Goal: Task Accomplishment & Management: Complete application form

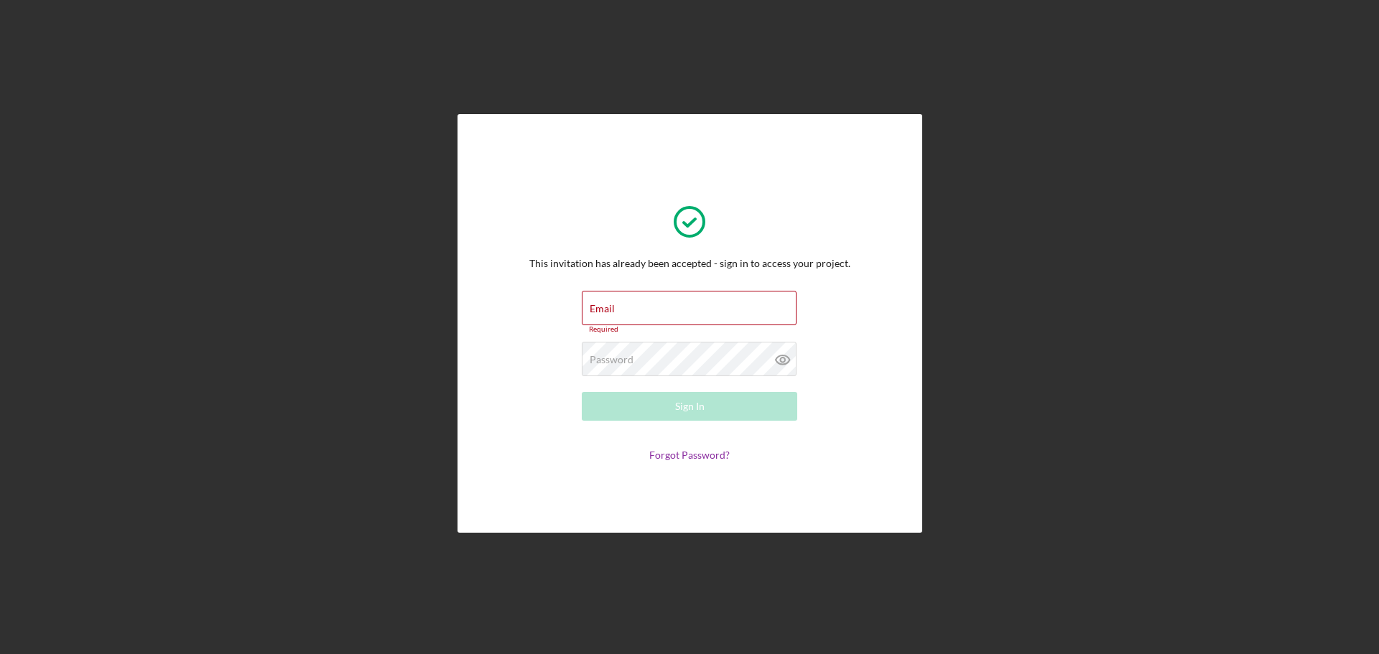
click at [636, 335] on form "Email Required Password Required Sign In Forgot Password?" at bounding box center [689, 376] width 287 height 171
click at [637, 307] on input "Email" at bounding box center [689, 308] width 215 height 34
click at [621, 307] on label "Email" at bounding box center [693, 300] width 207 height 16
click at [621, 307] on input "Email" at bounding box center [689, 308] width 215 height 34
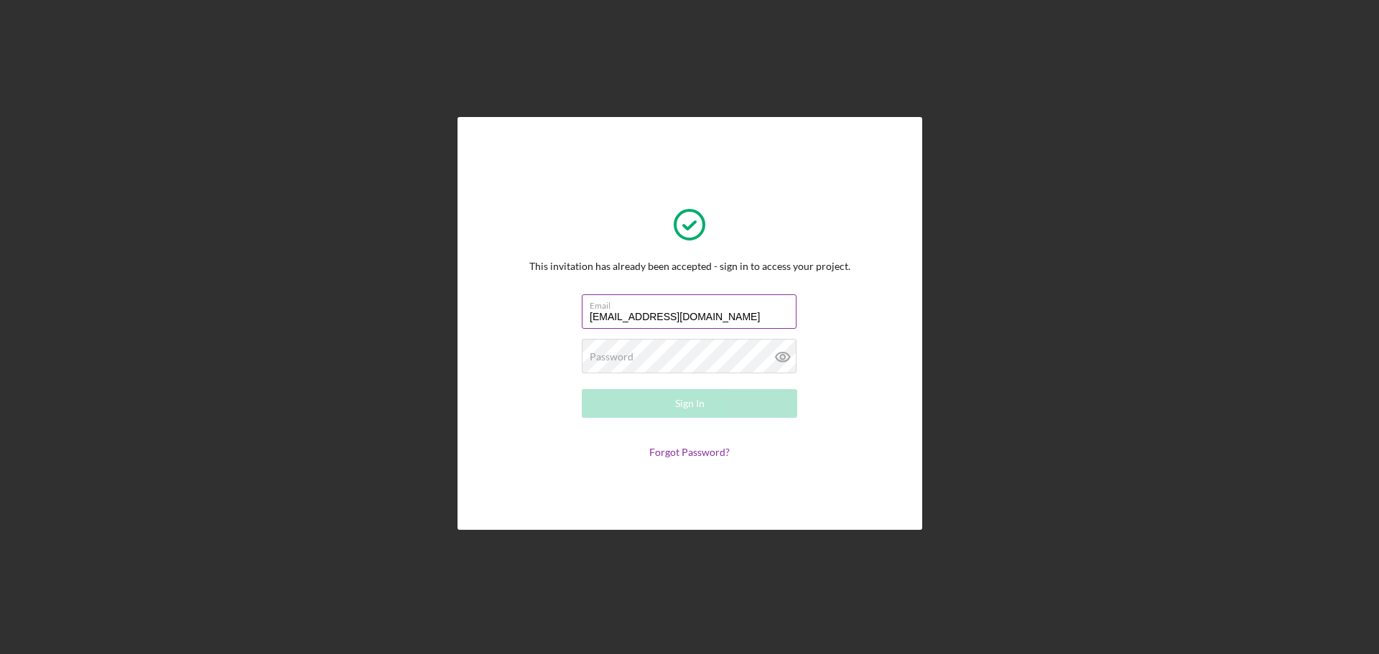
type input "[EMAIL_ADDRESS][DOMAIN_NAME]"
click at [720, 386] on form "Email shoplovl2021@gmail.com Password Sign In Forgot Password?" at bounding box center [689, 376] width 287 height 164
click at [712, 398] on button "Sign In" at bounding box center [689, 403] width 215 height 29
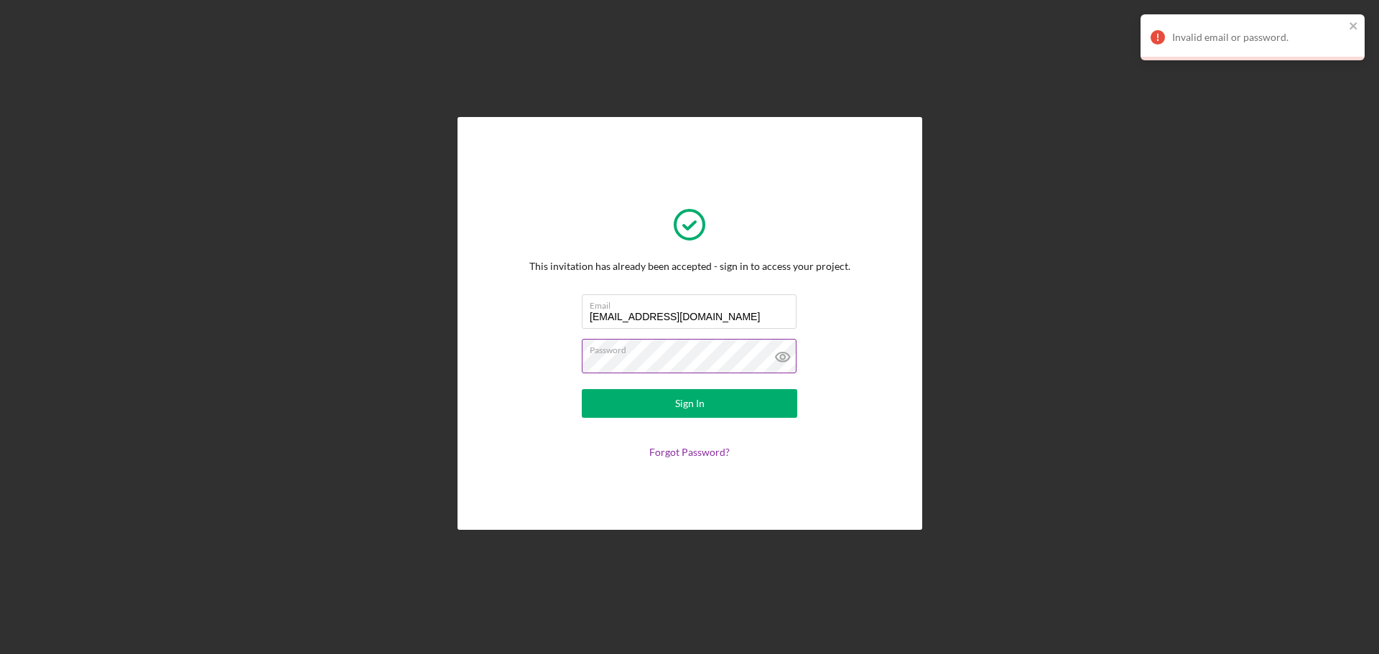
click at [785, 361] on icon at bounding box center [783, 357] width 14 height 9
click at [724, 395] on button "Sign In" at bounding box center [689, 403] width 215 height 29
click at [613, 407] on button "Sign In" at bounding box center [689, 403] width 215 height 29
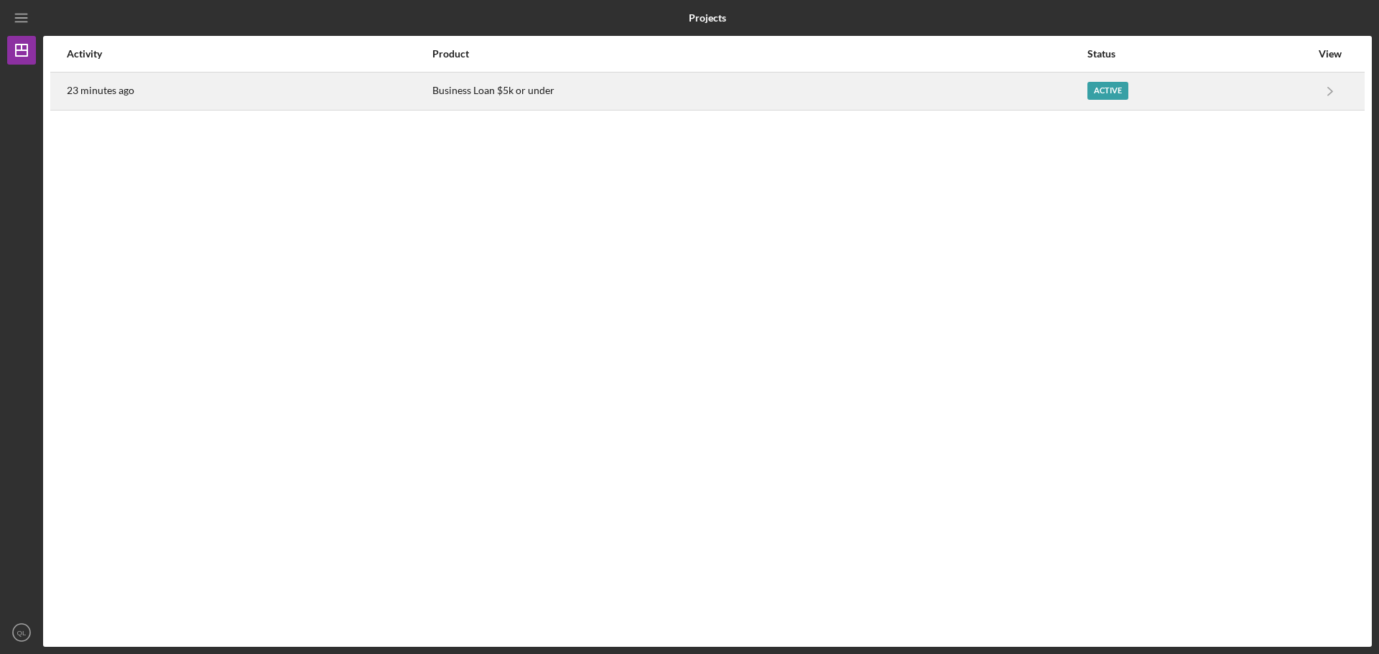
click at [1097, 94] on div "Active" at bounding box center [1107, 91] width 41 height 18
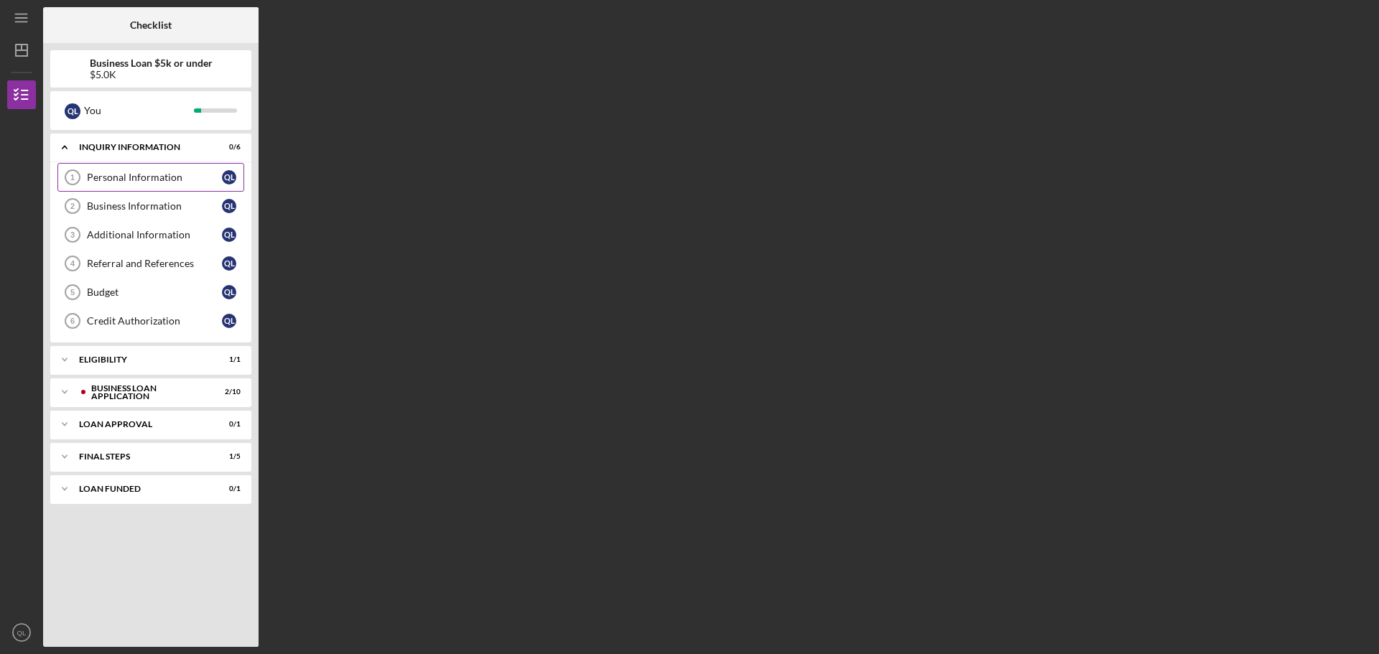
click at [88, 177] on div "Personal Information" at bounding box center [154, 177] width 135 height 11
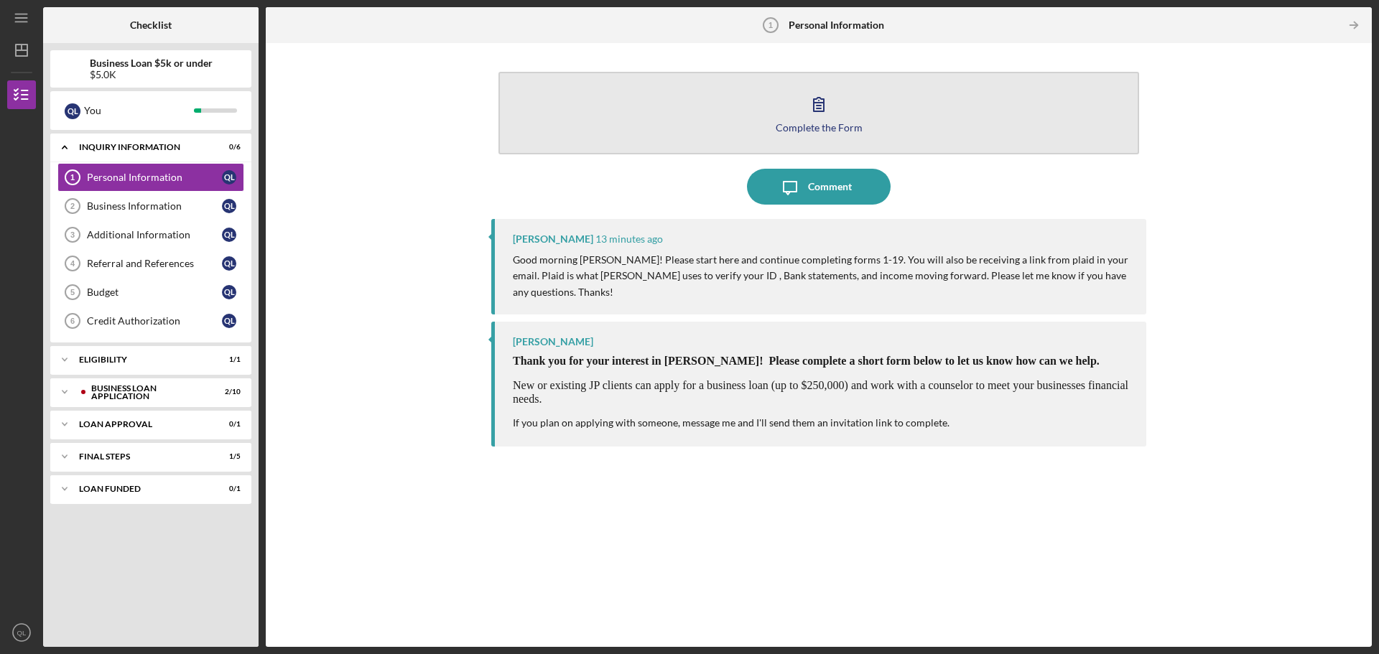
click at [799, 95] on button "Complete the Form Form" at bounding box center [818, 113] width 641 height 83
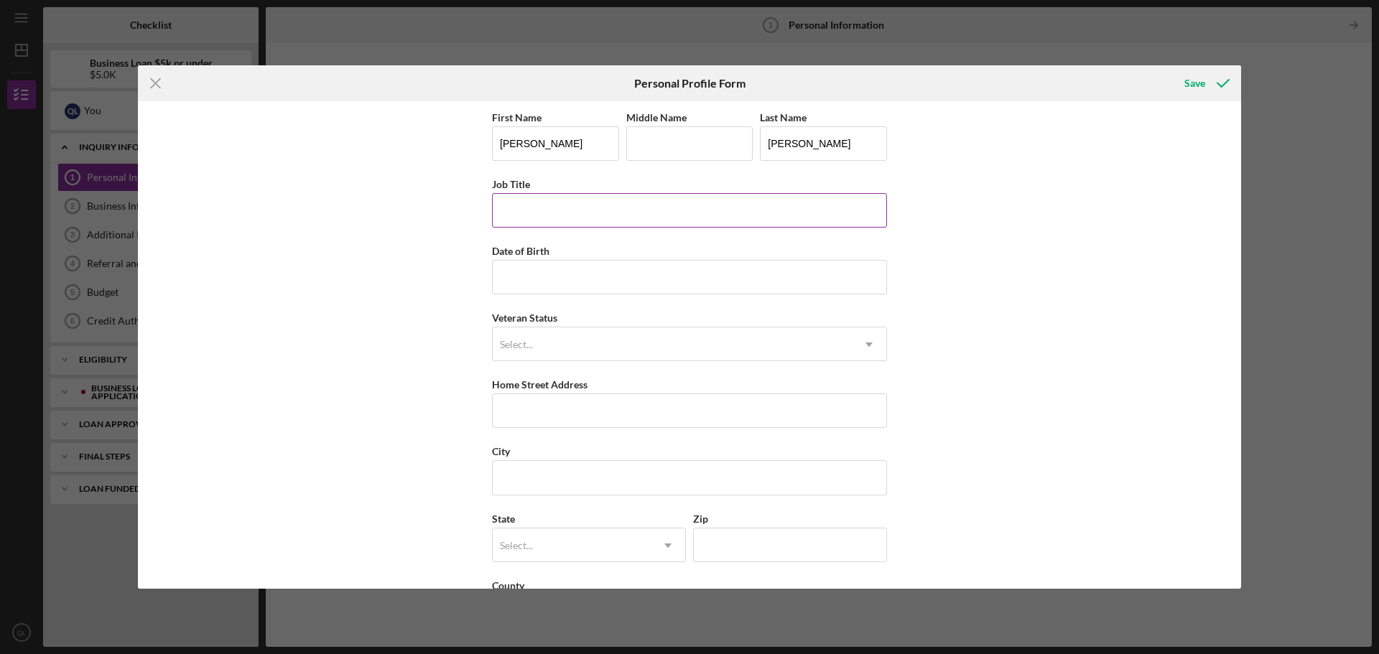
click at [561, 208] on input "Job Title" at bounding box center [689, 210] width 395 height 34
type input "Medical Secretary"
click at [557, 280] on input "Date of Birth" at bounding box center [689, 277] width 395 height 34
type input "09/02/1996"
click at [500, 361] on div "Select..." at bounding box center [672, 344] width 359 height 33
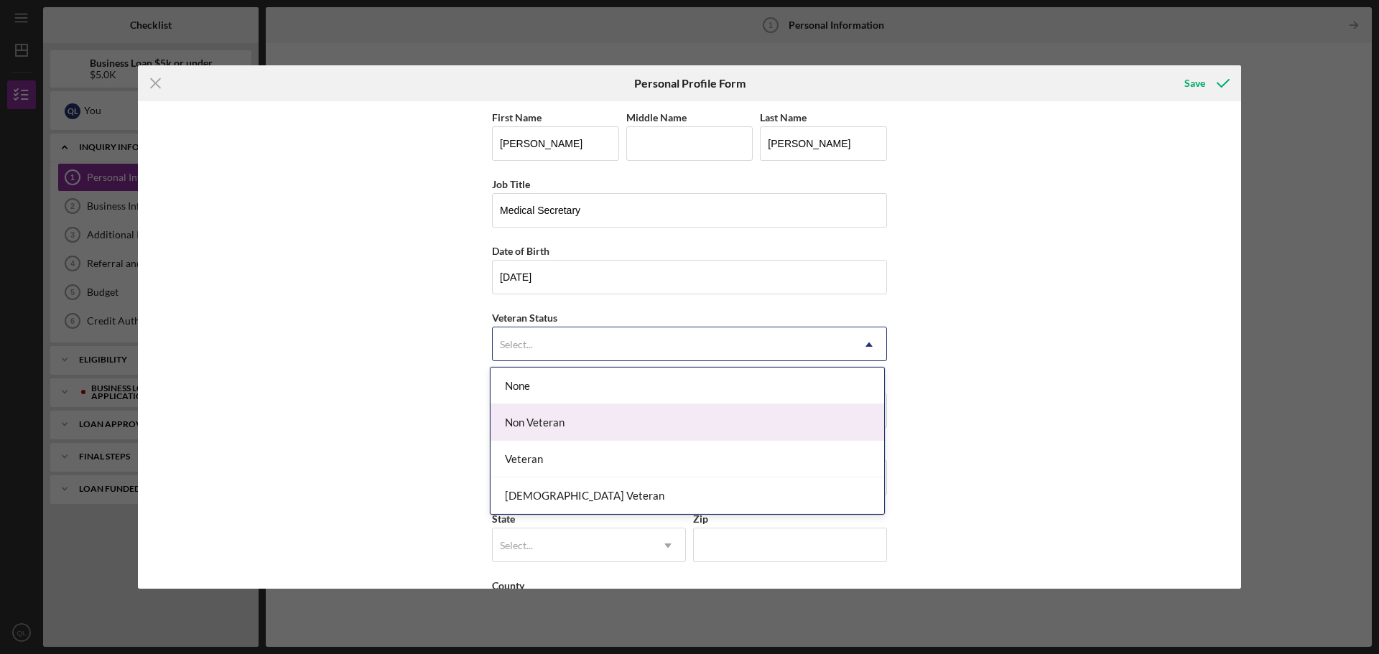
click at [529, 429] on div "Non Veteran" at bounding box center [688, 422] width 394 height 37
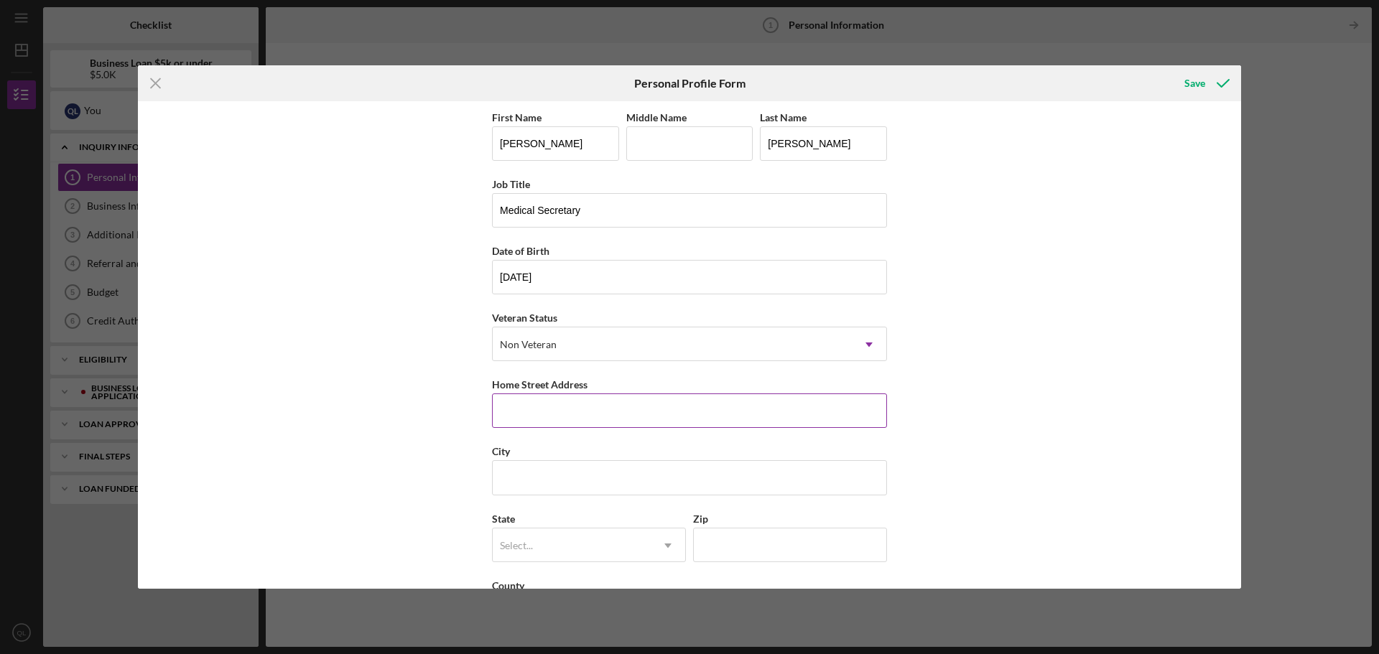
click at [520, 419] on input "Home Street Address" at bounding box center [689, 411] width 395 height 34
type input "6826 Dale Ave"
click at [519, 486] on input "City" at bounding box center [689, 477] width 395 height 34
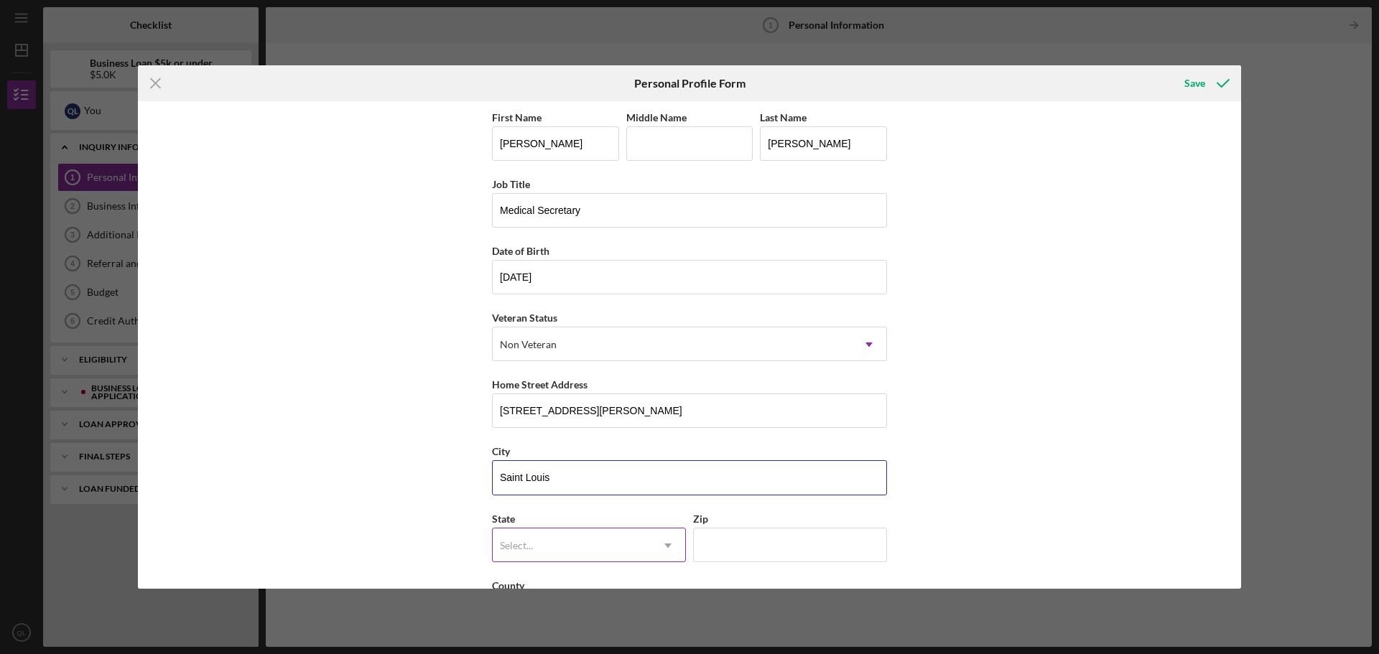
type input "Saint Louis"
click at [553, 541] on div "Select..." at bounding box center [572, 545] width 158 height 33
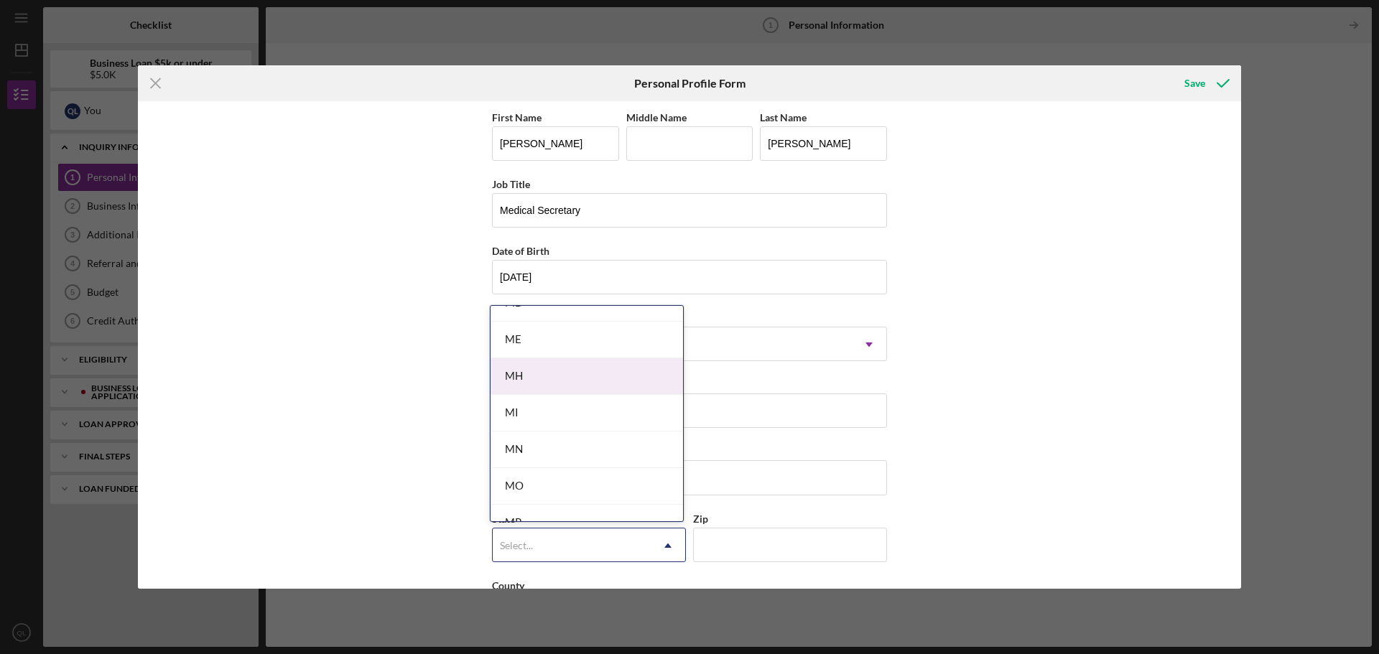
scroll to position [1149, 0]
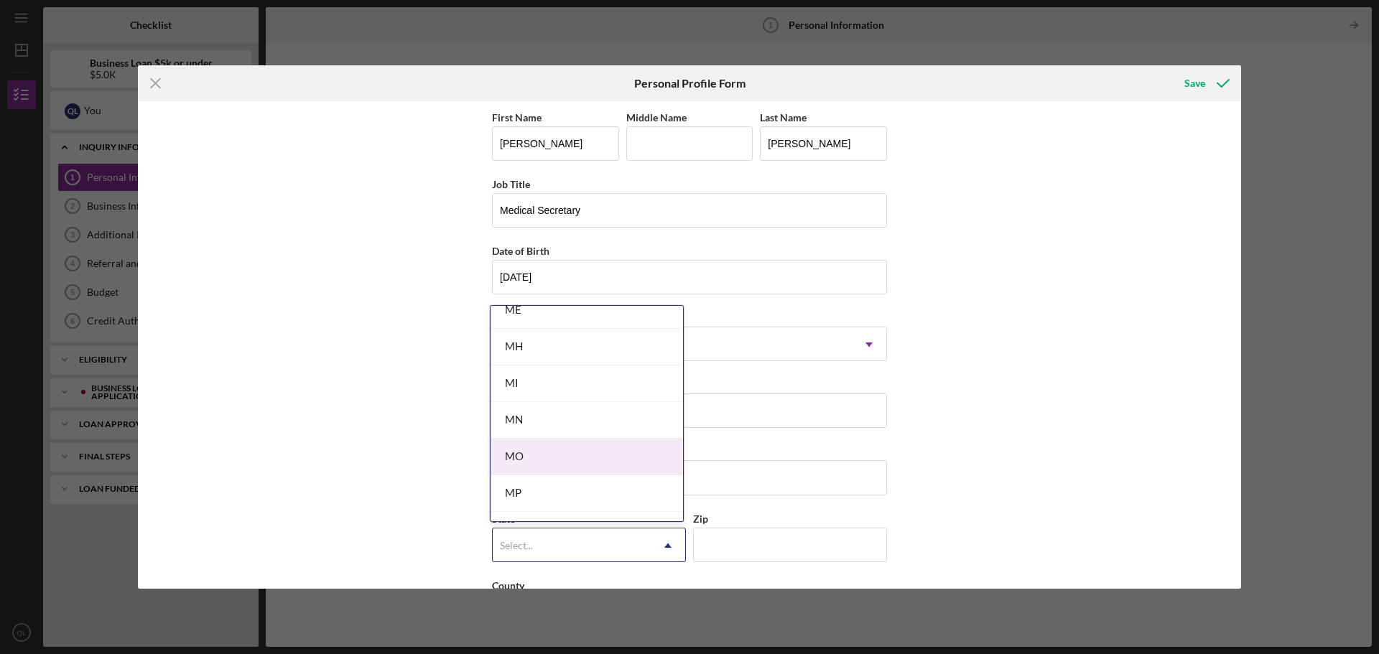
click at [539, 463] on div "MO" at bounding box center [587, 457] width 192 height 37
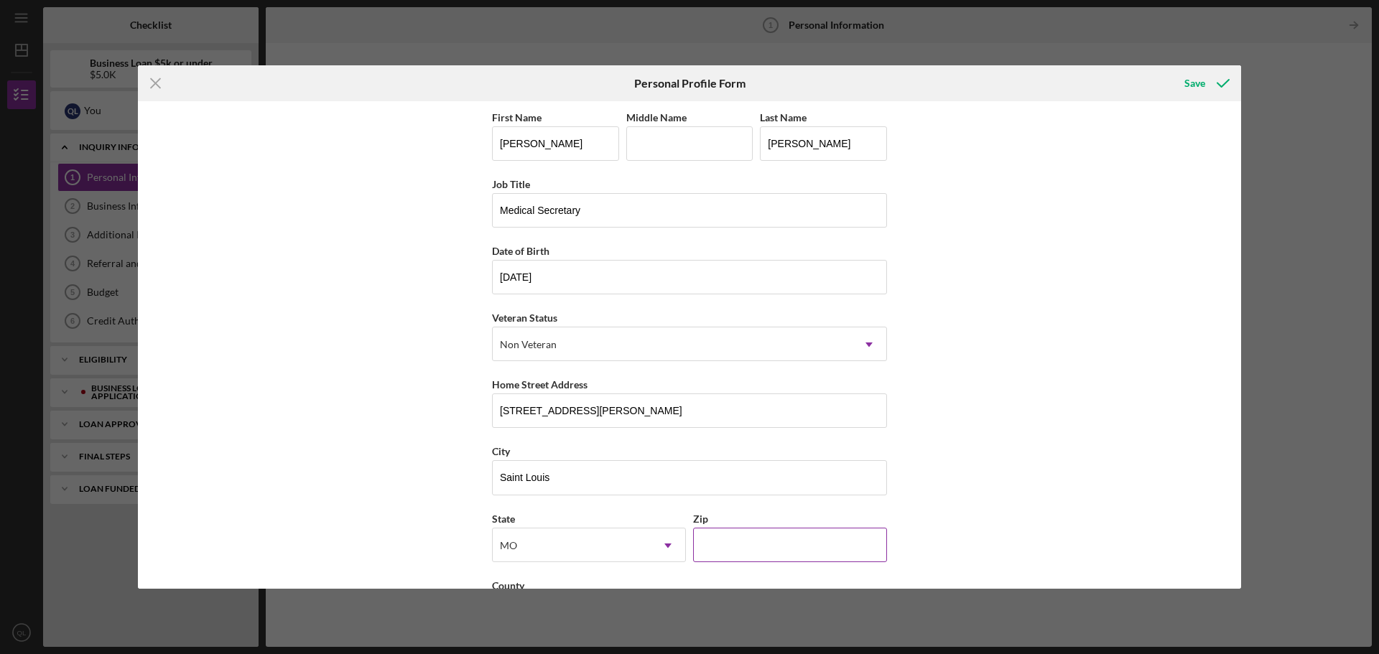
click at [837, 552] on input "Zip" at bounding box center [790, 545] width 194 height 34
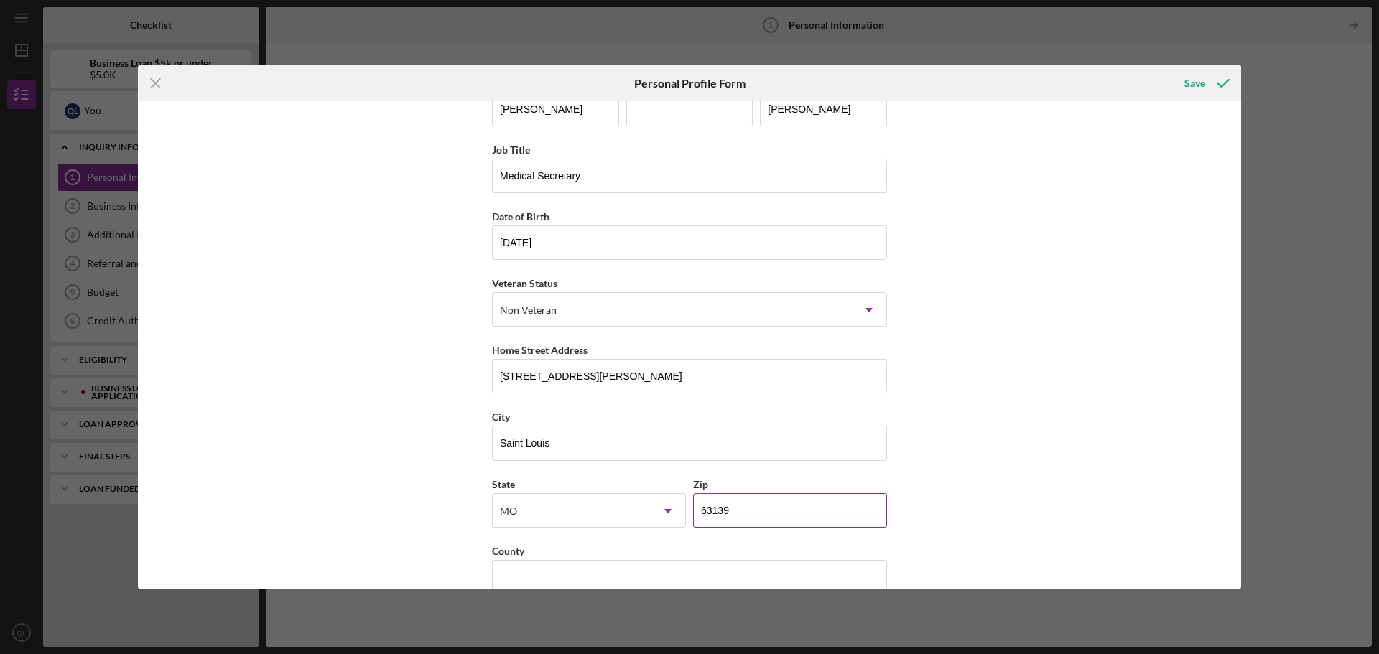
scroll to position [62, 0]
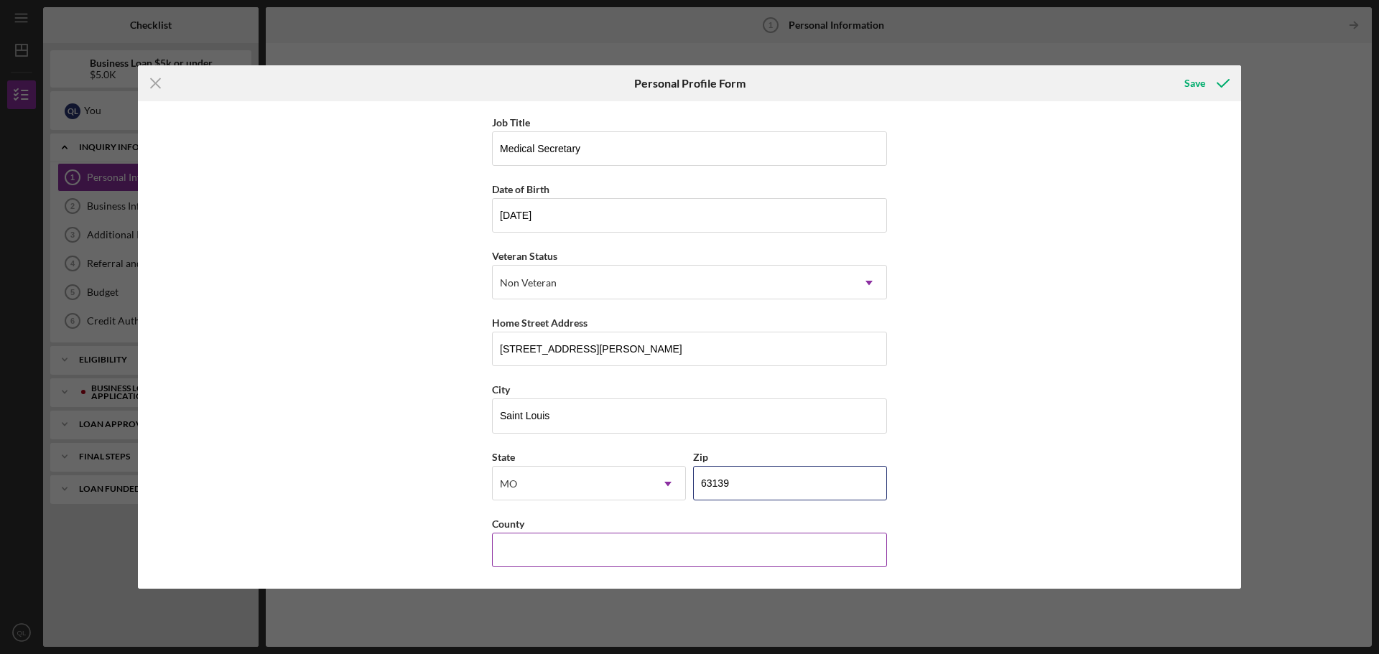
type input "63139"
click at [607, 549] on input "County" at bounding box center [689, 550] width 395 height 34
click at [1203, 93] on div "Save" at bounding box center [1194, 83] width 21 height 29
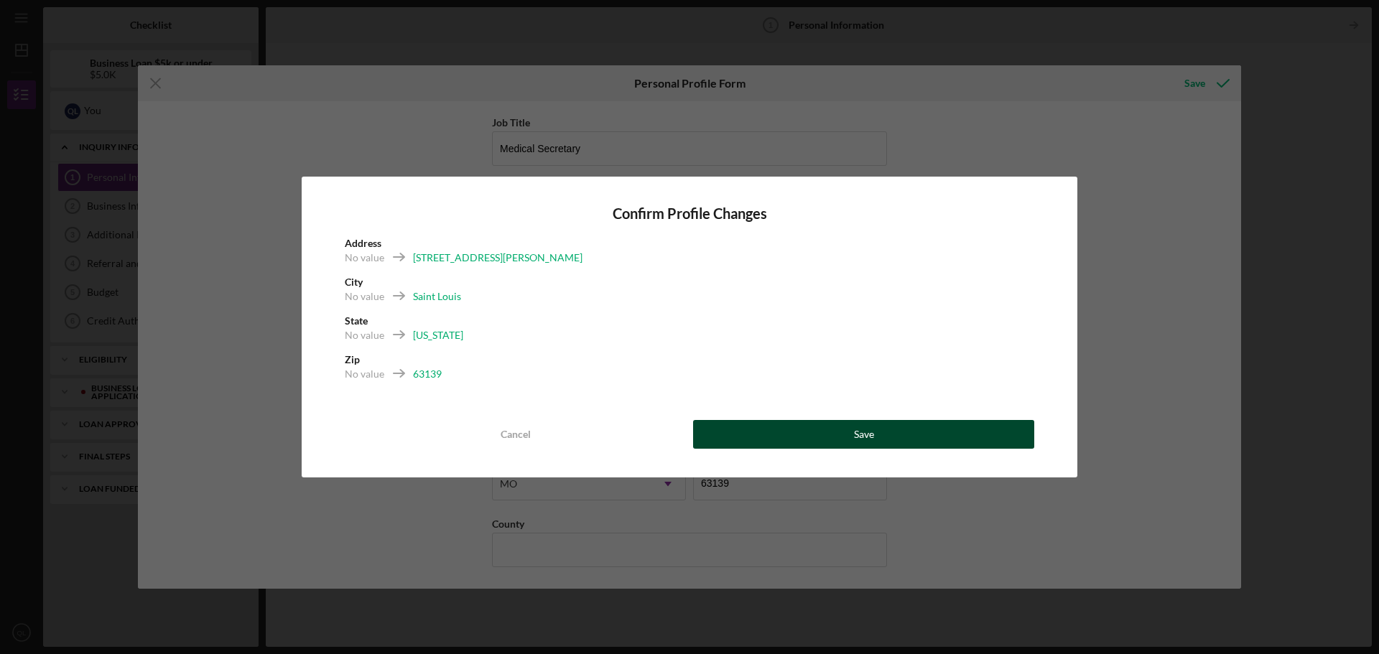
click at [822, 426] on button "Save" at bounding box center [863, 434] width 341 height 29
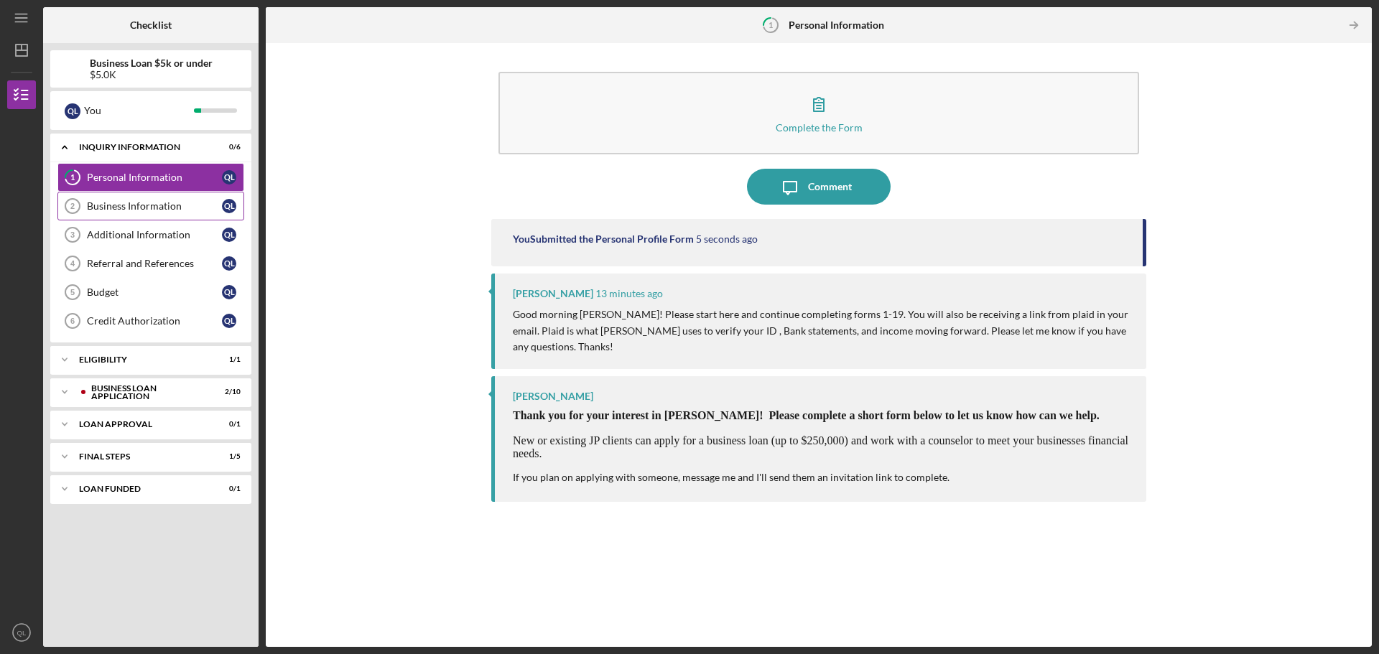
click at [143, 205] on div "Business Information" at bounding box center [154, 205] width 135 height 11
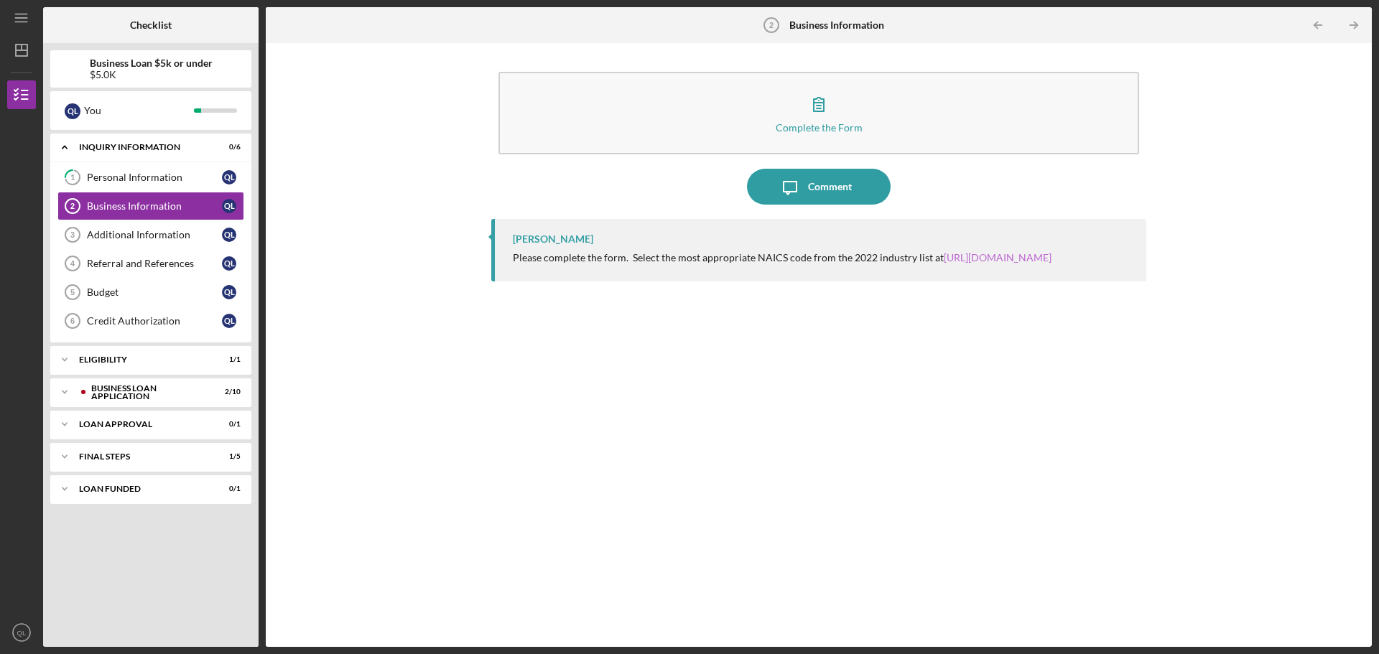
click at [971, 256] on link "https://www.census.gov/naics/" at bounding box center [998, 257] width 108 height 12
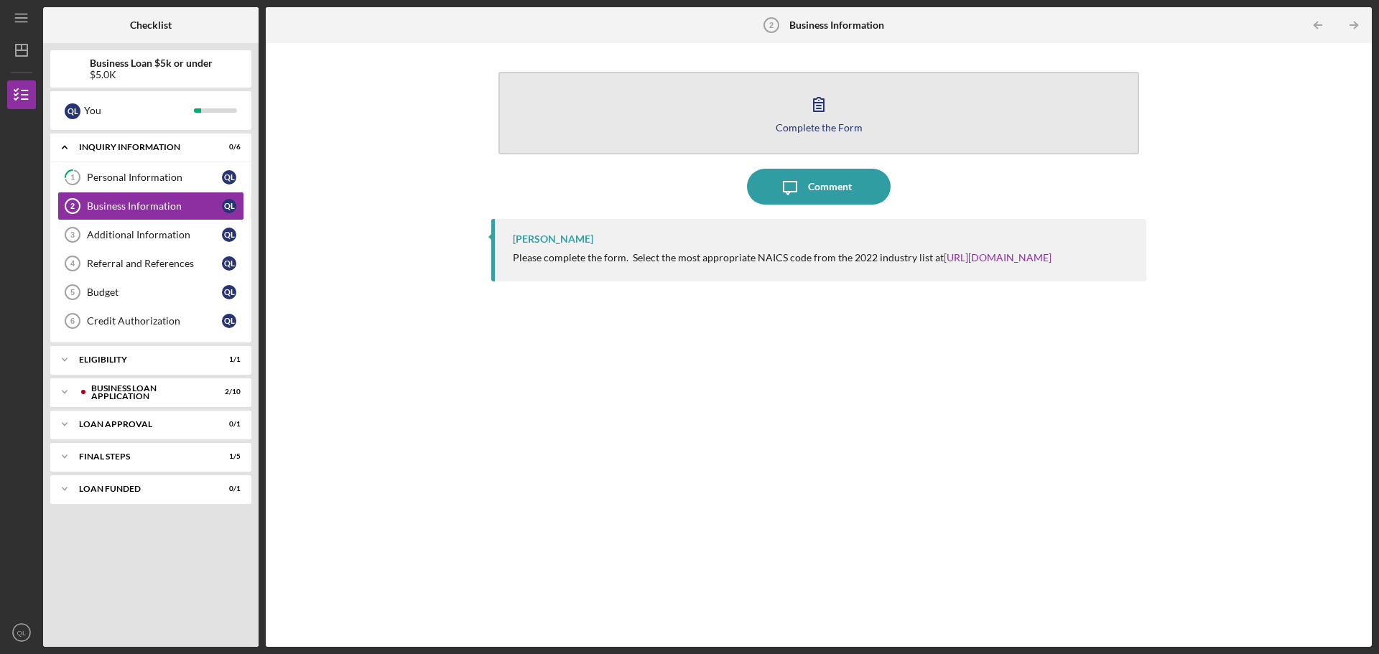
click at [863, 116] on button "Complete the Form Form" at bounding box center [818, 113] width 641 height 83
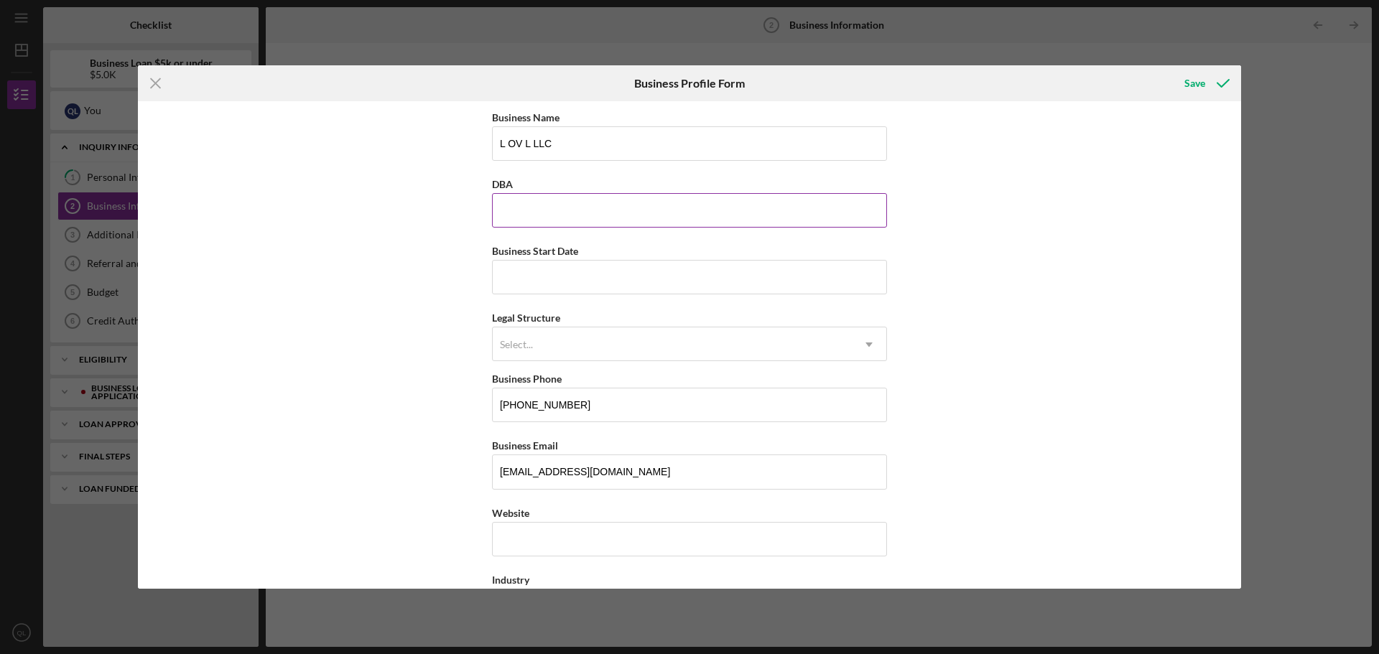
click at [666, 216] on input "DBA" at bounding box center [689, 210] width 395 height 34
click at [577, 291] on input "Business Start Date" at bounding box center [689, 277] width 395 height 34
type input "04/01/2021"
click at [791, 343] on div "Select..." at bounding box center [672, 344] width 359 height 33
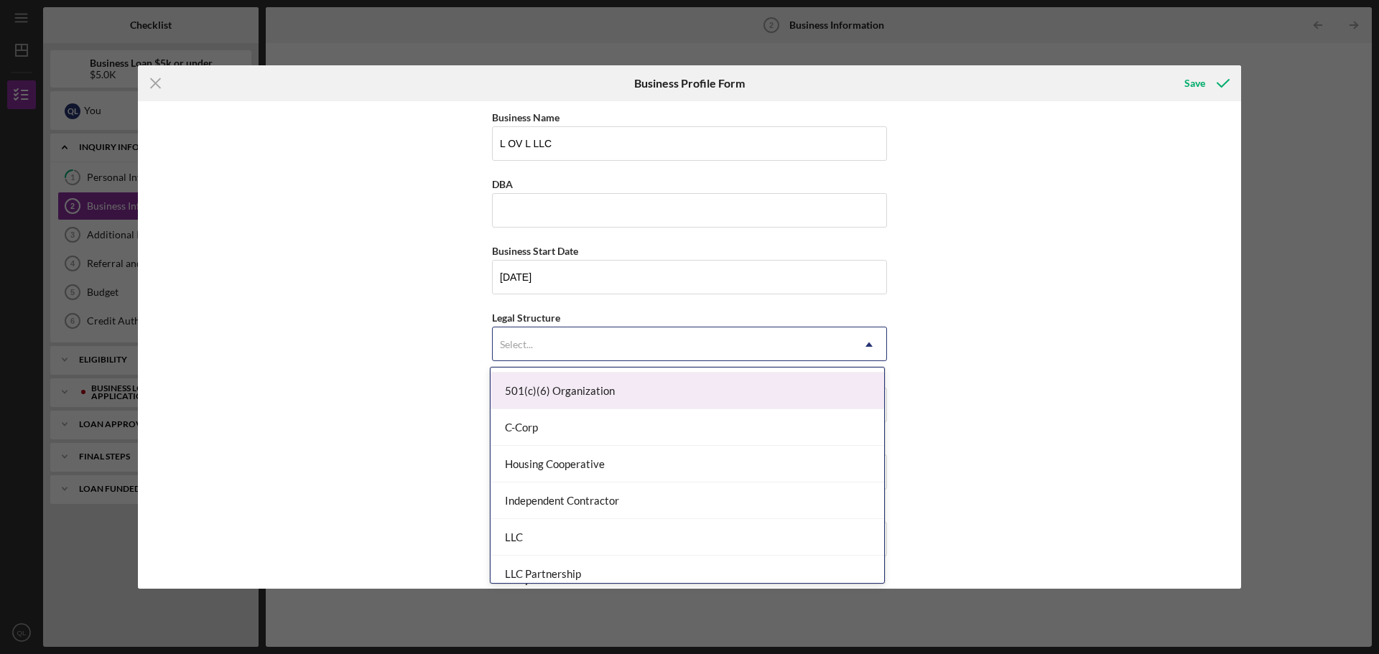
scroll to position [144, 0]
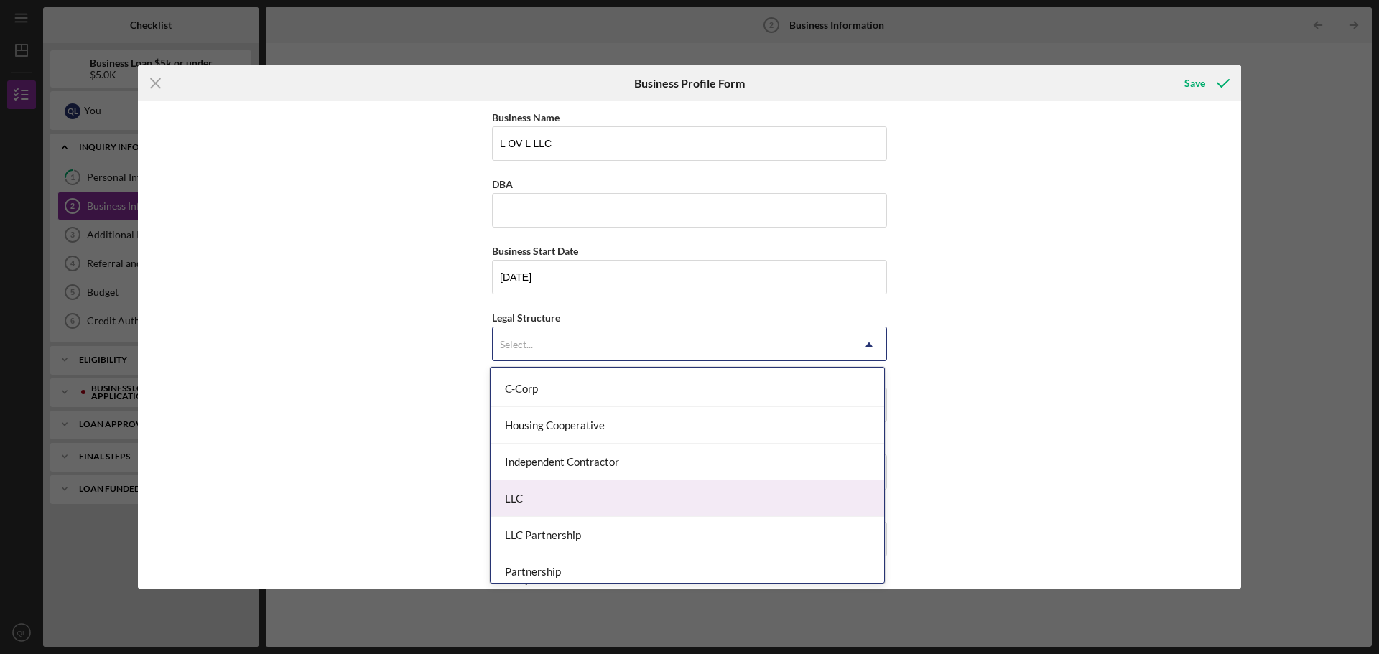
click at [698, 489] on div "LLC" at bounding box center [688, 498] width 394 height 37
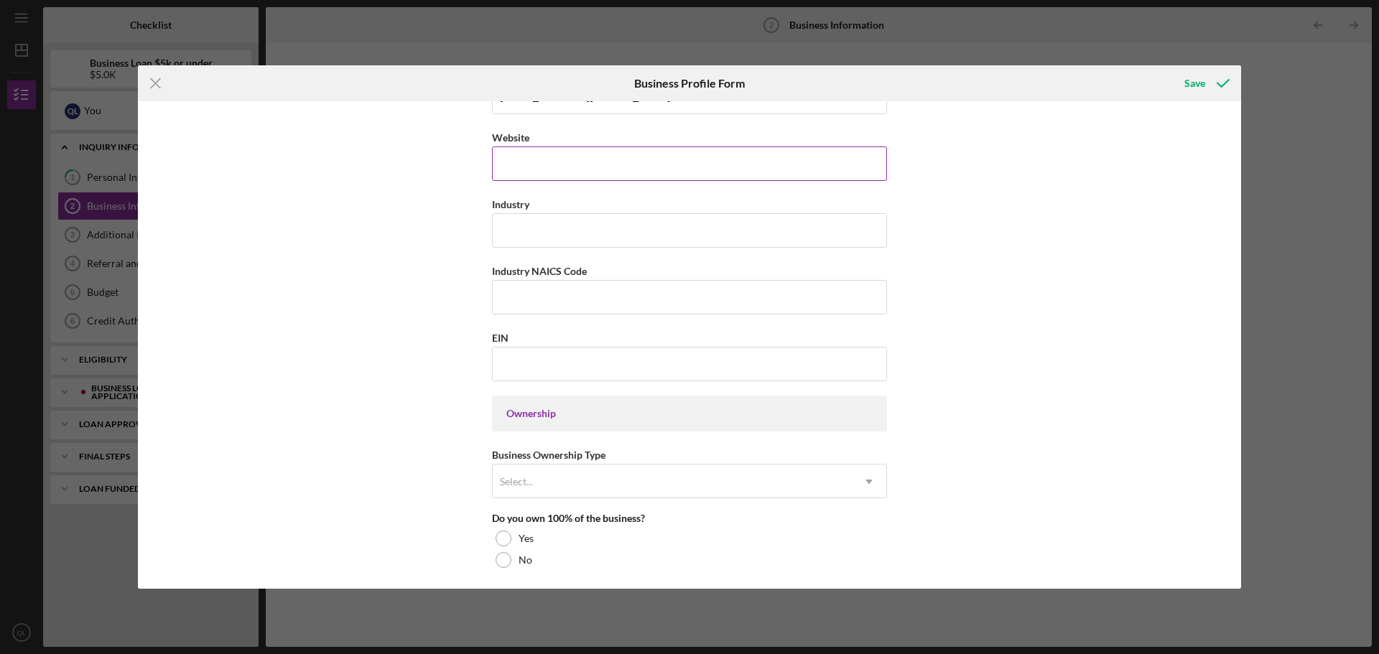
scroll to position [431, 0]
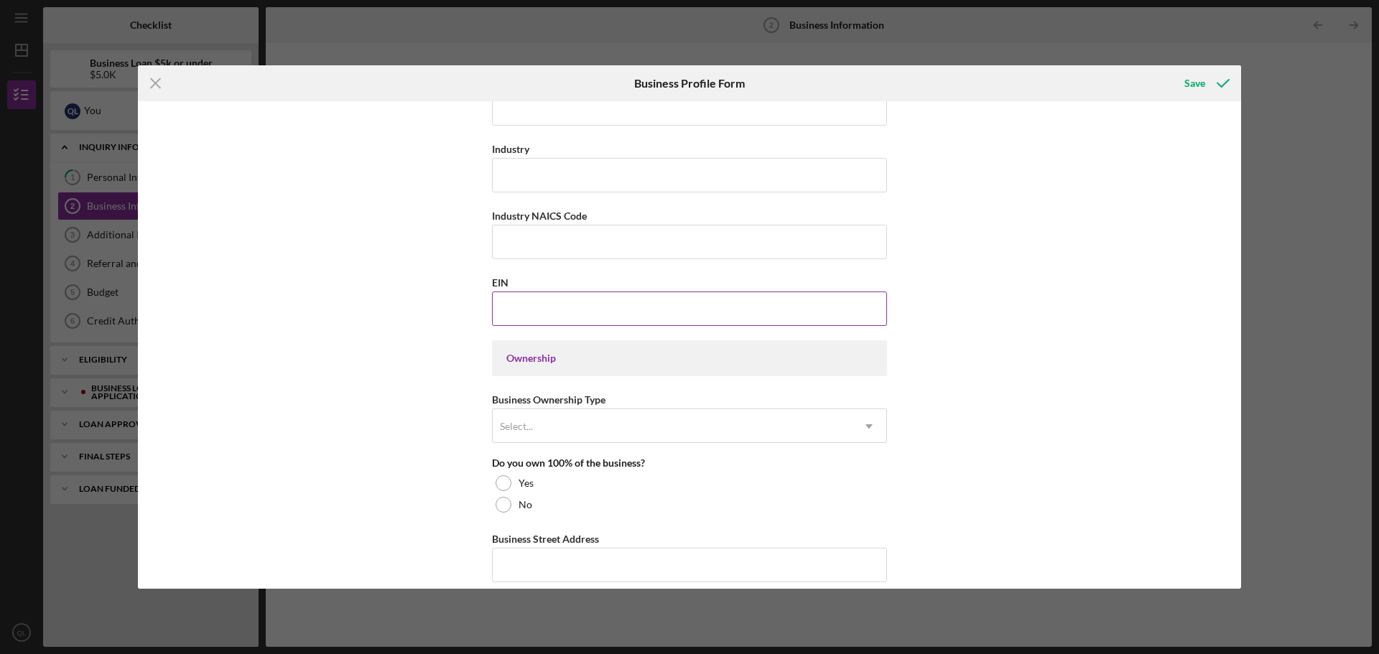
click at [643, 308] on input "EIN" at bounding box center [689, 309] width 395 height 34
type input "86-3057907"
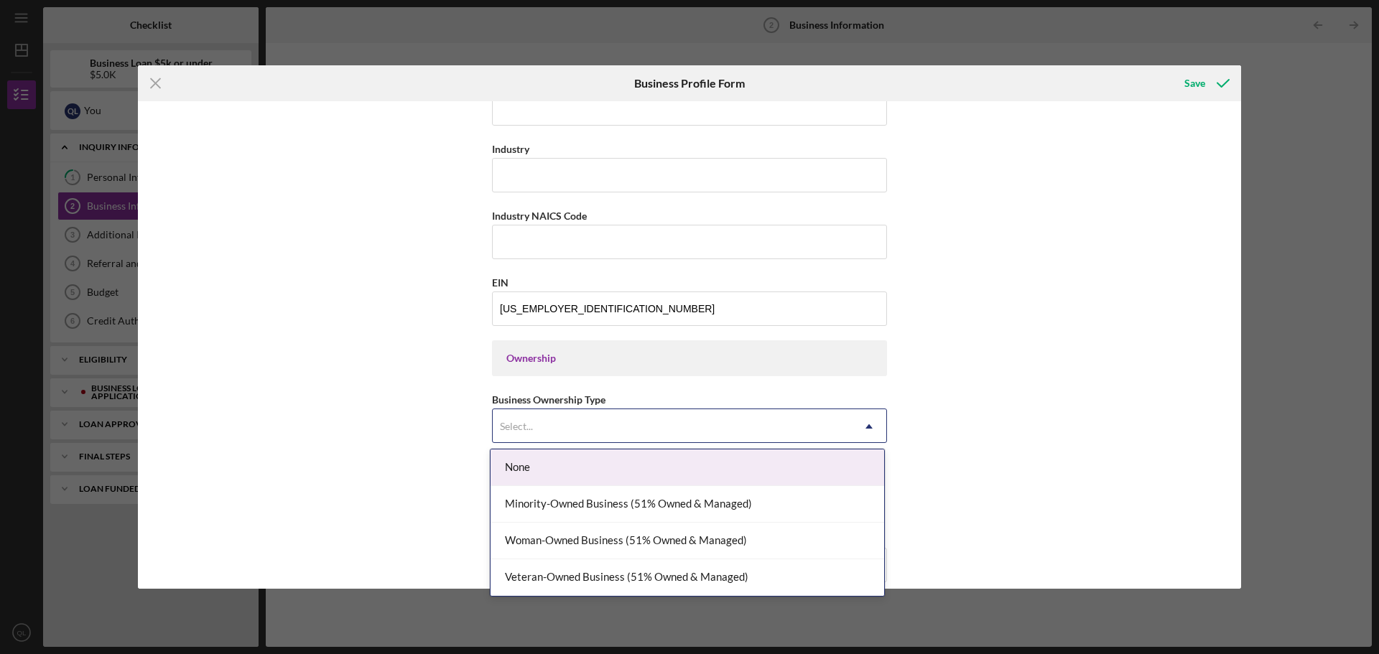
click at [814, 414] on div "Select..." at bounding box center [672, 426] width 359 height 33
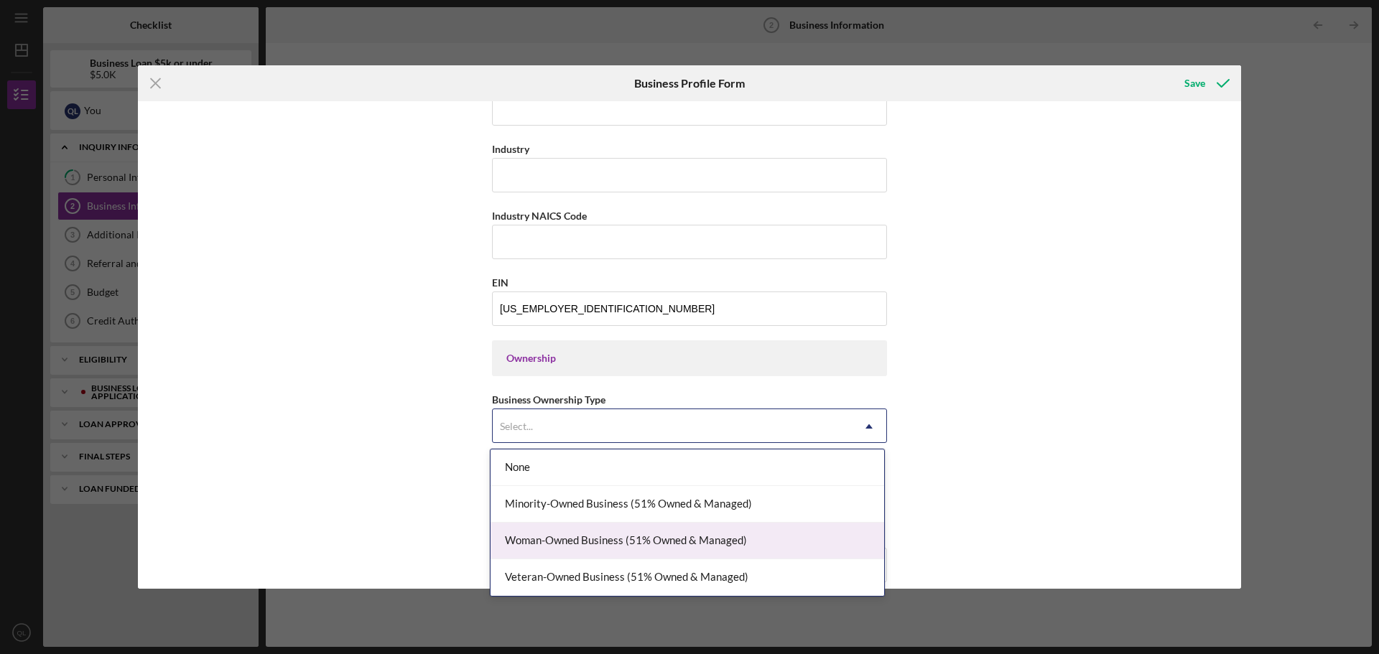
click at [712, 544] on div "Woman-Owned Business (51% Owned & Managed)" at bounding box center [688, 541] width 394 height 37
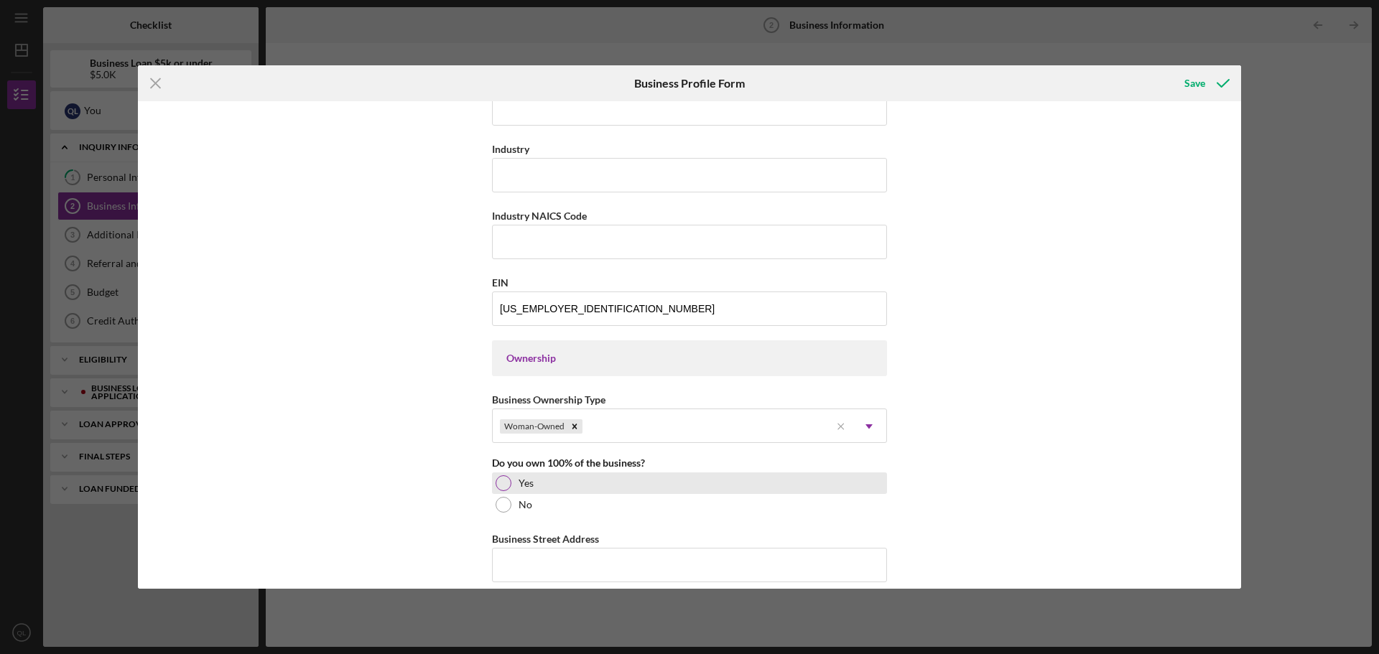
click at [520, 489] on div "Yes" at bounding box center [689, 484] width 395 height 22
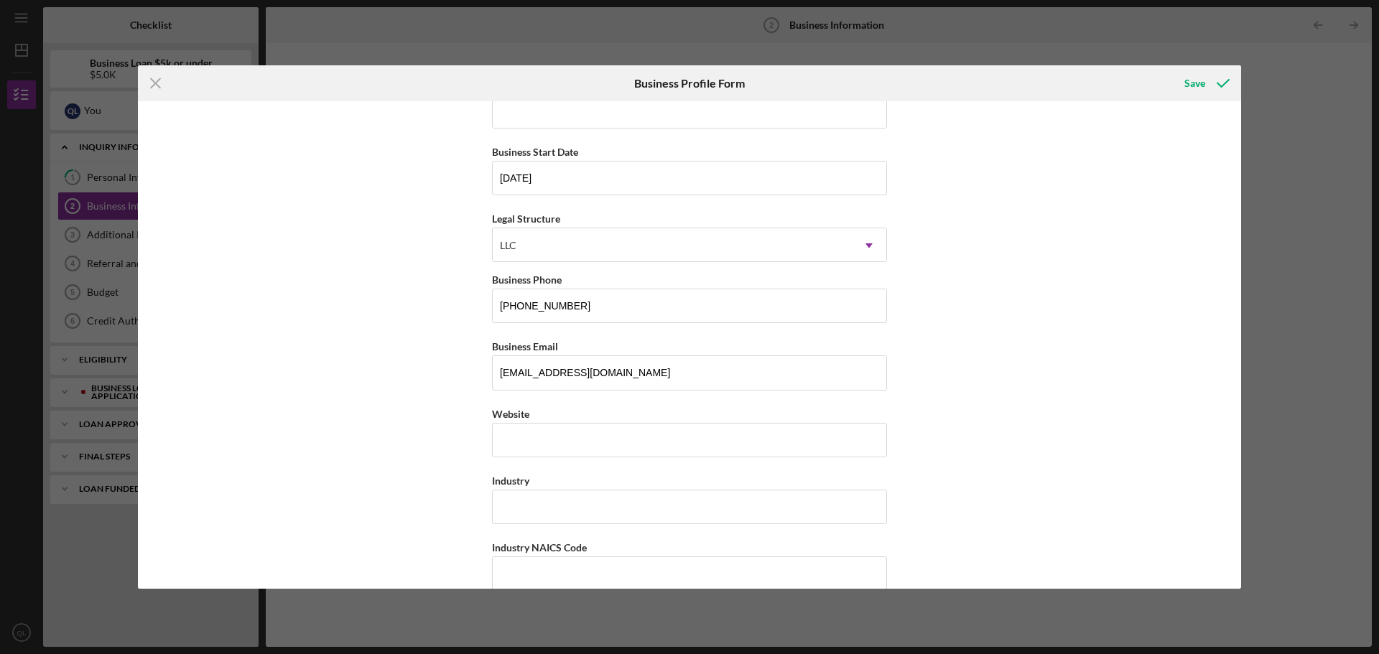
scroll to position [0, 0]
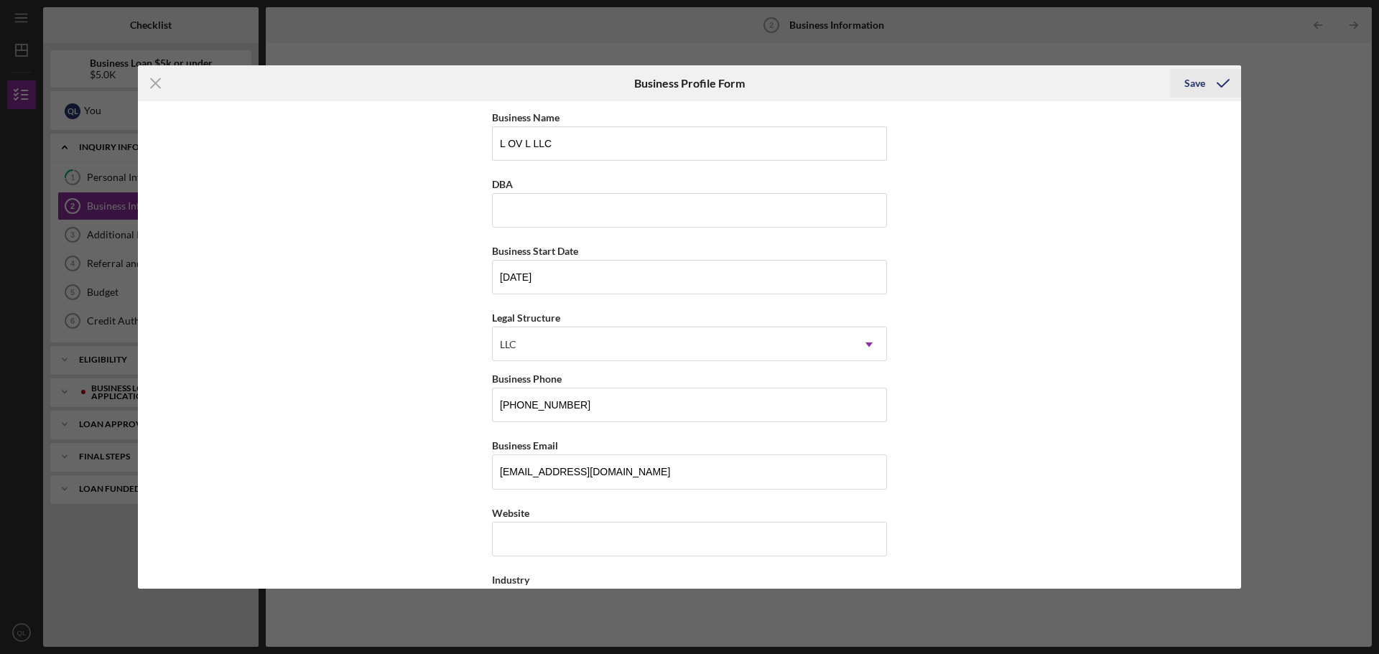
click at [1201, 83] on div "Save" at bounding box center [1194, 83] width 21 height 29
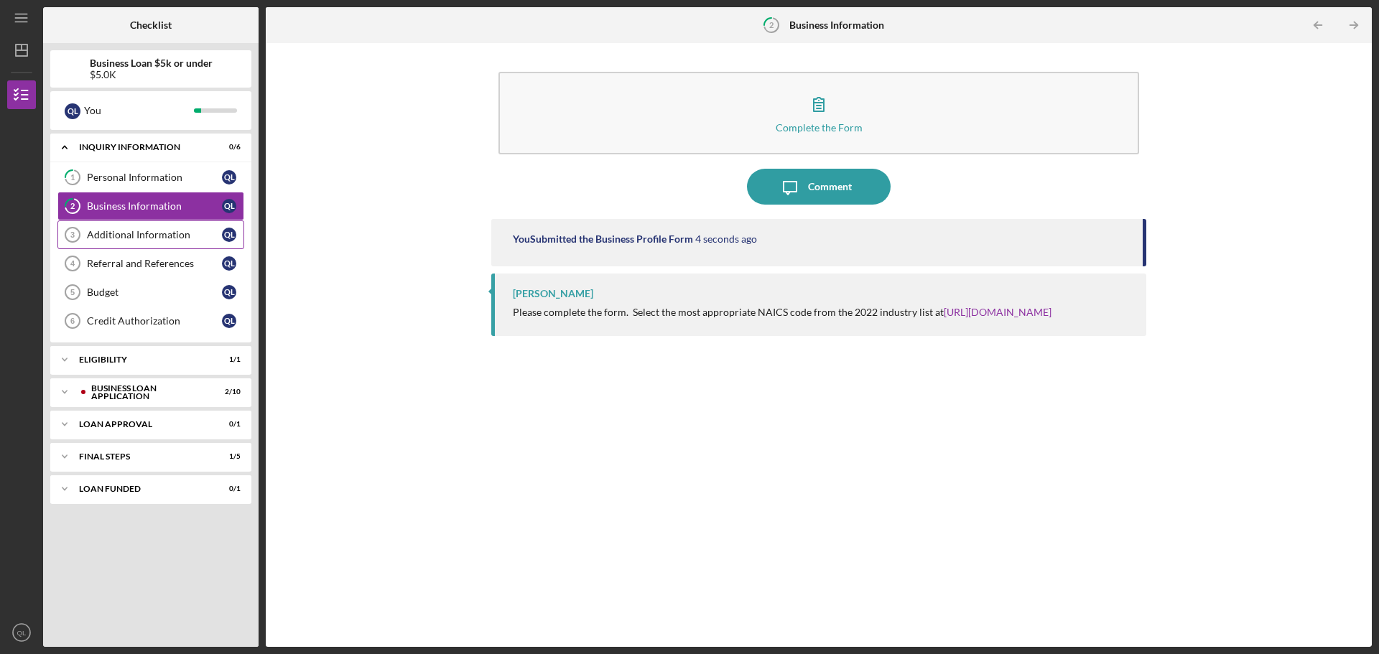
click at [96, 236] on div "Additional Information" at bounding box center [154, 234] width 135 height 11
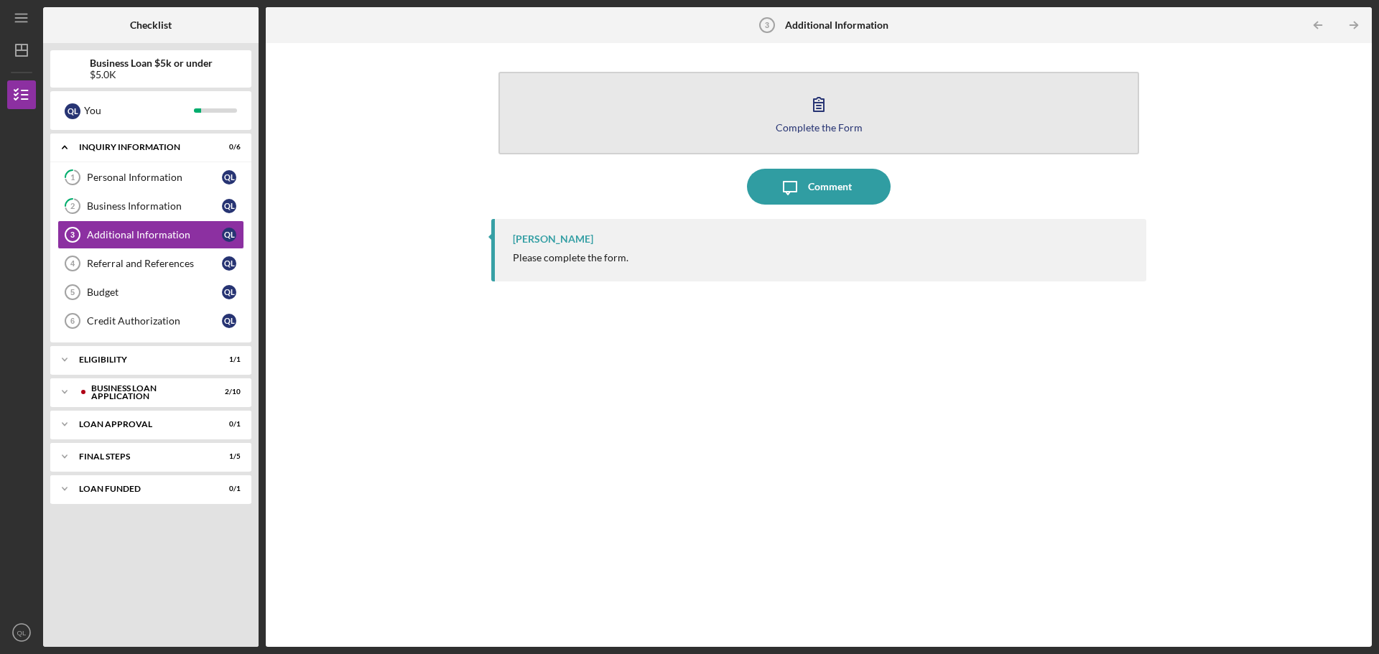
click at [810, 119] on icon "button" at bounding box center [819, 104] width 36 height 36
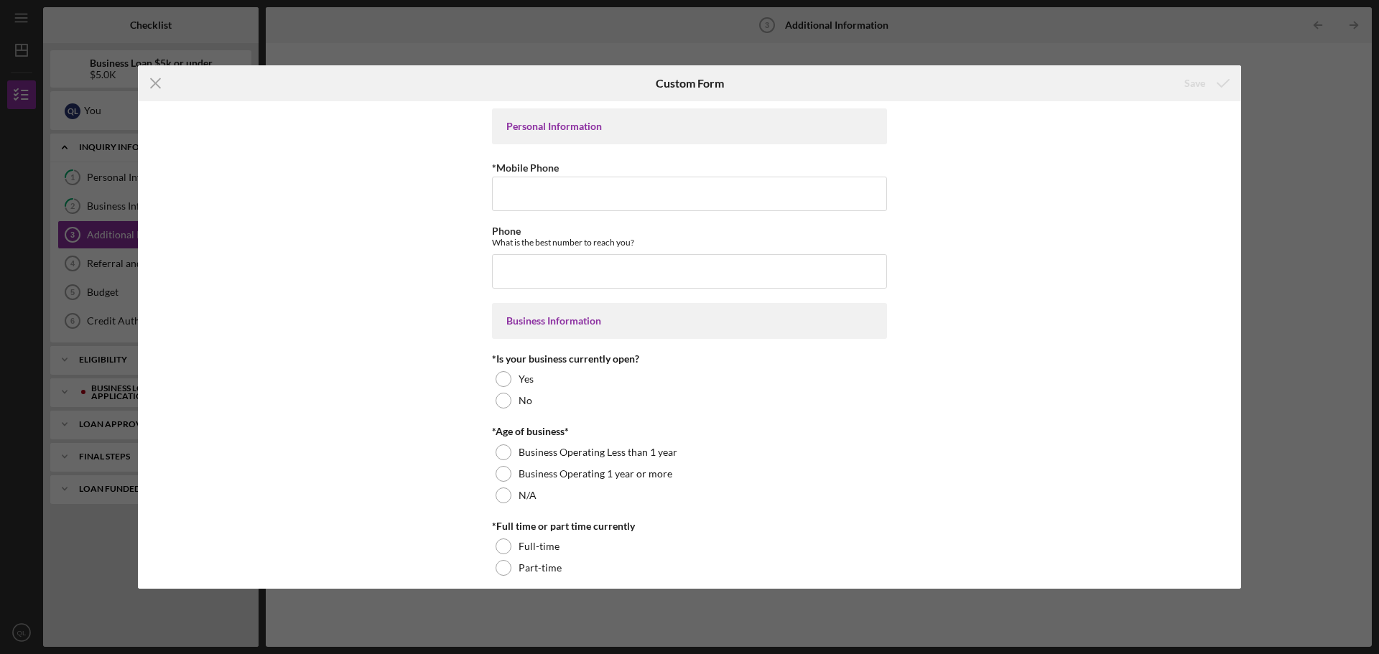
click at [634, 208] on input "*Mobile Phone" at bounding box center [689, 194] width 395 height 34
type input "(314) 503-9152"
click at [615, 268] on input "Phone" at bounding box center [689, 271] width 395 height 34
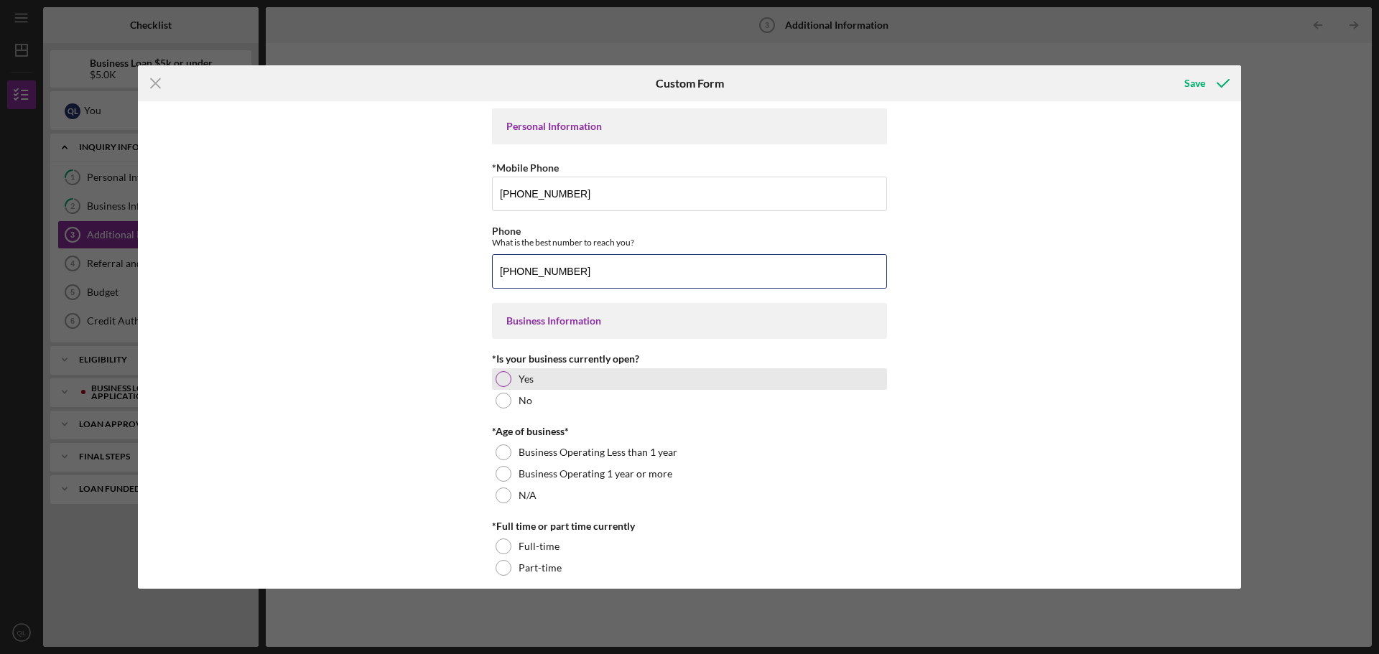
type input "(314) 503-9152"
click at [498, 380] on div at bounding box center [504, 379] width 16 height 16
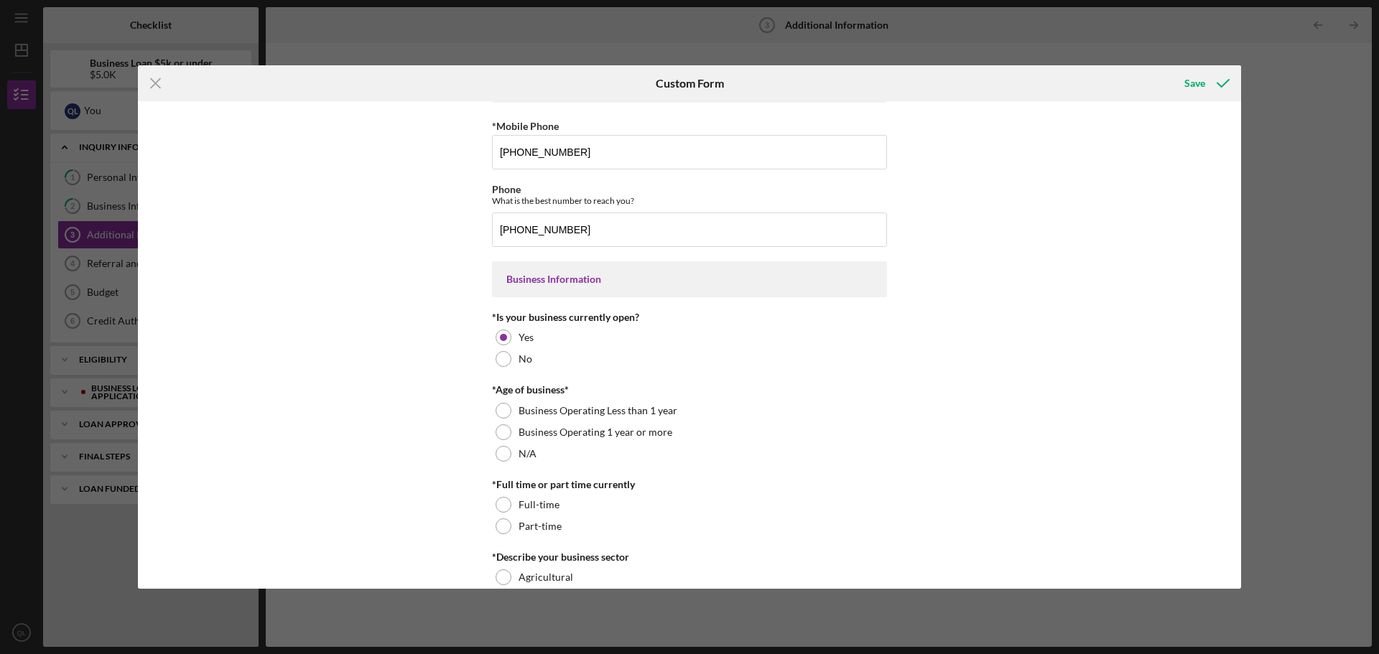
scroll to position [72, 0]
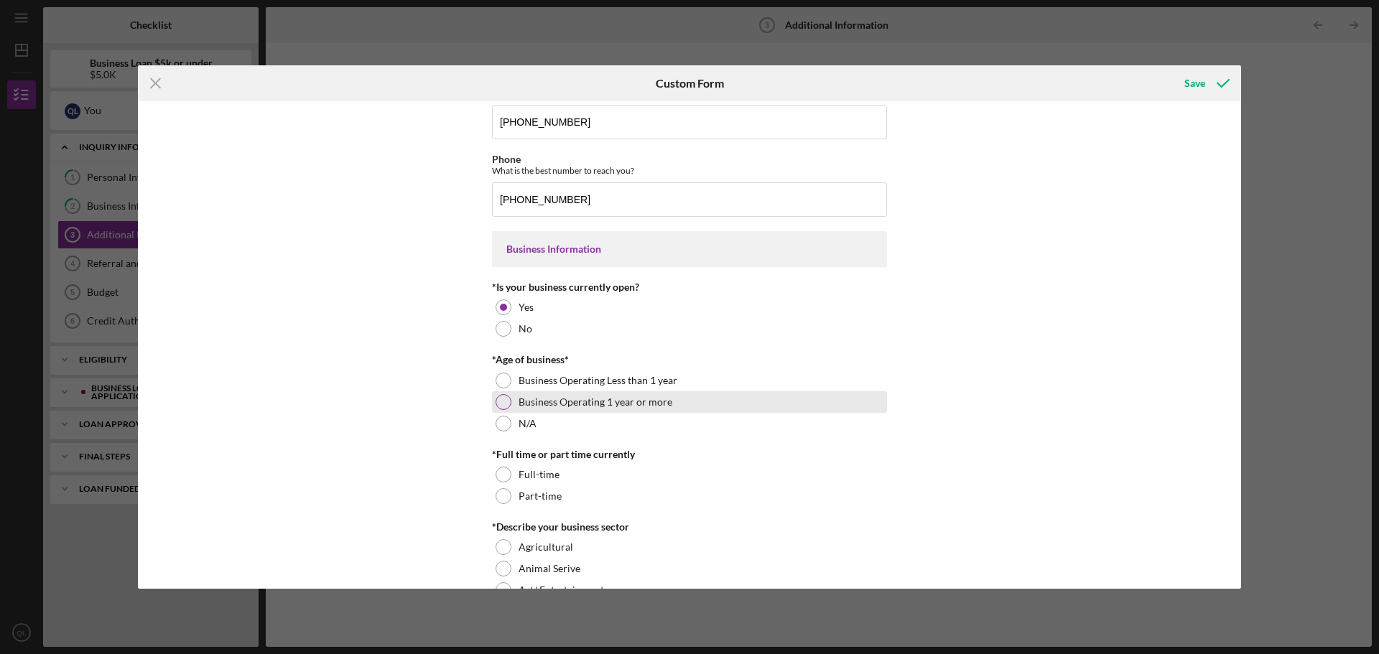
click at [498, 409] on div at bounding box center [504, 402] width 16 height 16
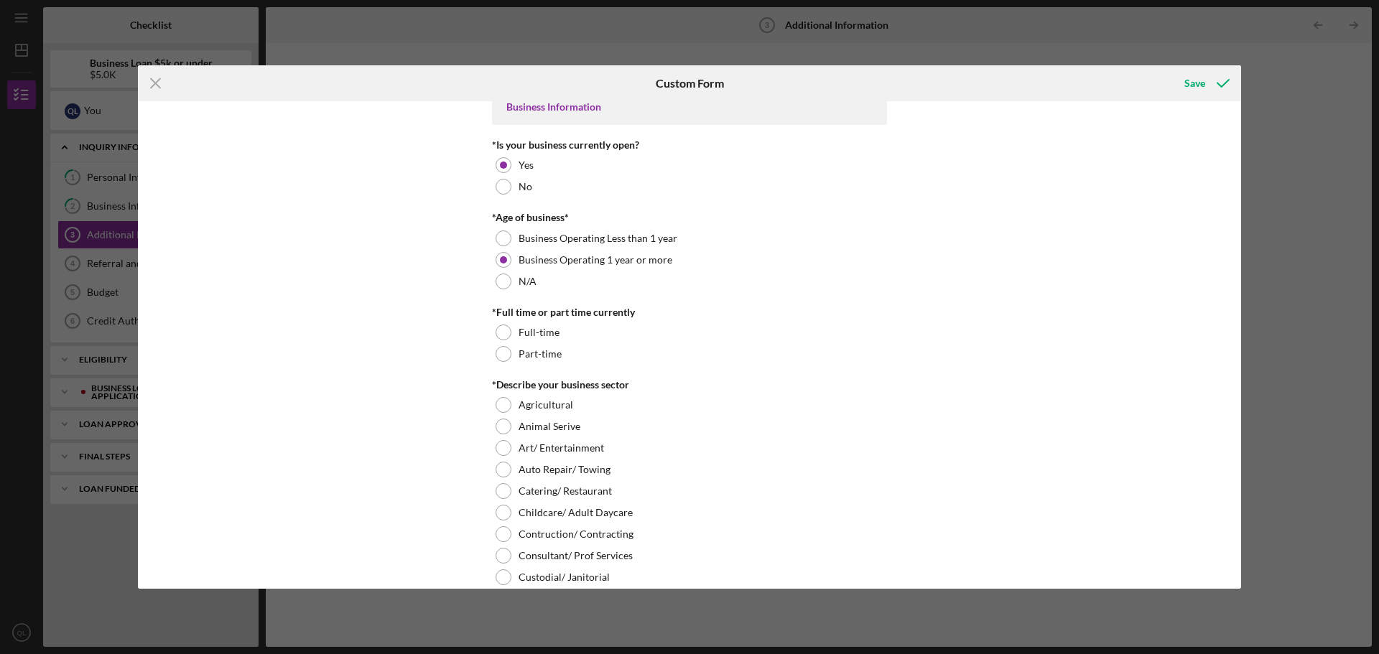
scroll to position [215, 0]
click at [498, 320] on div "Full-time" at bounding box center [689, 331] width 395 height 22
click at [503, 330] on div at bounding box center [503, 331] width 7 height 7
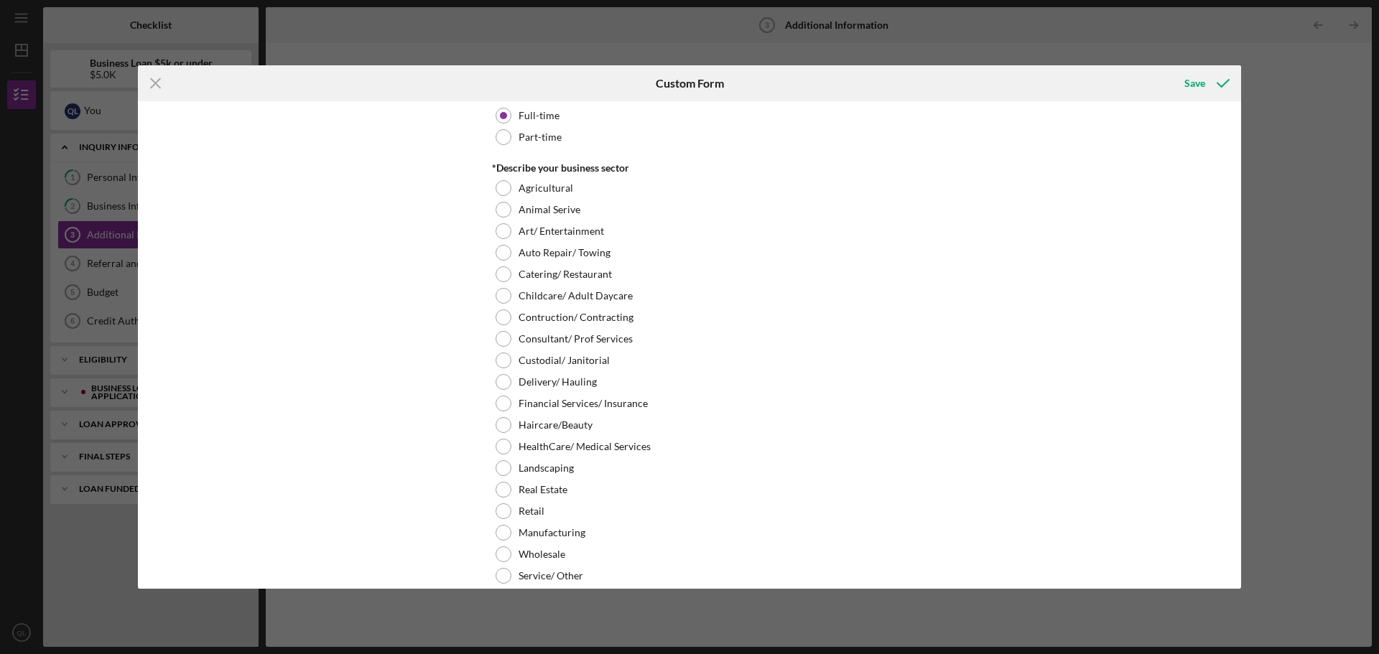
scroll to position [503, 0]
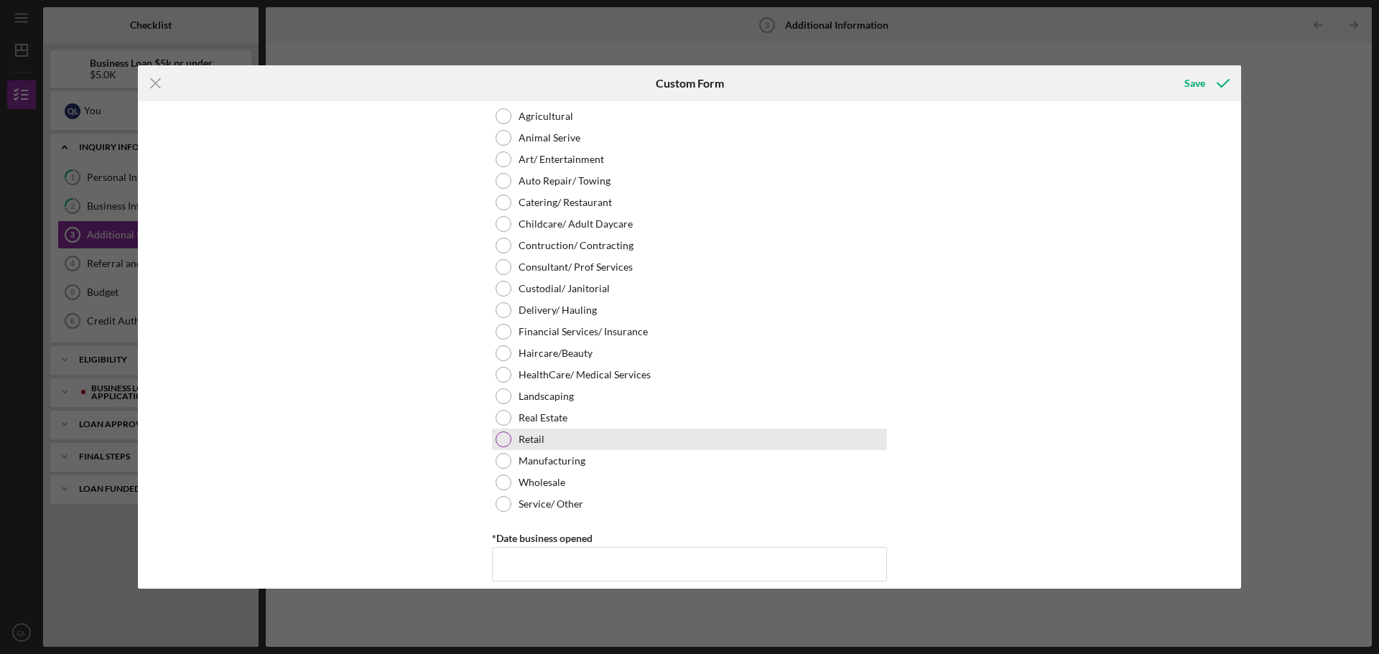
click at [492, 435] on div "Retail" at bounding box center [689, 440] width 395 height 22
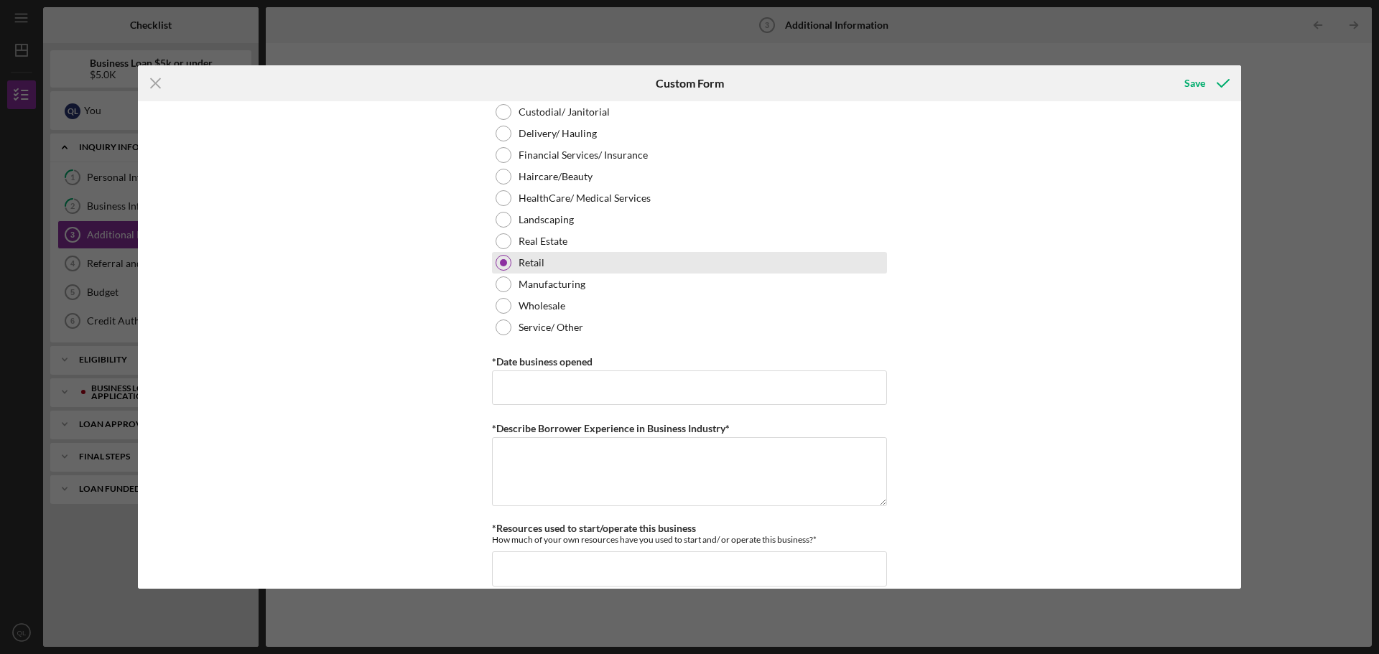
scroll to position [790, 0]
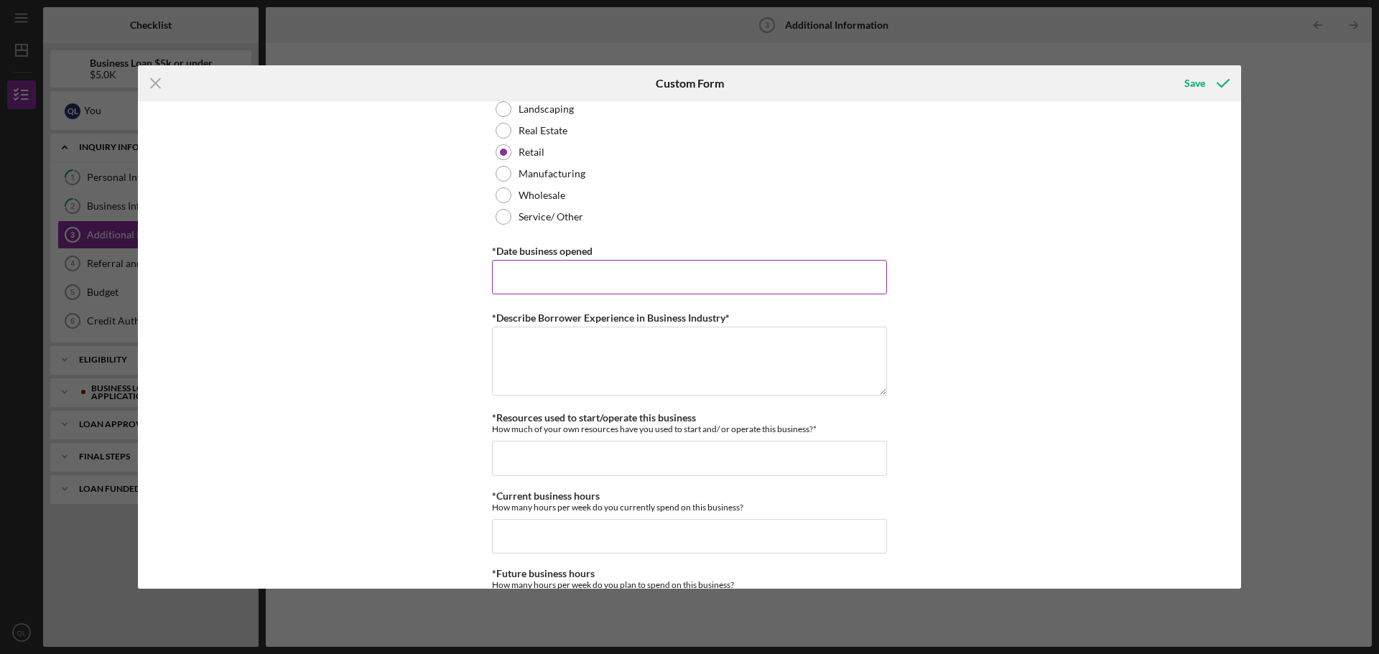
click at [521, 274] on input "*Date business opened" at bounding box center [689, 277] width 395 height 34
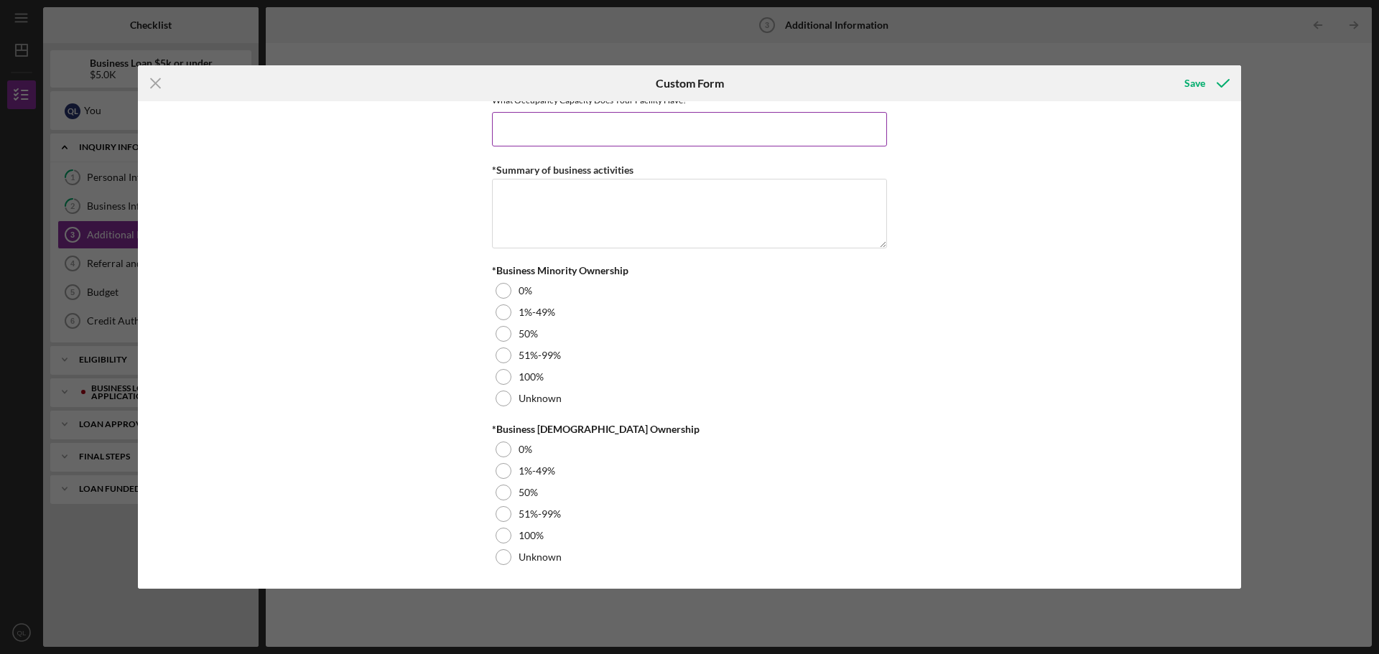
scroll to position [1604, 0]
type input "04/01/2021"
click at [539, 542] on div "100%" at bounding box center [689, 535] width 395 height 22
click at [496, 376] on div at bounding box center [504, 376] width 16 height 16
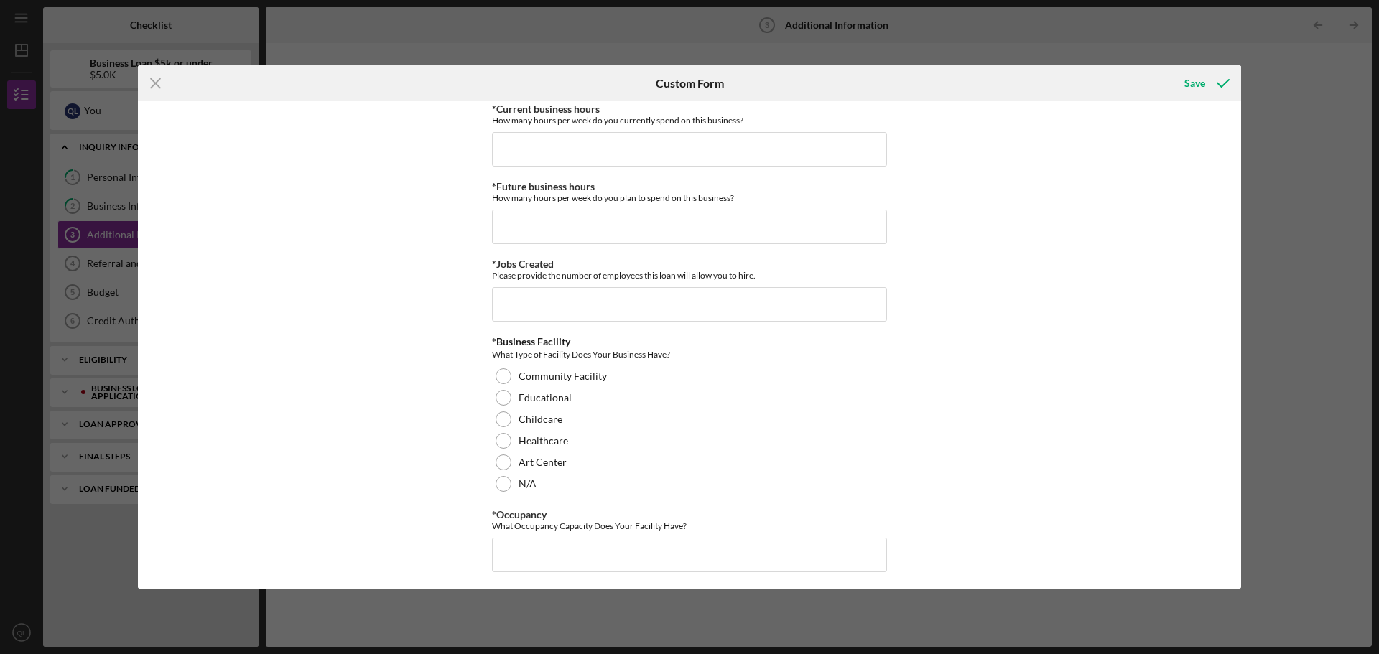
scroll to position [1101, 0]
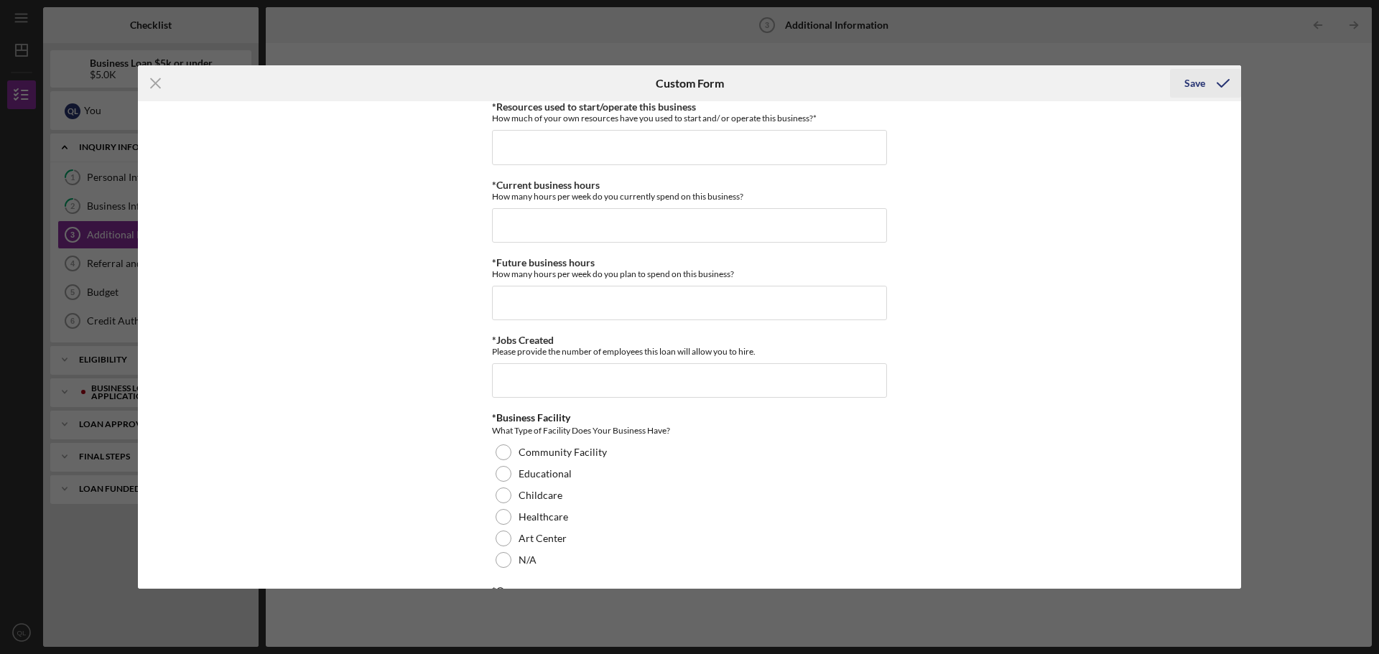
click at [1227, 93] on icon "submit" at bounding box center [1223, 83] width 36 height 36
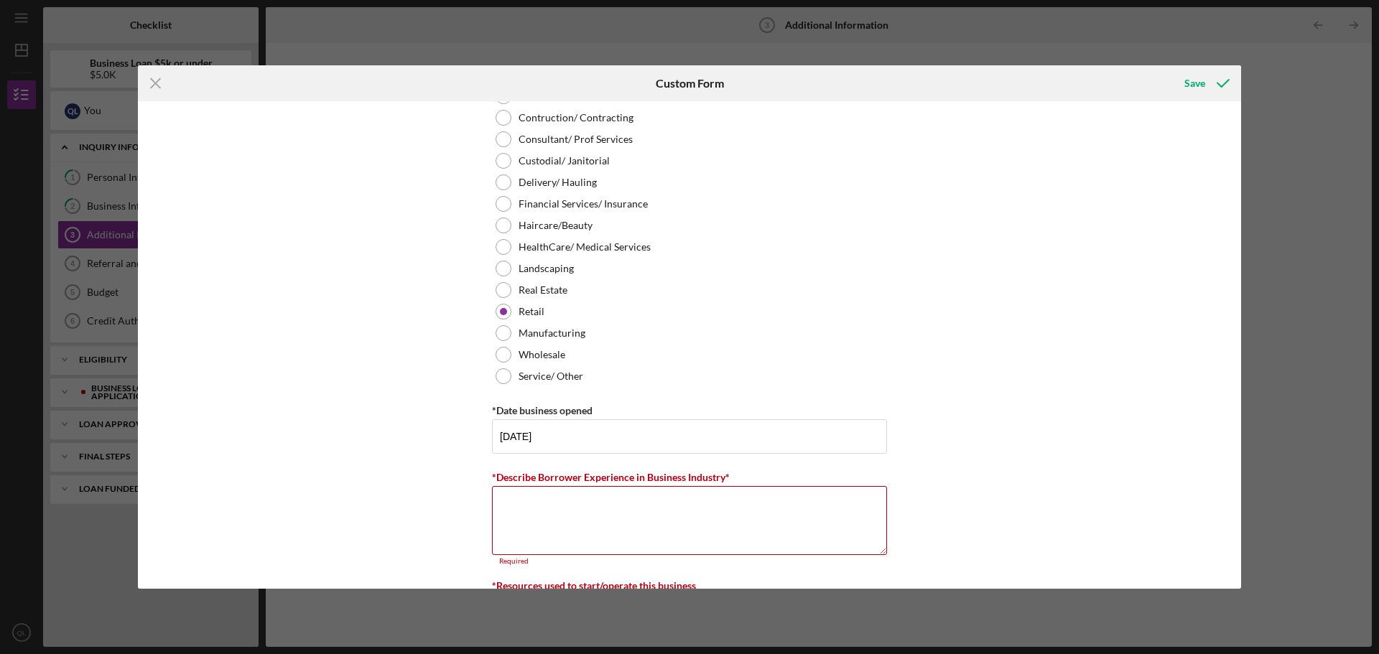
scroll to position [710, 0]
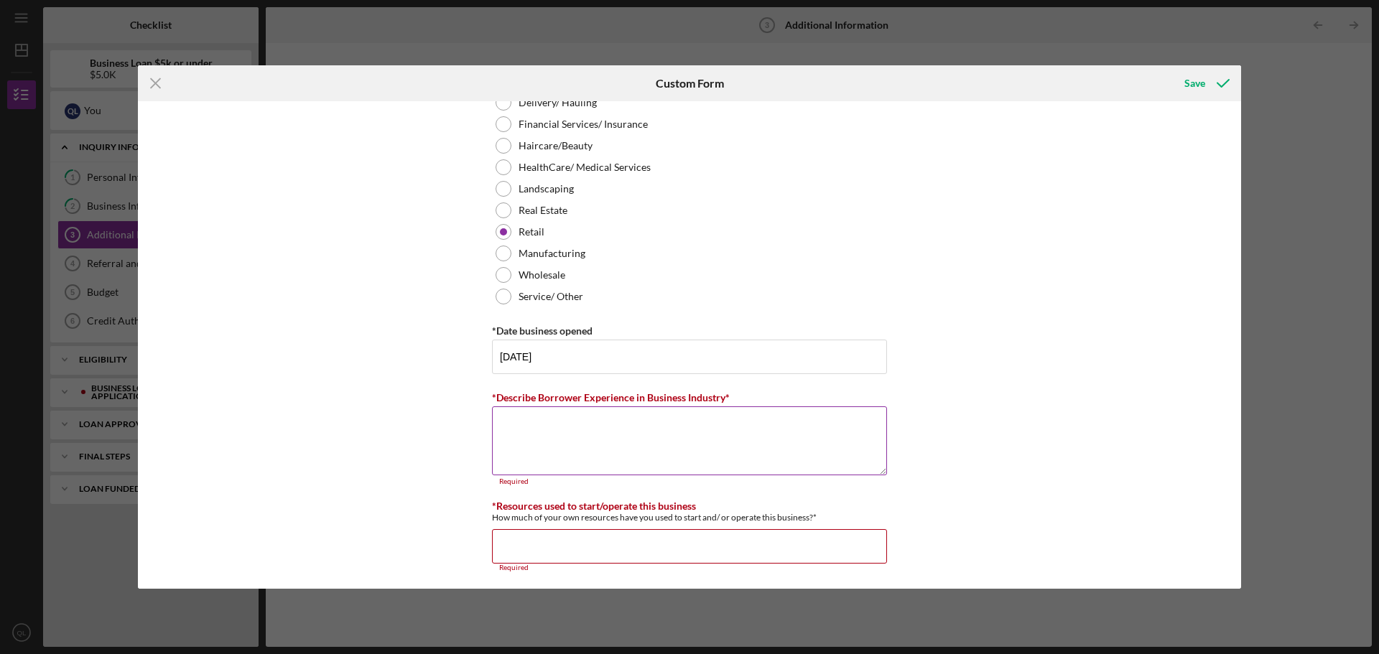
click at [725, 442] on textarea "*Describe Borrower Experience in Business Industry*" at bounding box center [689, 441] width 395 height 69
drag, startPoint x: 496, startPoint y: 392, endPoint x: 721, endPoint y: 398, distance: 224.9
click at [721, 398] on label "*Describe Borrower Experience in Business Industry*" at bounding box center [611, 397] width 238 height 12
copy label "Describe Borrower Experience in Business Industry"
click at [529, 427] on textarea "*Describe Borrower Experience in Business Industry*" at bounding box center [689, 441] width 395 height 69
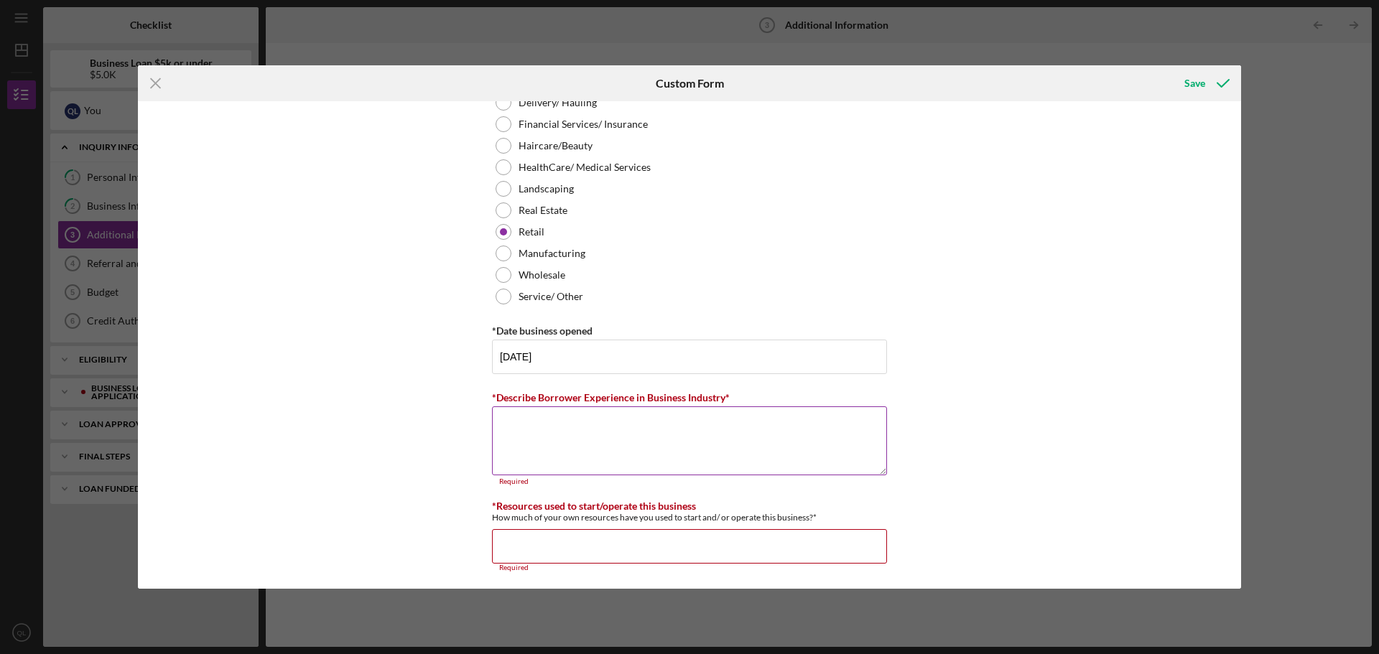
paste textarea "Our experience as borrowers in the business industry has been both a learning j…"
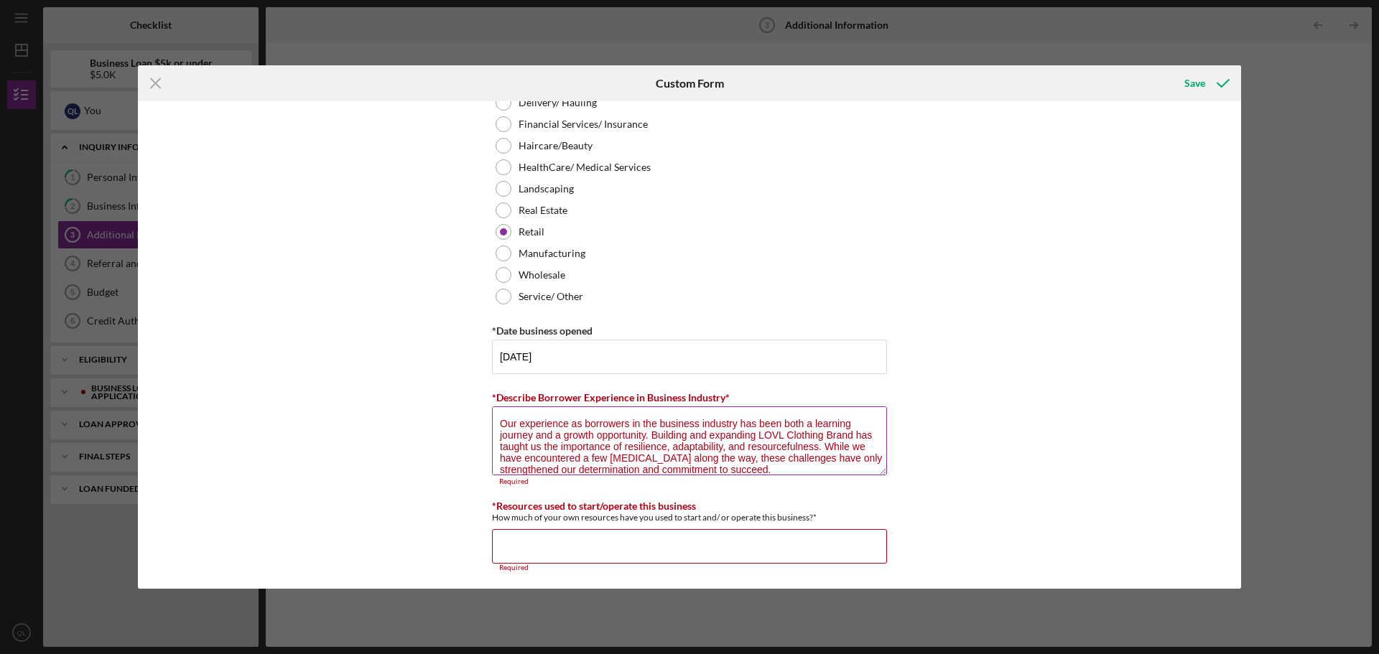
scroll to position [106, 0]
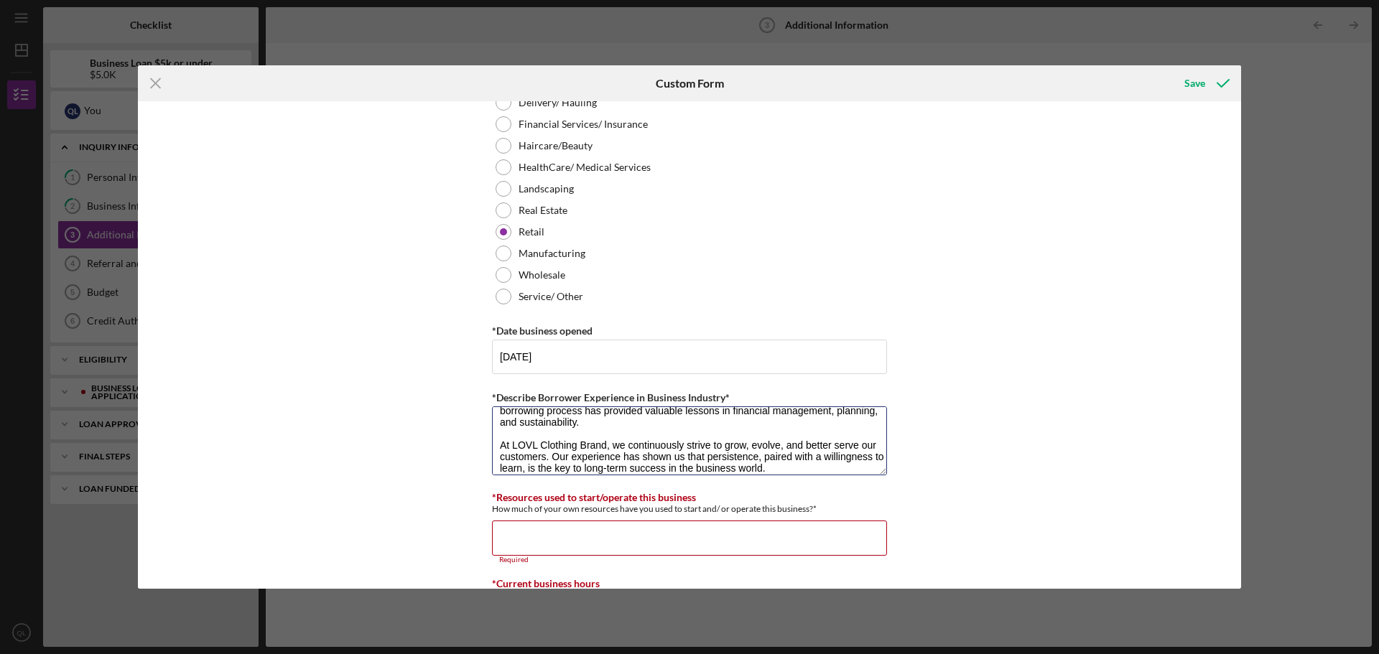
type textarea "Our experience as borrowers in the business industry has been both a learning j…"
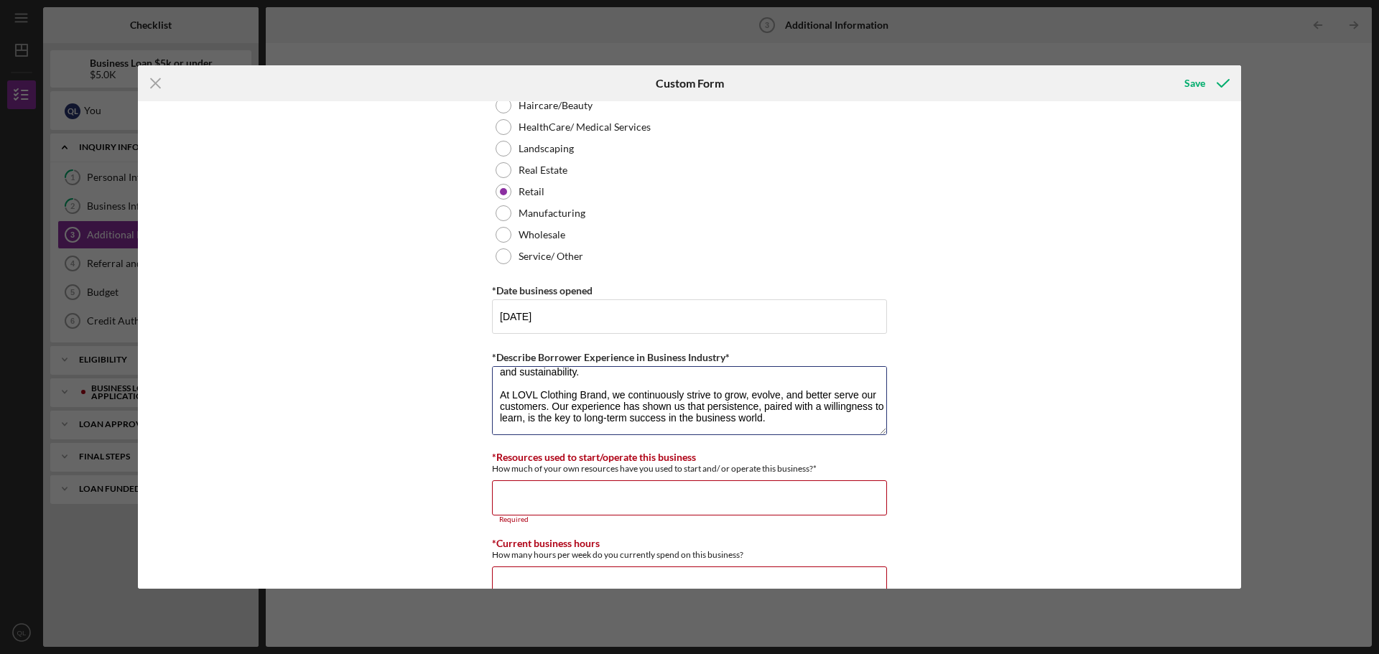
scroll to position [782, 0]
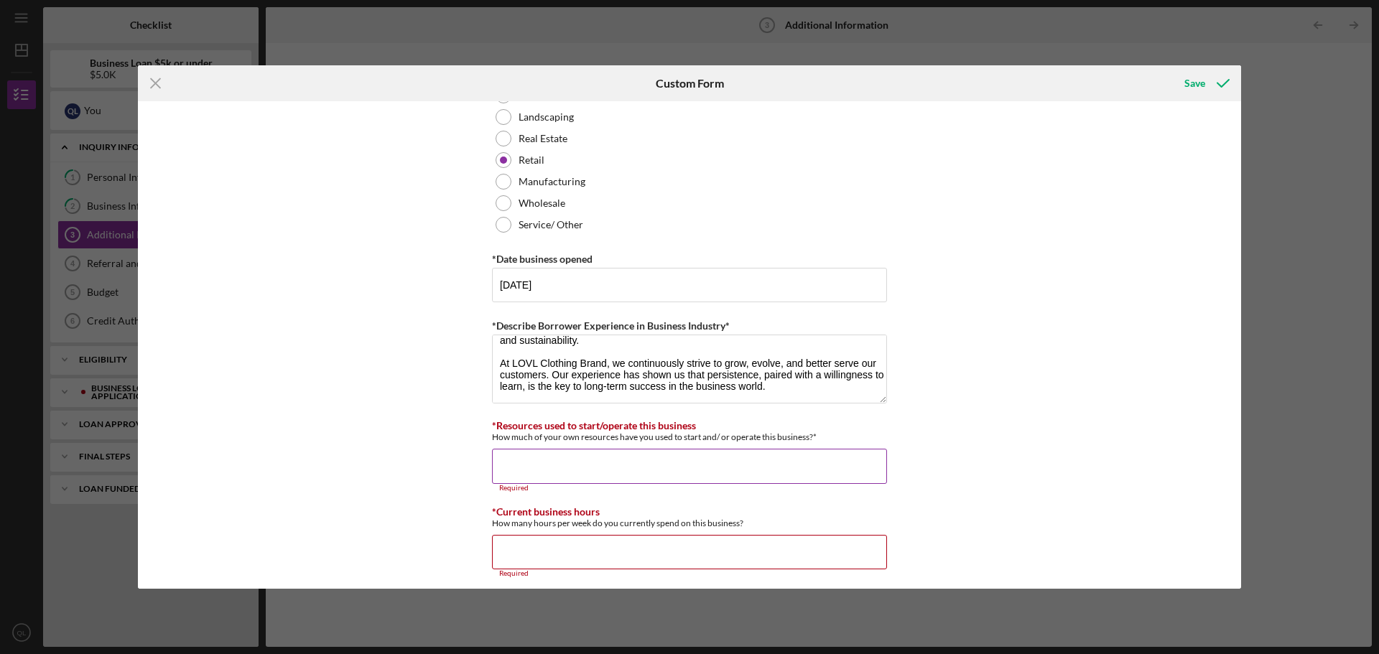
click at [659, 464] on input "*Resources used to start/operate this business" at bounding box center [689, 466] width 395 height 34
drag, startPoint x: 485, startPoint y: 432, endPoint x: 818, endPoint y: 445, distance: 333.5
click at [818, 445] on div "Personal Information *Mobile Phone (314) 503-9152 Phone What is the best number…" at bounding box center [689, 345] width 1103 height 488
copy label "*Resources used to start/operate this business"
click at [611, 468] on input "*Resources used to start/operate this business" at bounding box center [689, 466] width 395 height 34
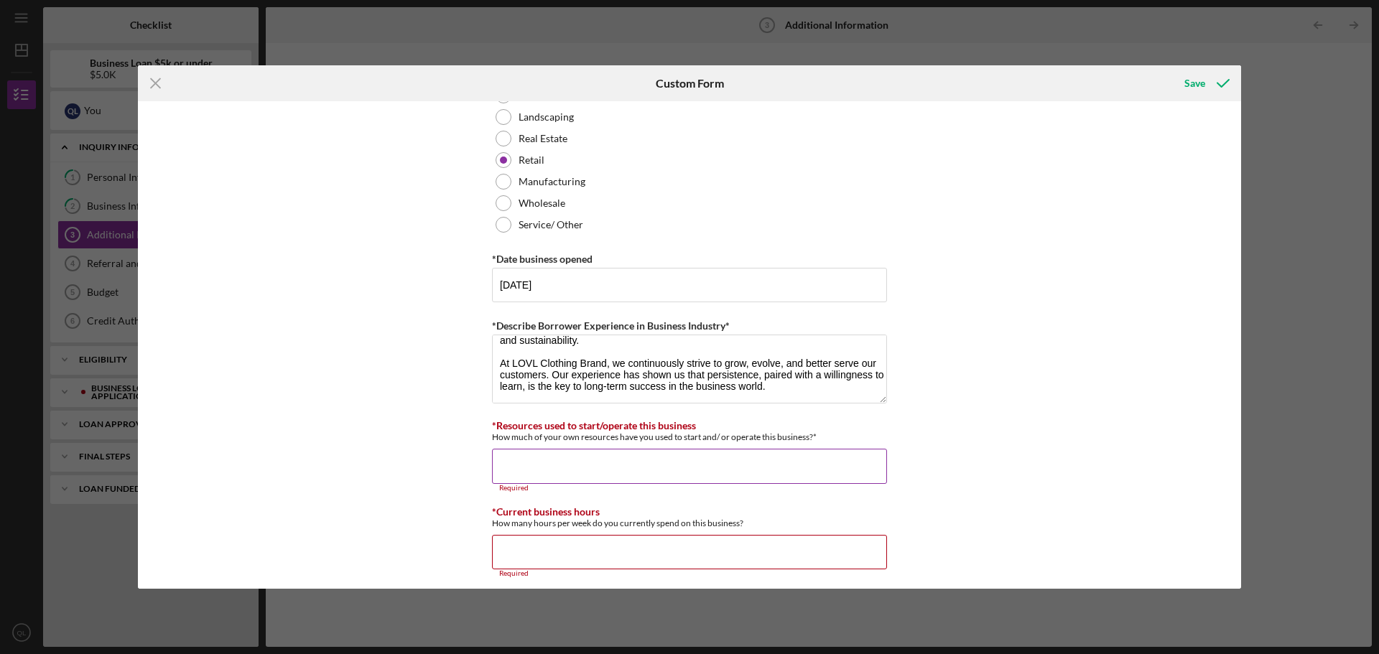
paste input "$."
type input "$."
paste input "$."
type input "$."
click at [662, 473] on input "*Resources used to start/operate this business" at bounding box center [689, 466] width 395 height 34
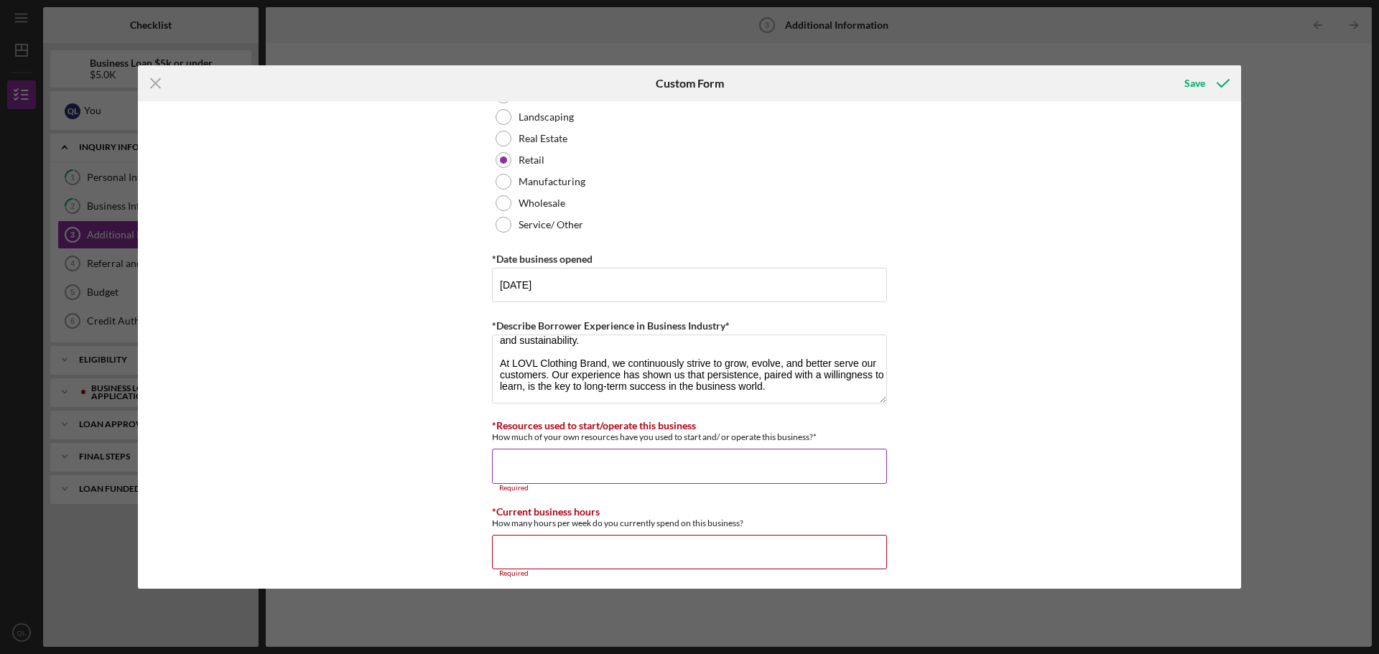
paste input "$."
type input "$."
paste input "$."
type input "$."
click at [525, 462] on input "*Resources used to start/operate this business" at bounding box center [689, 466] width 395 height 34
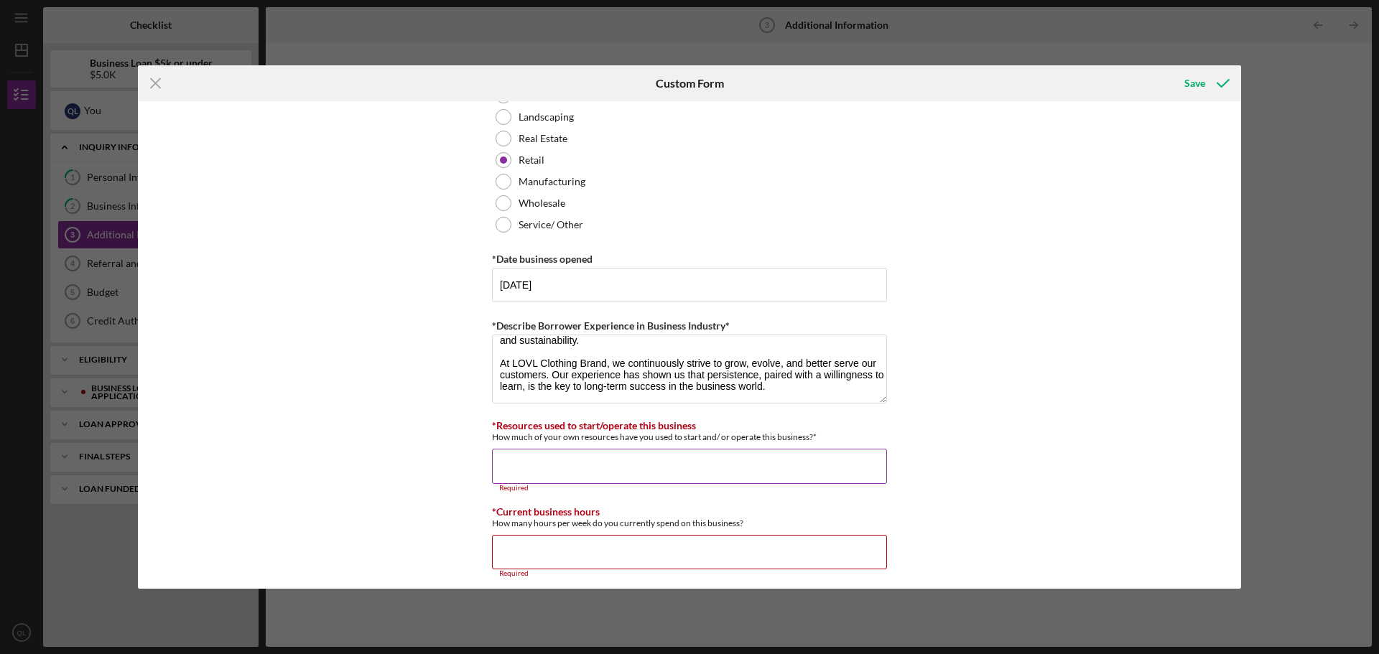
paste input "$."
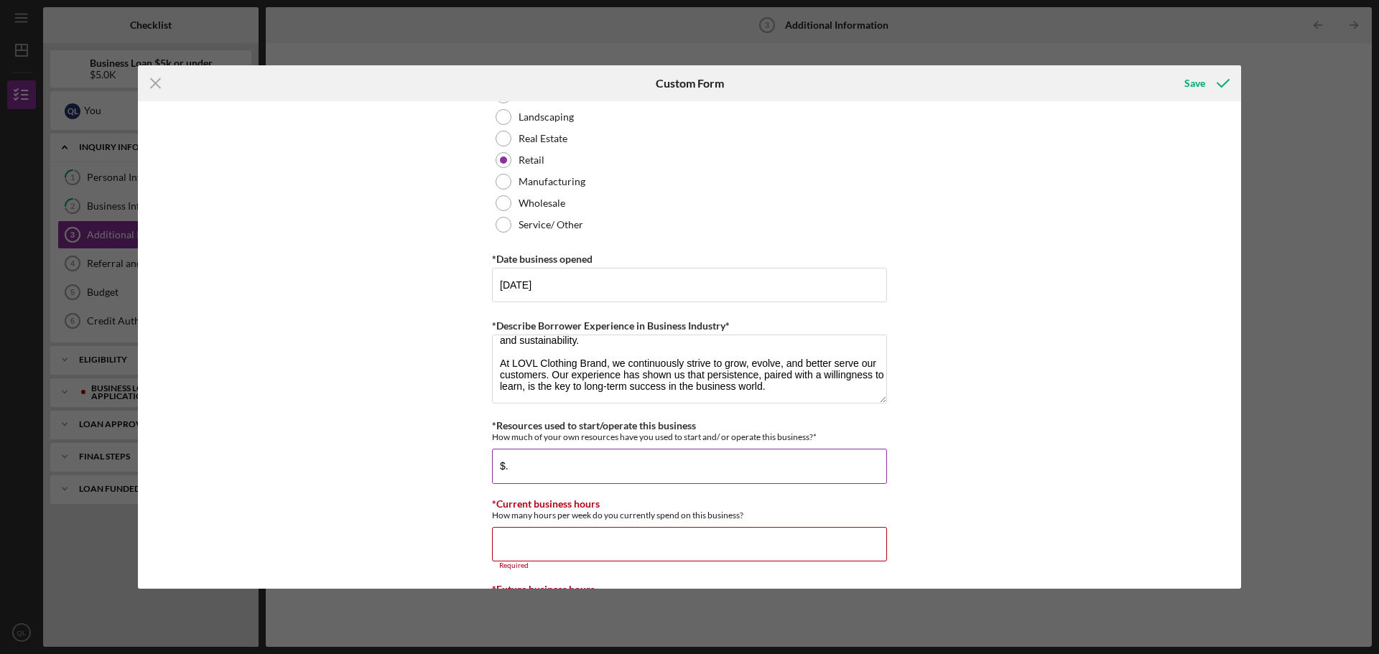
type input "$."
type input "$1"
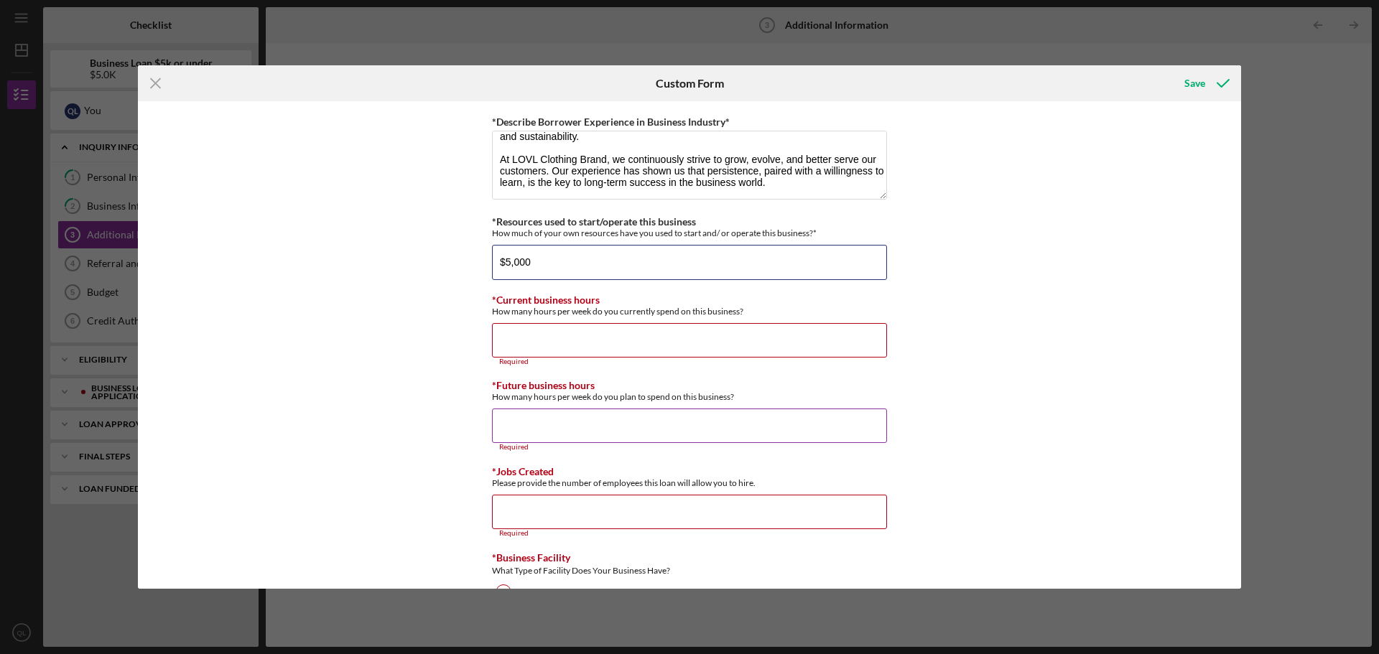
scroll to position [998, 0]
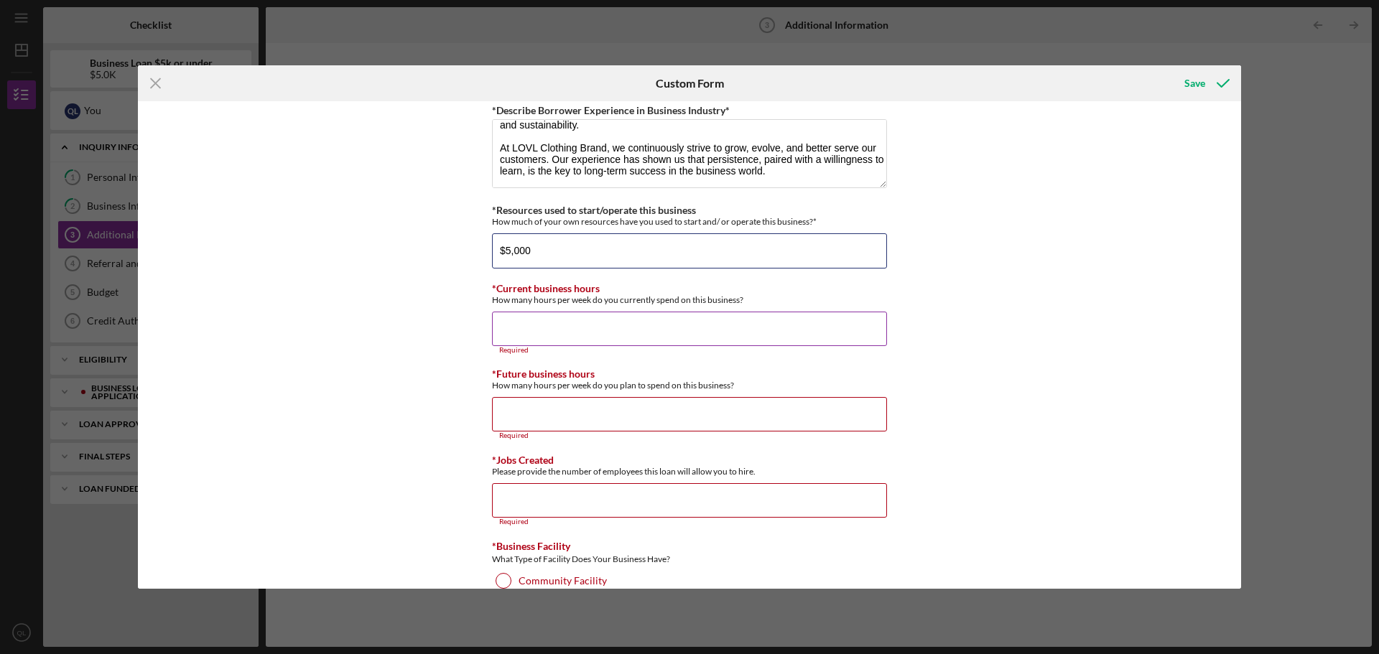
type input "$5,000"
click at [552, 306] on div "*Current business hours How many hours per week do you currently spend on this …" at bounding box center [689, 319] width 395 height 72
click at [547, 328] on input "*Current business hours" at bounding box center [689, 329] width 395 height 34
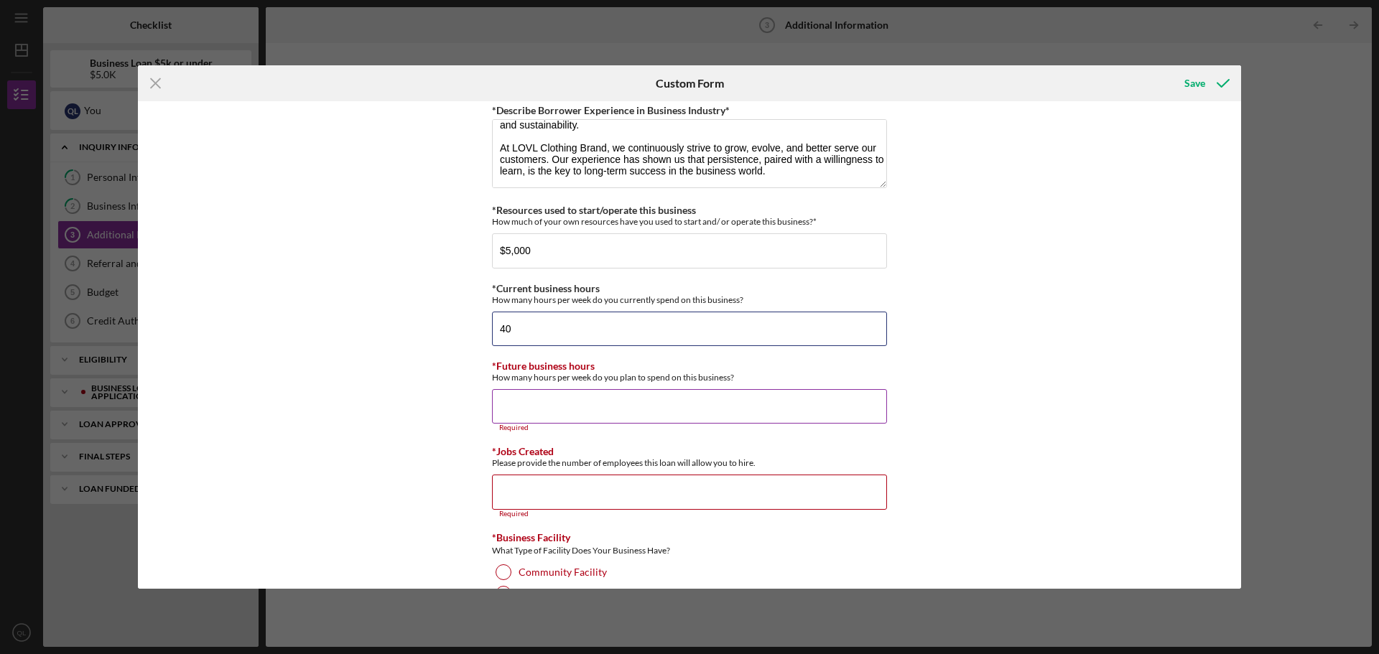
type input "40"
click at [524, 407] on input "*Future business hours" at bounding box center [689, 406] width 395 height 34
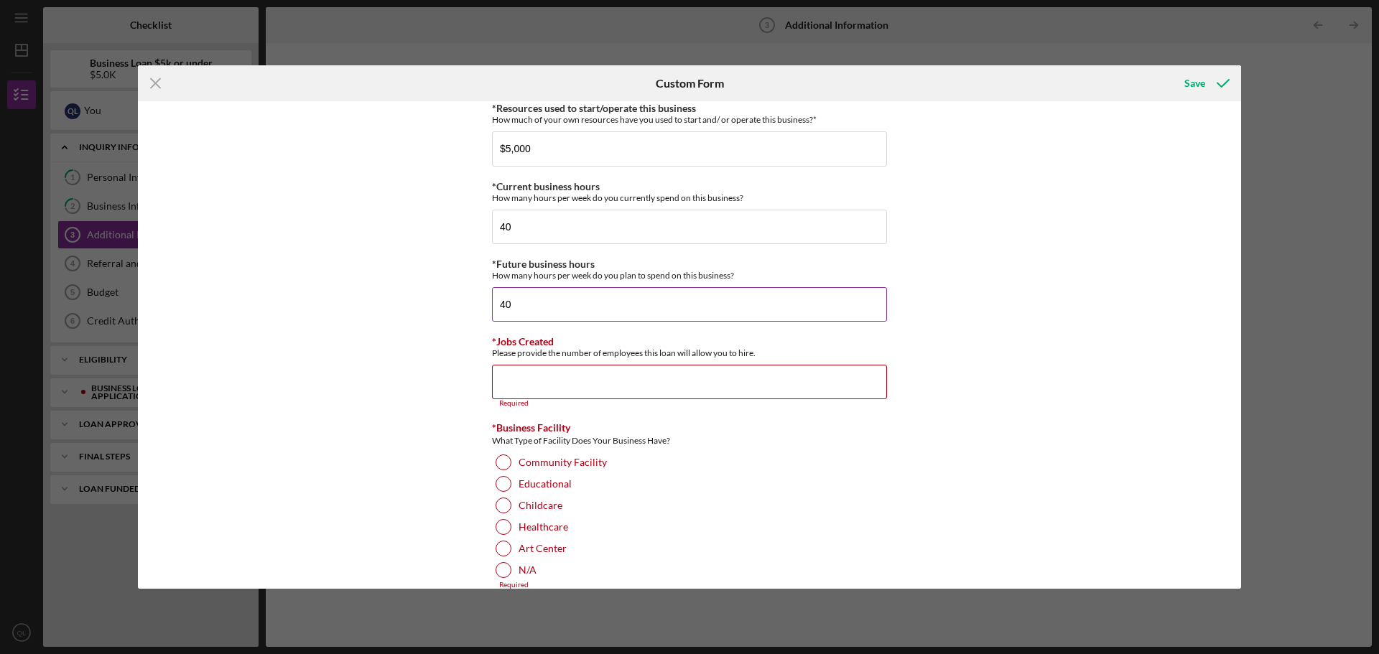
scroll to position [1141, 0]
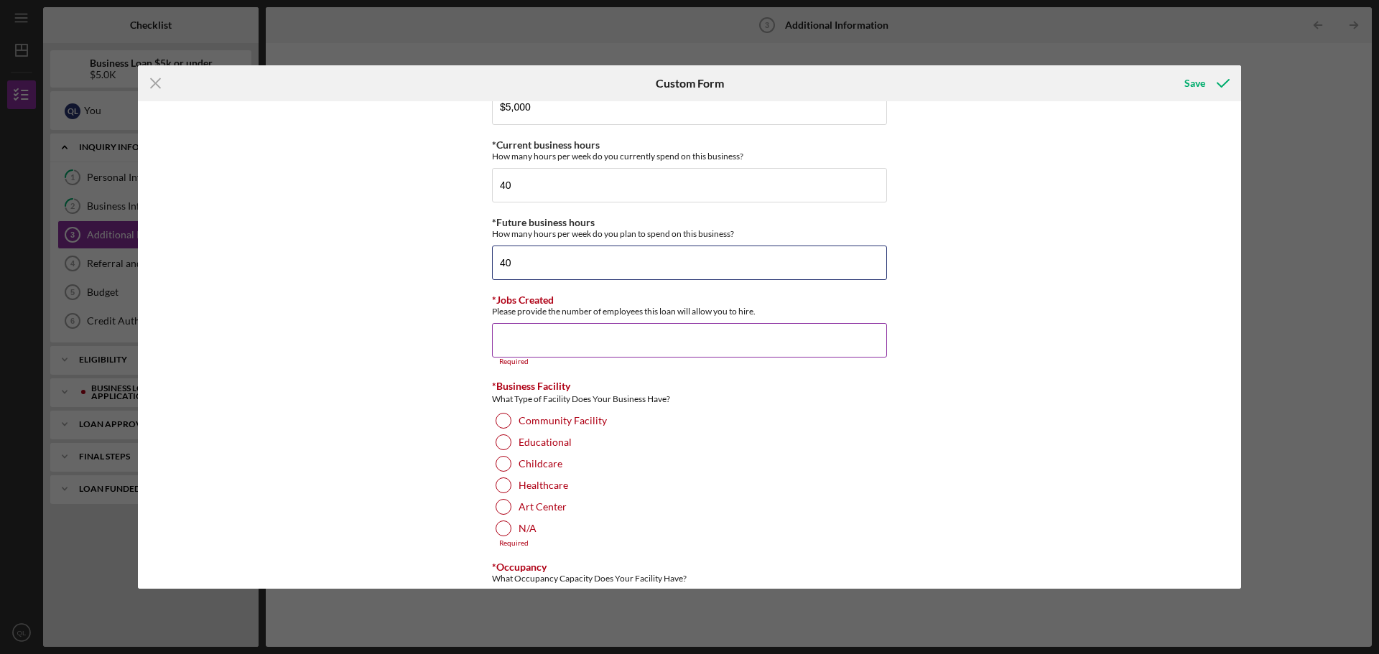
type input "40"
click at [525, 351] on input "*Jobs Created" at bounding box center [689, 340] width 395 height 34
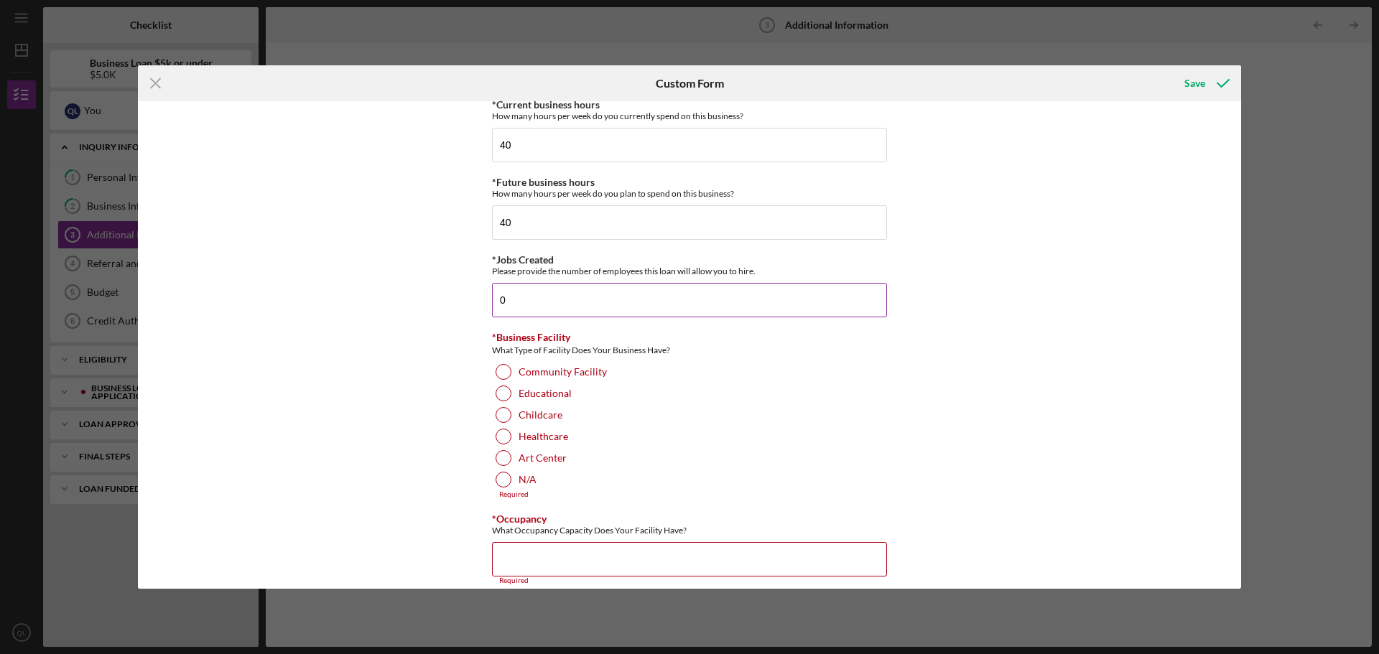
scroll to position [1213, 0]
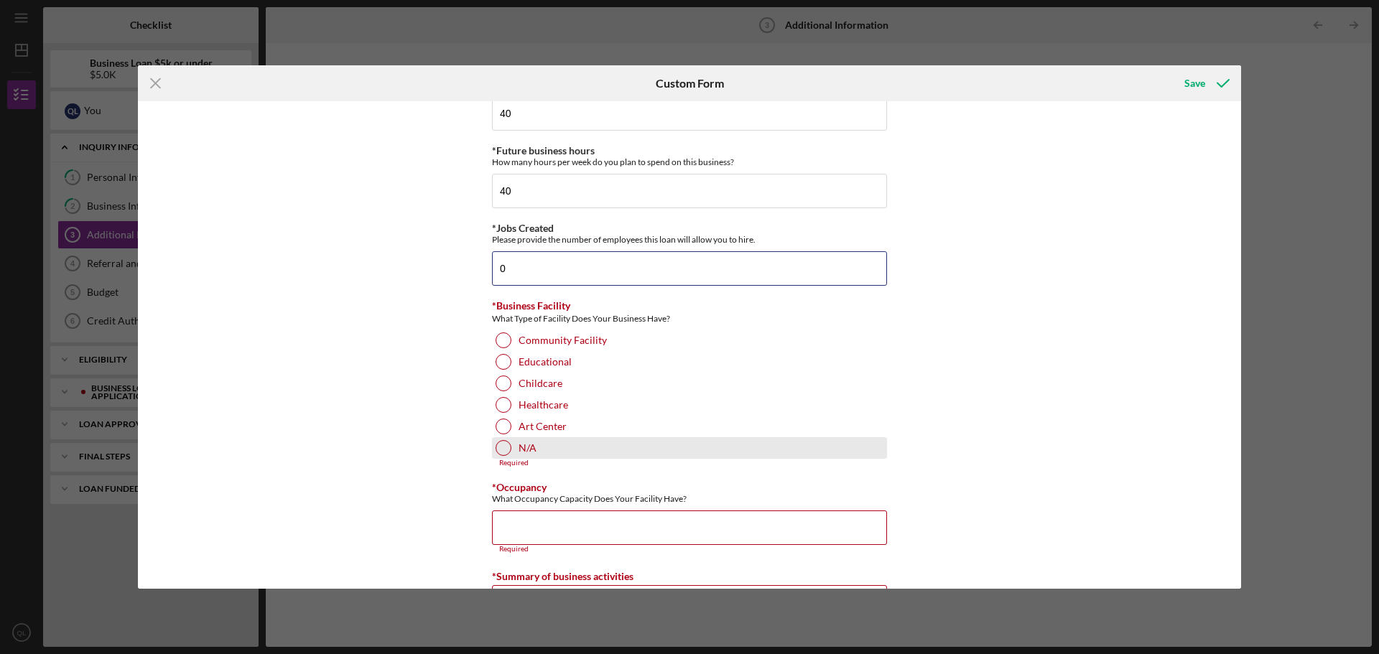
type input "0"
click at [496, 445] on div at bounding box center [504, 448] width 16 height 16
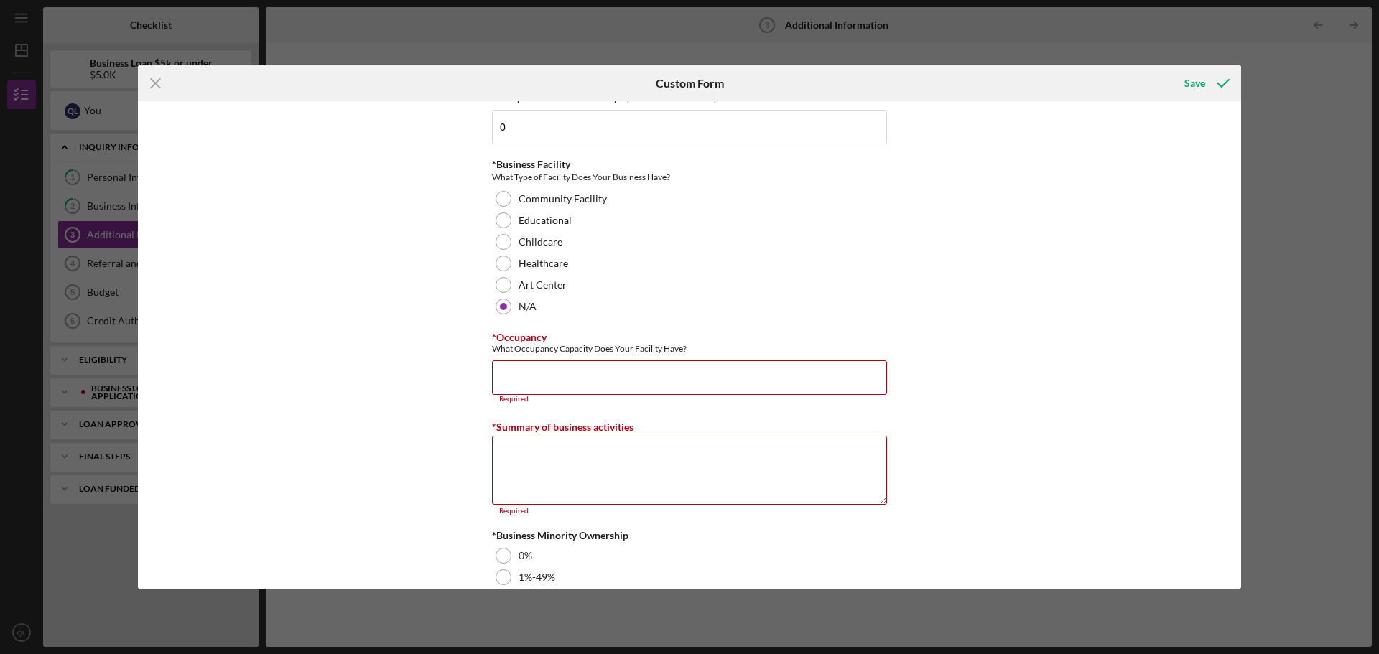
scroll to position [1357, 0]
click at [583, 359] on input "*Occupancy" at bounding box center [689, 375] width 395 height 34
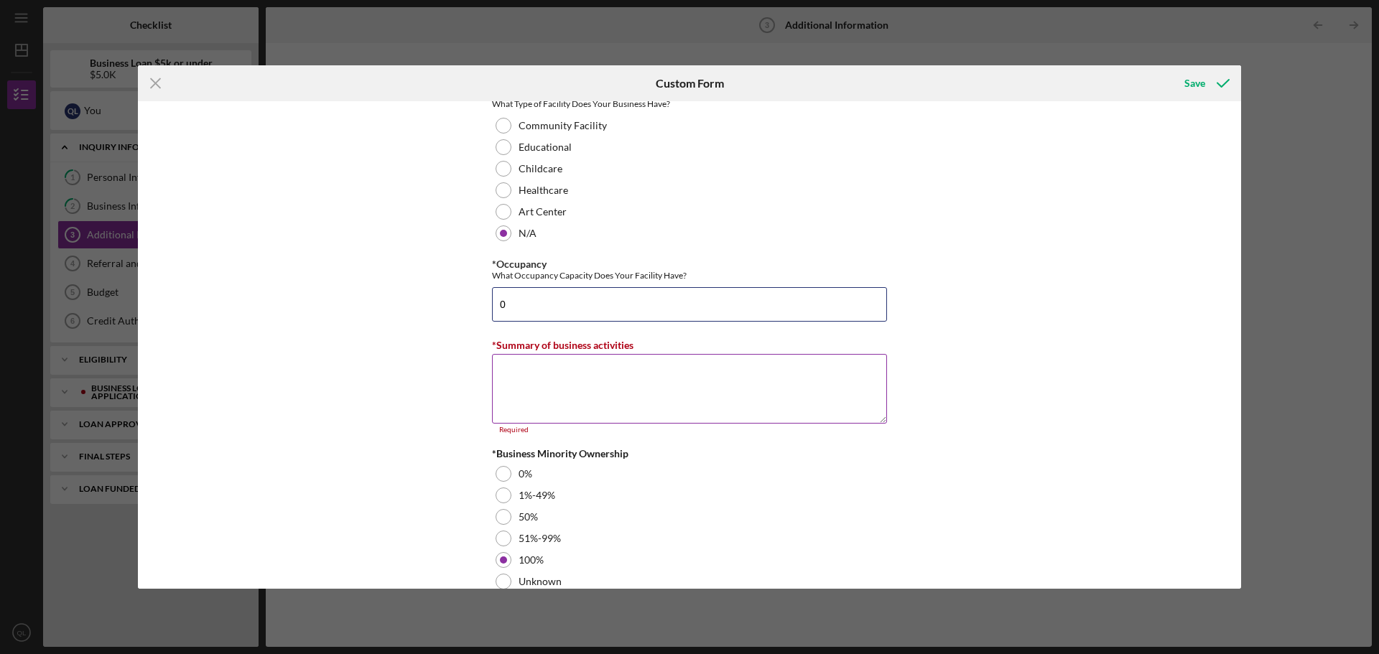
scroll to position [1429, 0]
type input "0"
click at [571, 395] on textarea "*Summary of business activities" at bounding box center [689, 387] width 395 height 69
drag, startPoint x: 638, startPoint y: 343, endPoint x: 493, endPoint y: 343, distance: 145.1
click at [493, 343] on div "*Summary of business activities" at bounding box center [689, 344] width 395 height 18
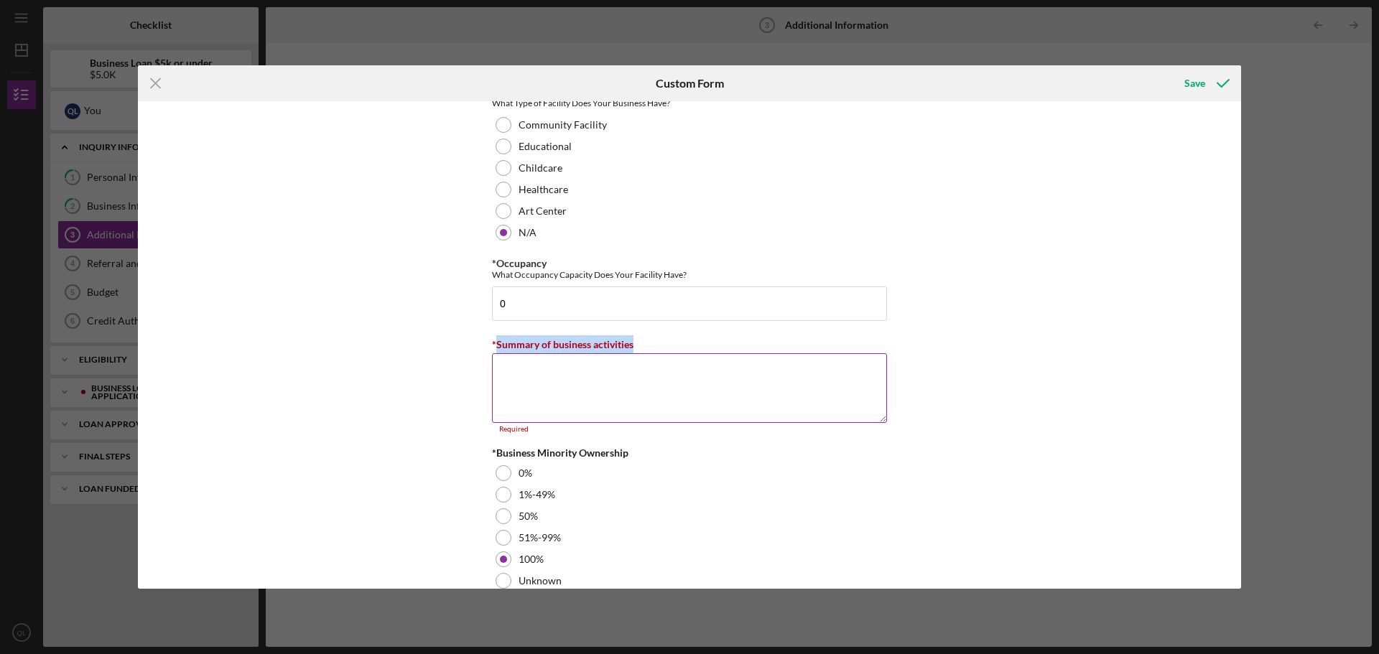
copy label "Summary of business activities"
click at [617, 393] on textarea "*Summary of business activities" at bounding box center [689, 387] width 395 height 69
paste textarea "LOVL Clothing Brand is a fashion and lifestyle company specializing in modern, …"
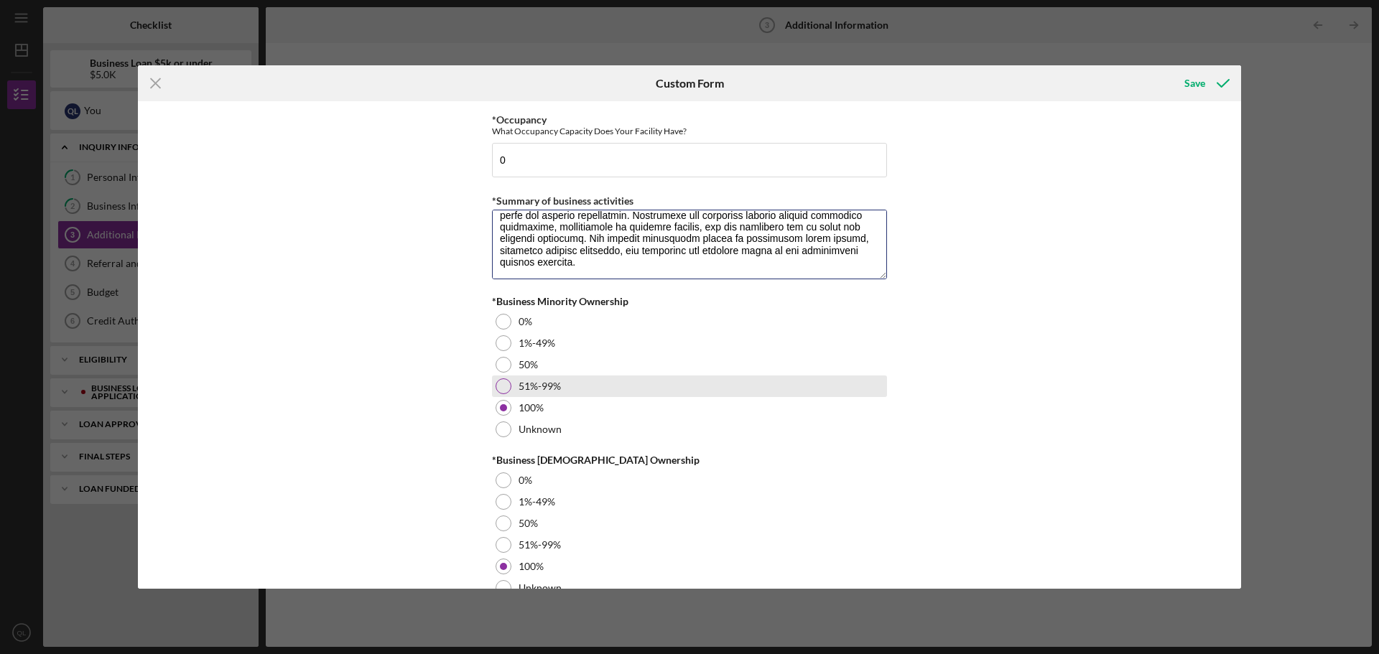
scroll to position [1604, 0]
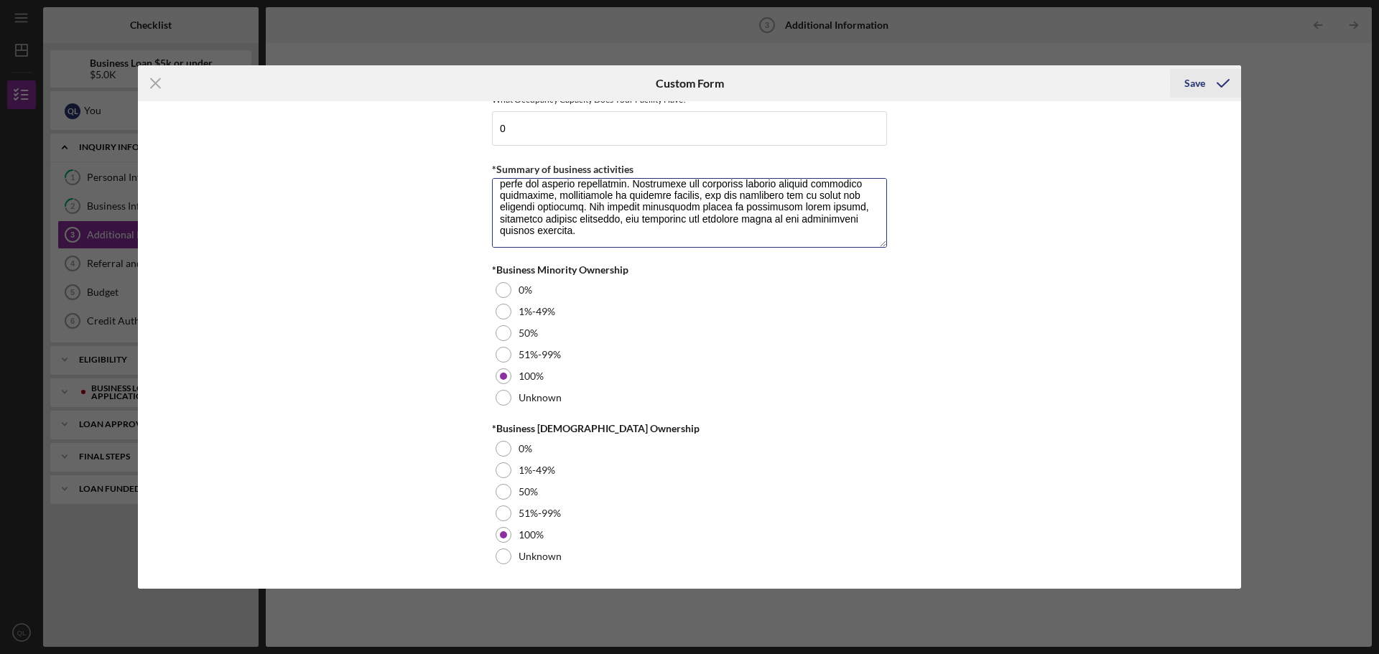
type textarea "LOVL Clothing Brand is a fashion and lifestyle company specializing in modern, …"
click at [1200, 83] on div "Save" at bounding box center [1194, 83] width 21 height 29
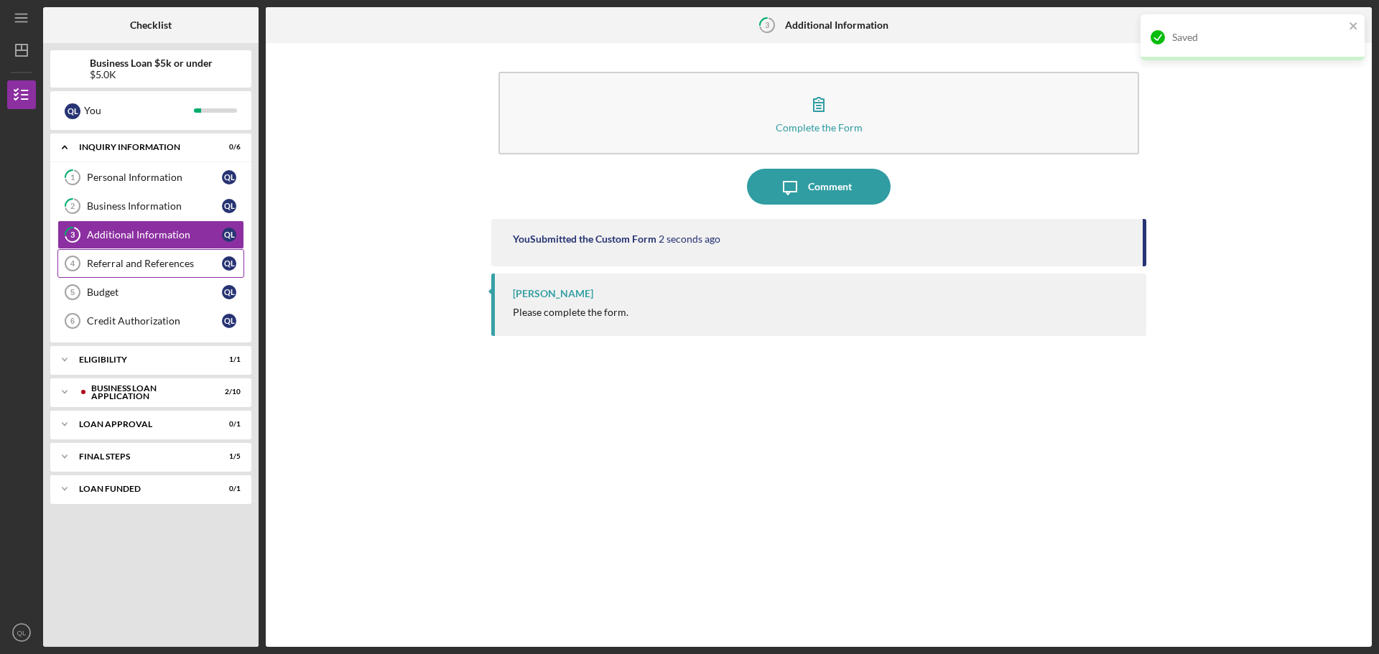
click at [145, 263] on div "Referral and References" at bounding box center [154, 263] width 135 height 11
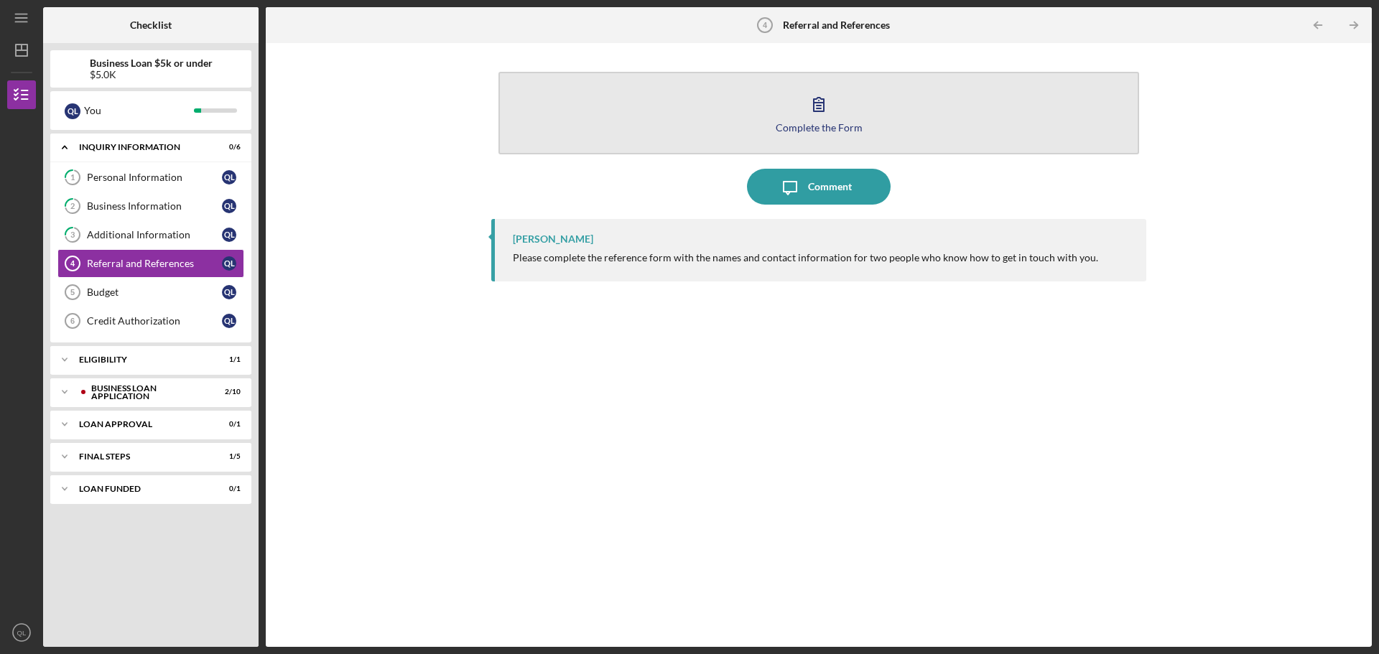
click at [837, 126] on div "Complete the Form" at bounding box center [819, 127] width 87 height 11
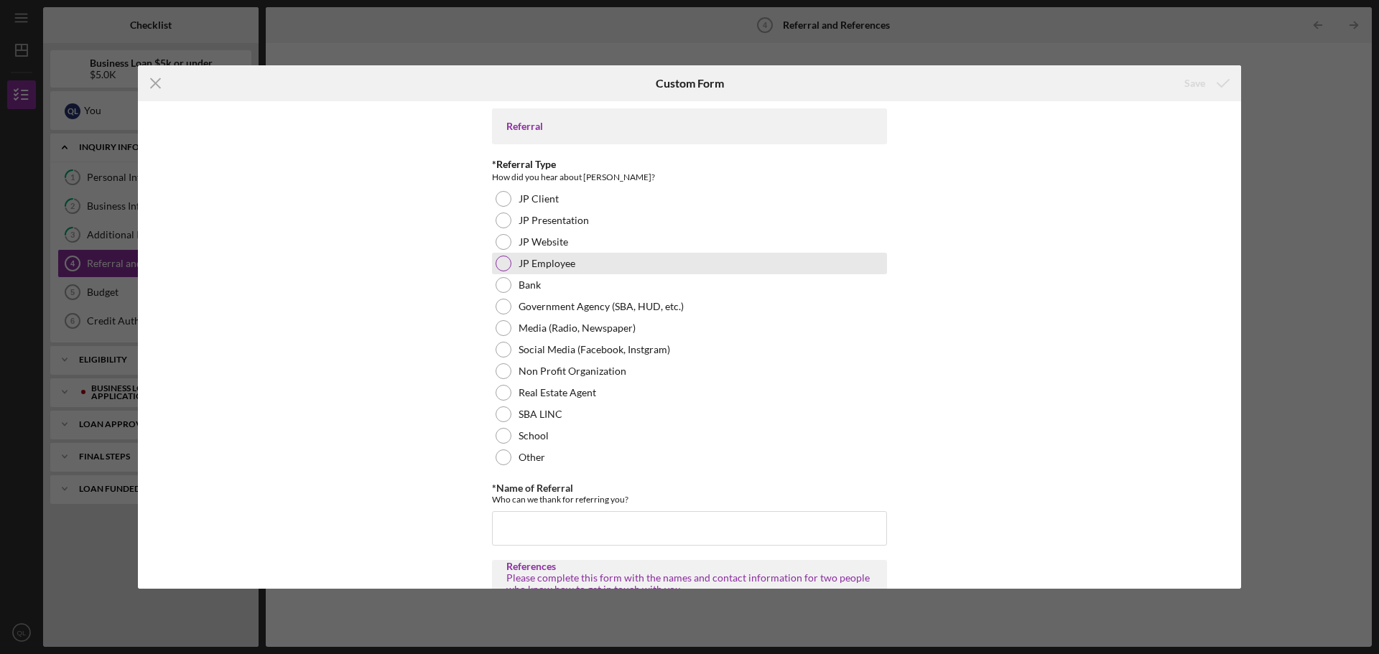
click at [528, 256] on div "JP Employee" at bounding box center [689, 264] width 395 height 22
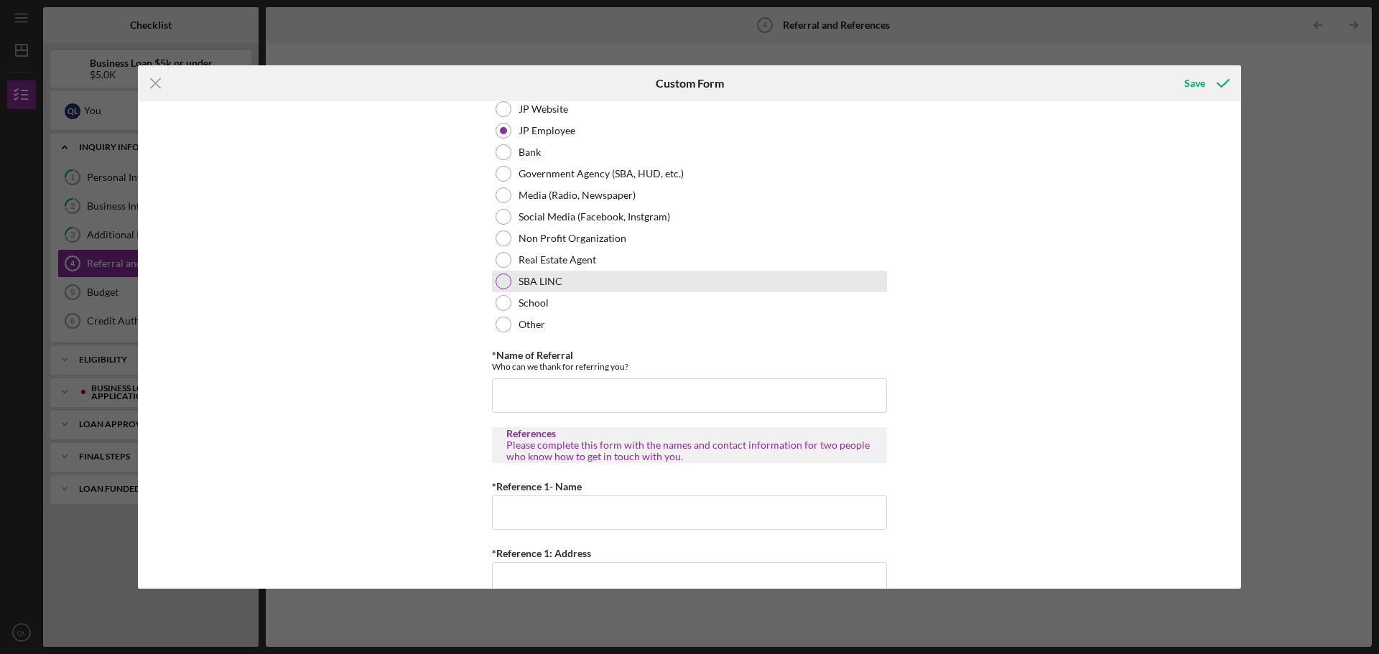
scroll to position [144, 0]
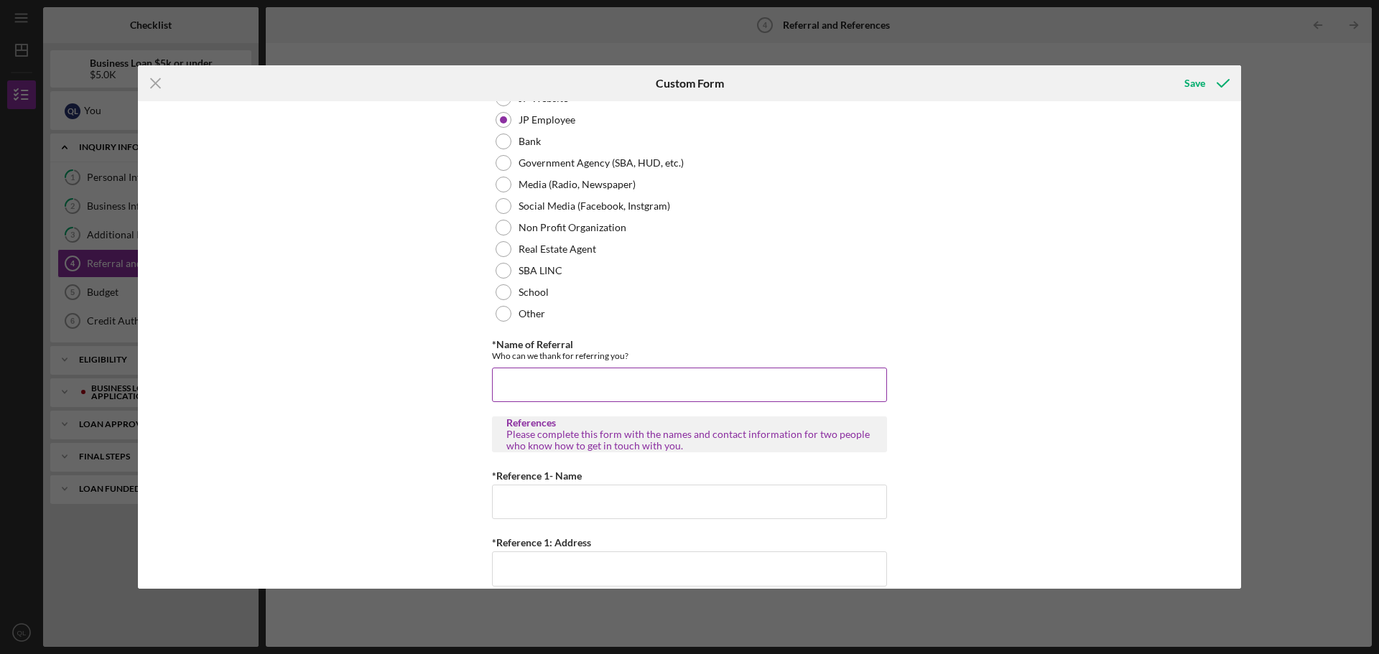
click at [619, 353] on div "Who can we thank for referring you?" at bounding box center [689, 355] width 395 height 11
click at [611, 391] on input "*Name of Referral" at bounding box center [689, 385] width 395 height 34
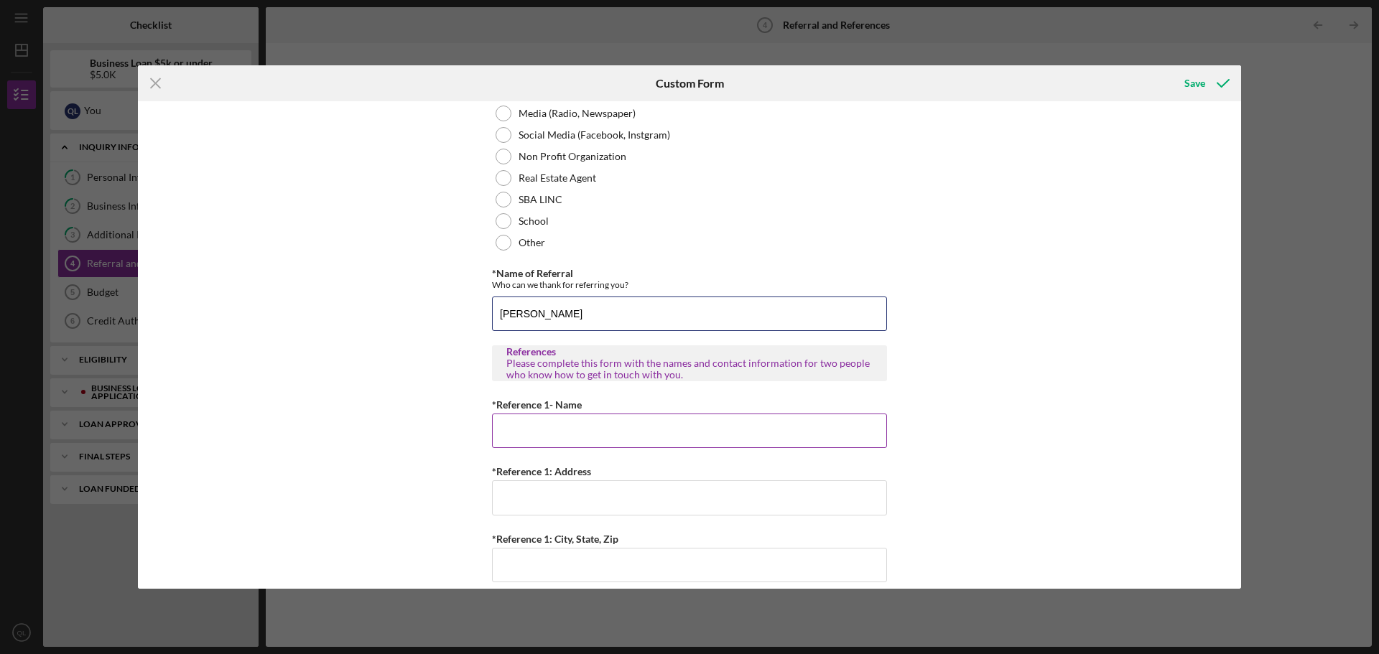
scroll to position [215, 0]
type input "Raymond Moss"
click at [583, 411] on div "*Reference 1- Name" at bounding box center [689, 404] width 395 height 18
click at [557, 431] on input "*Reference 1- Name" at bounding box center [689, 430] width 395 height 34
type input "Ericka West"
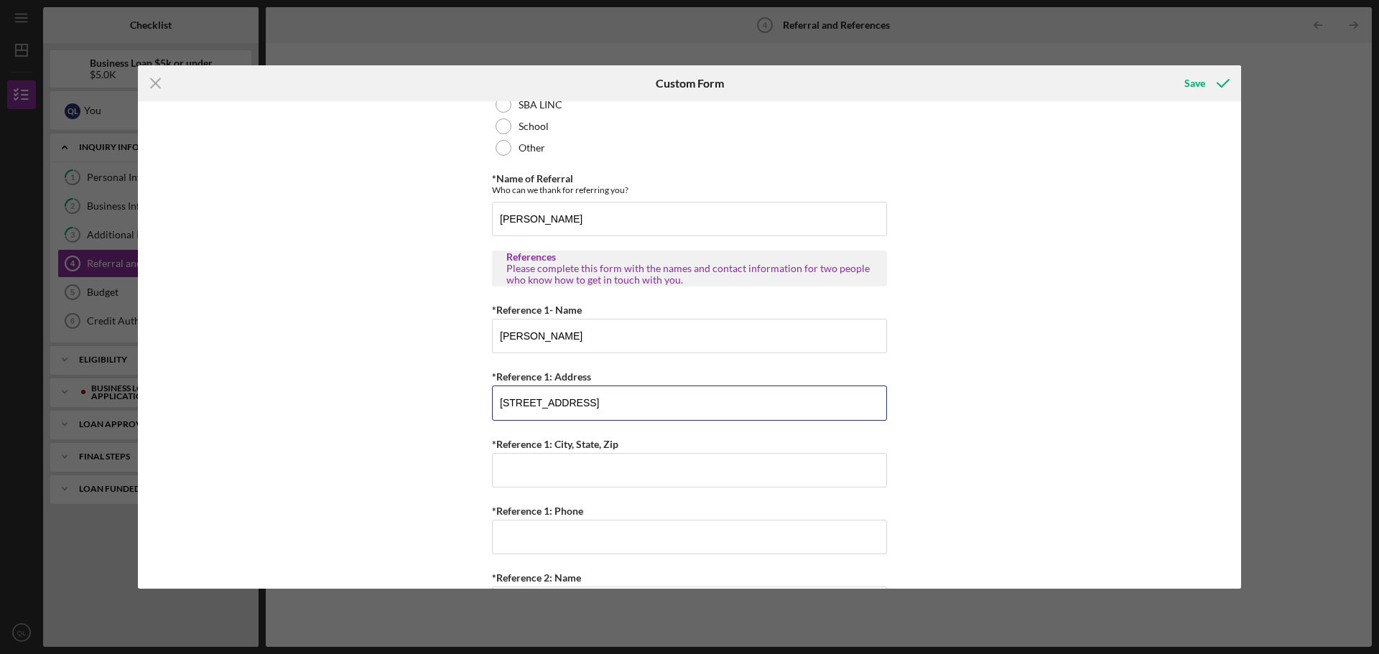
scroll to position [359, 0]
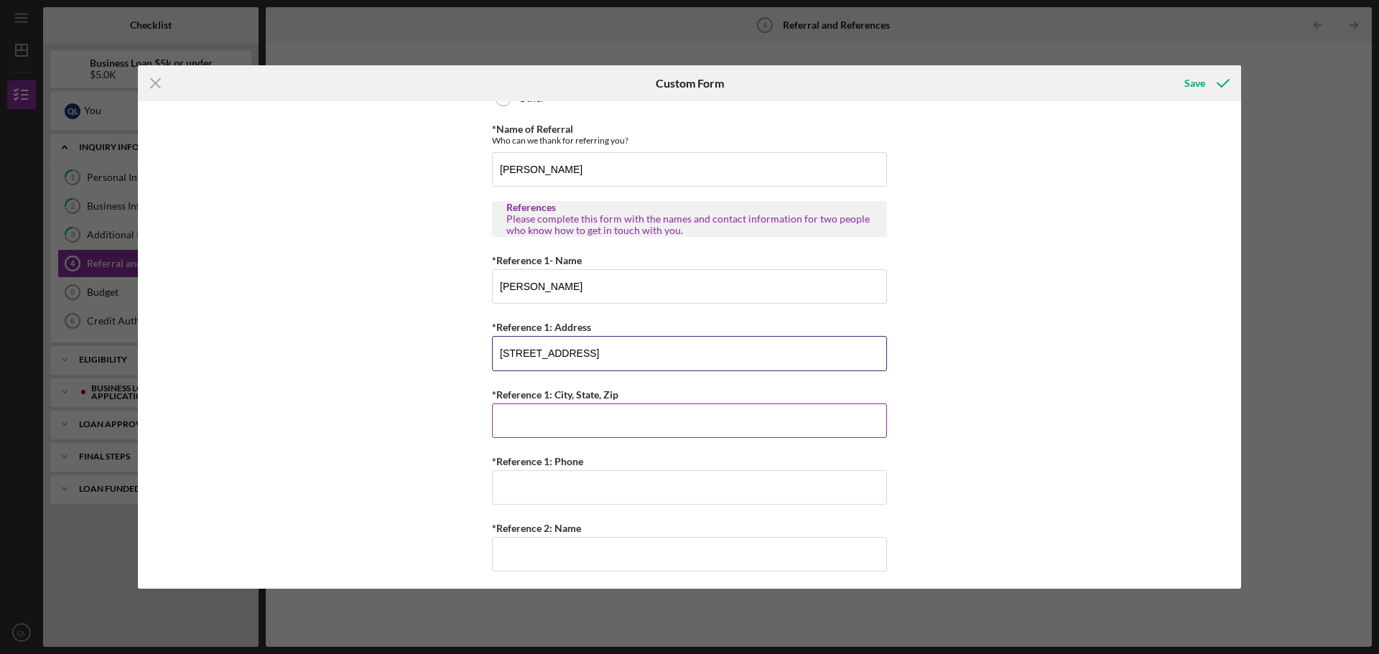
type input "366 Goets Ave"
click at [496, 432] on input "*Reference 1: City, State, Zip" at bounding box center [689, 421] width 395 height 34
type input "Saint Louis, MO 63129"
click at [518, 498] on input "*Reference 1: Phone" at bounding box center [689, 487] width 395 height 34
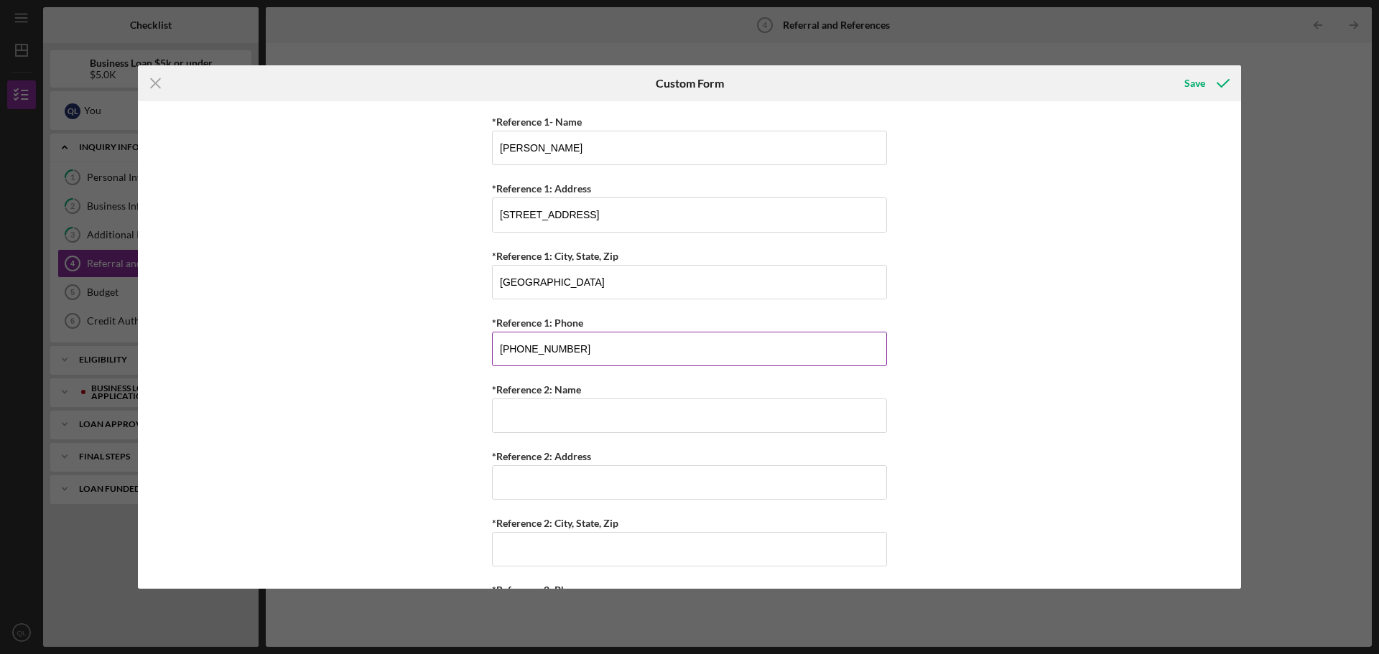
scroll to position [503, 0]
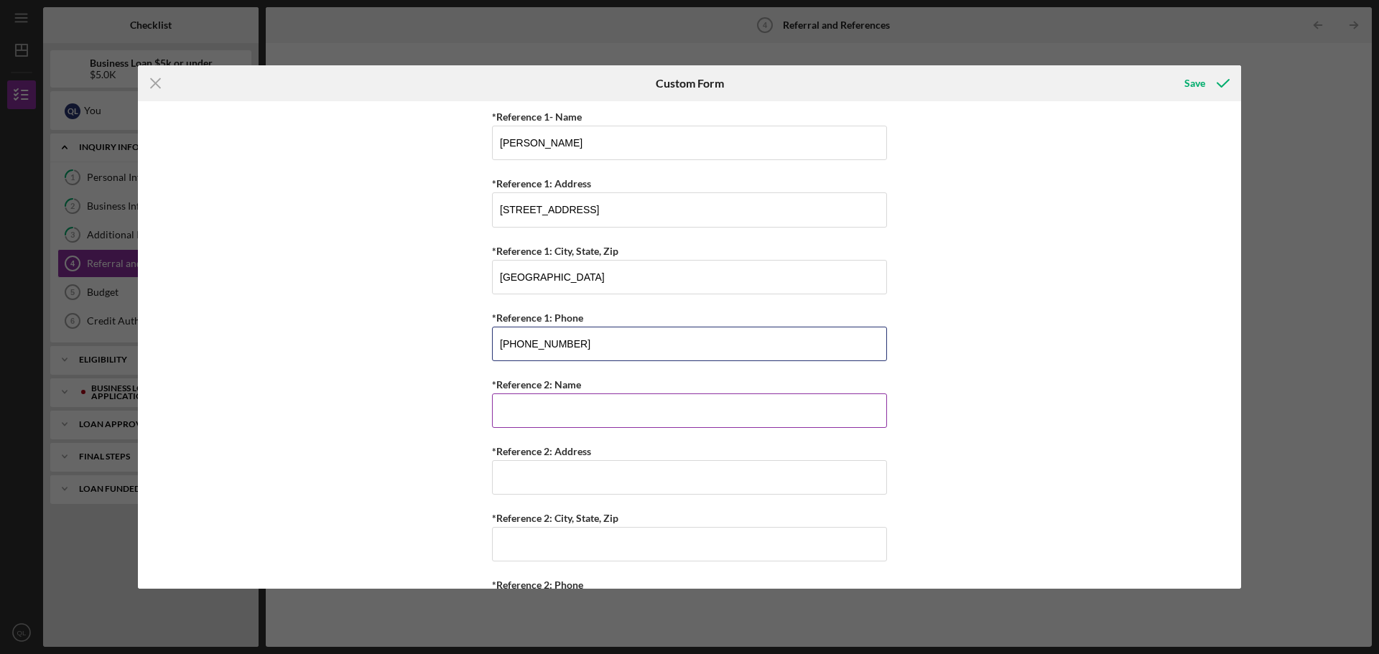
type input "(314) 366-5778"
click at [520, 424] on input "*Reference 2: Name" at bounding box center [689, 411] width 395 height 34
type input "r"
type input "E"
type input "r"
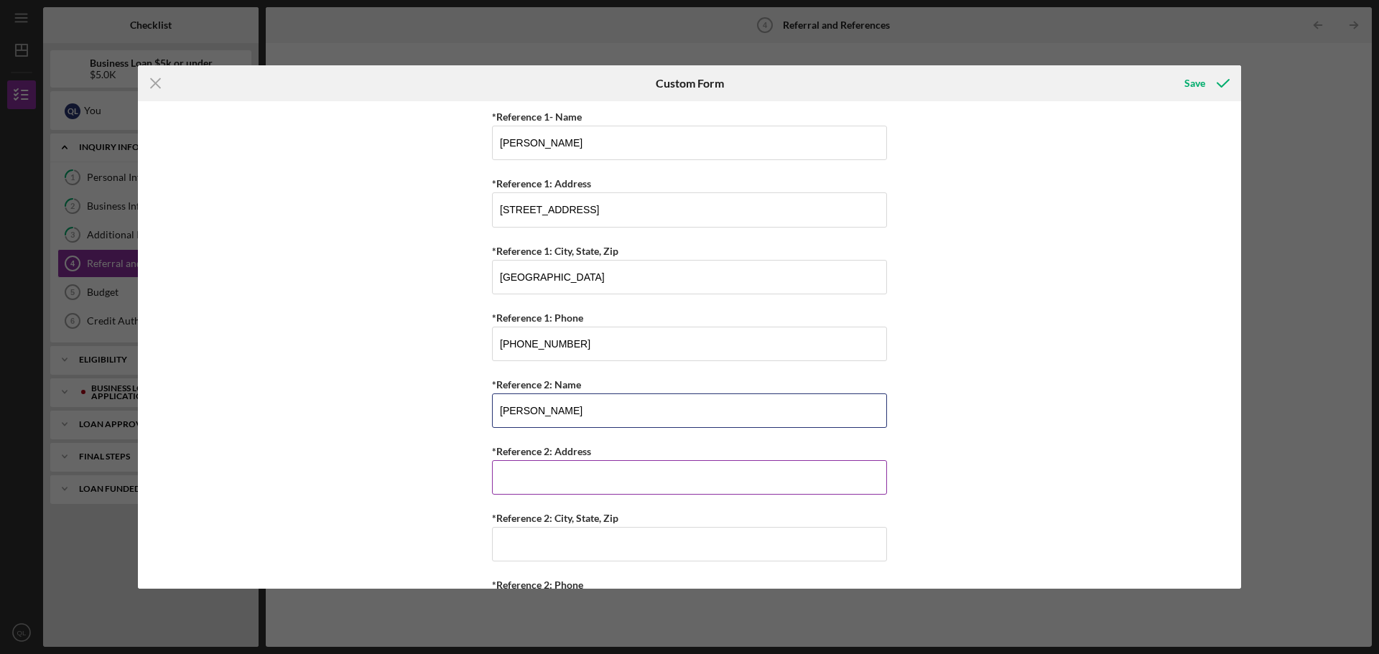
type input "Regina Simo"
click at [519, 489] on input "*Reference 2: Address" at bounding box center [689, 477] width 395 height 34
type input "2340 Hampton Ave"
click at [524, 539] on input "*Reference 2: City, State, Zip" at bounding box center [689, 544] width 395 height 34
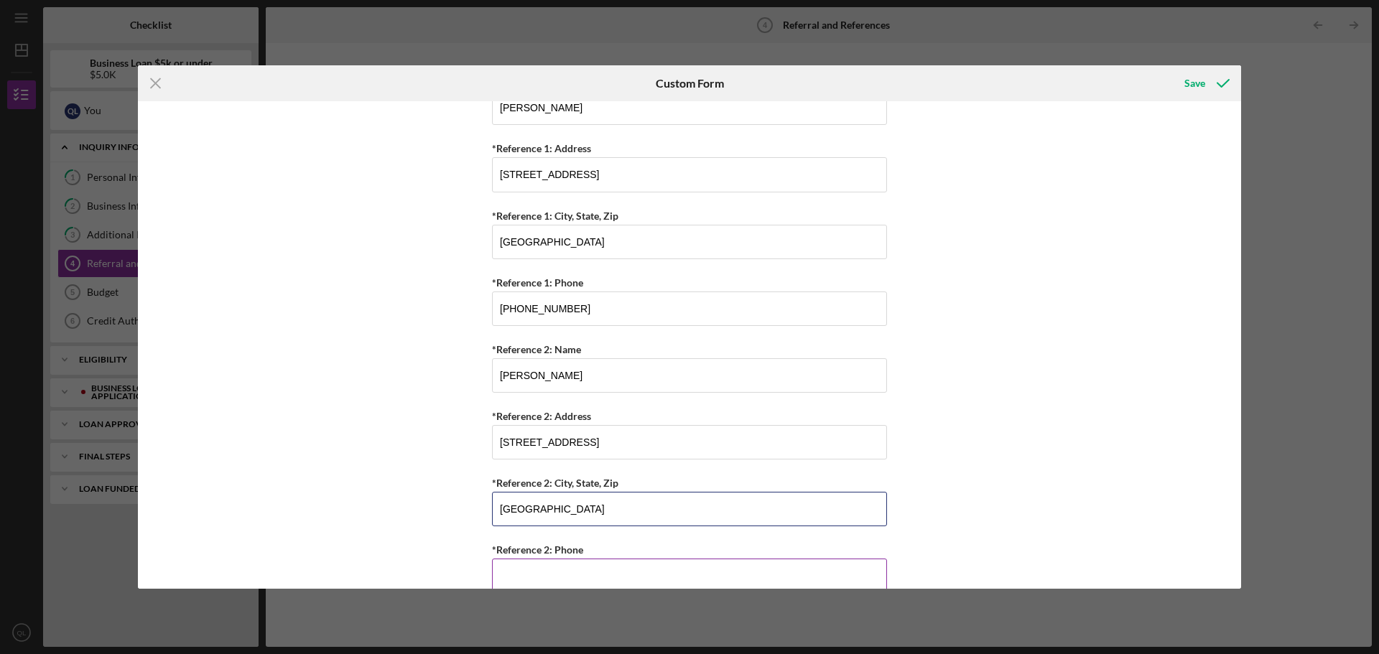
scroll to position [564, 0]
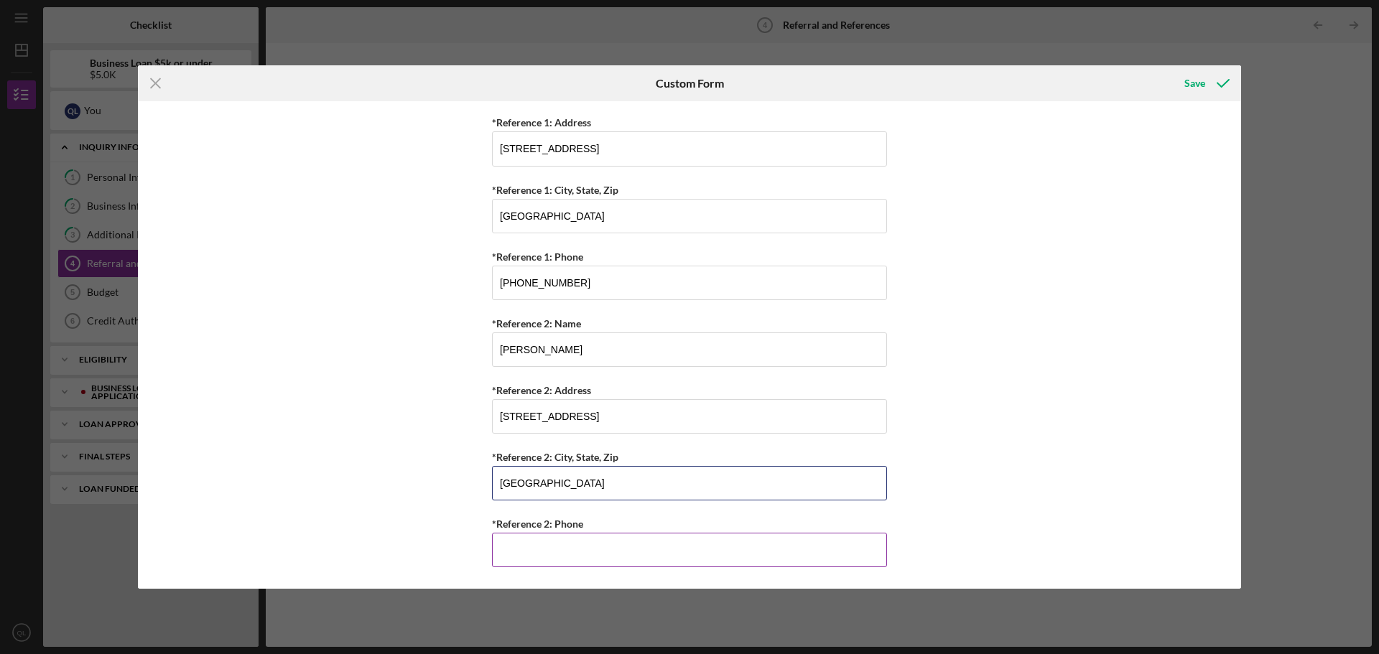
type input "Saint Louis, MO 63139"
click at [521, 539] on input "*Reference 2: Phone" at bounding box center [689, 550] width 395 height 34
type input "(314) 308-7681"
click at [1190, 72] on div "Save" at bounding box center [1194, 83] width 21 height 29
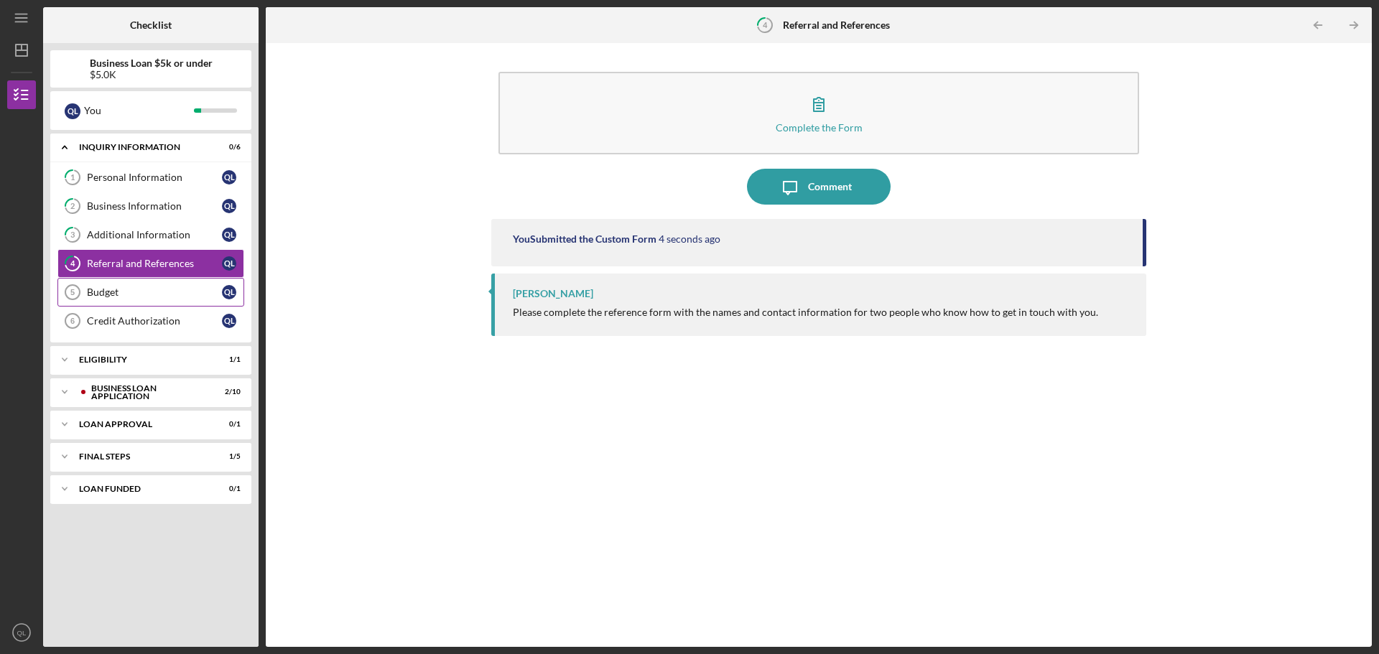
click at [115, 282] on link "Budget 5 Budget Q L" at bounding box center [150, 292] width 187 height 29
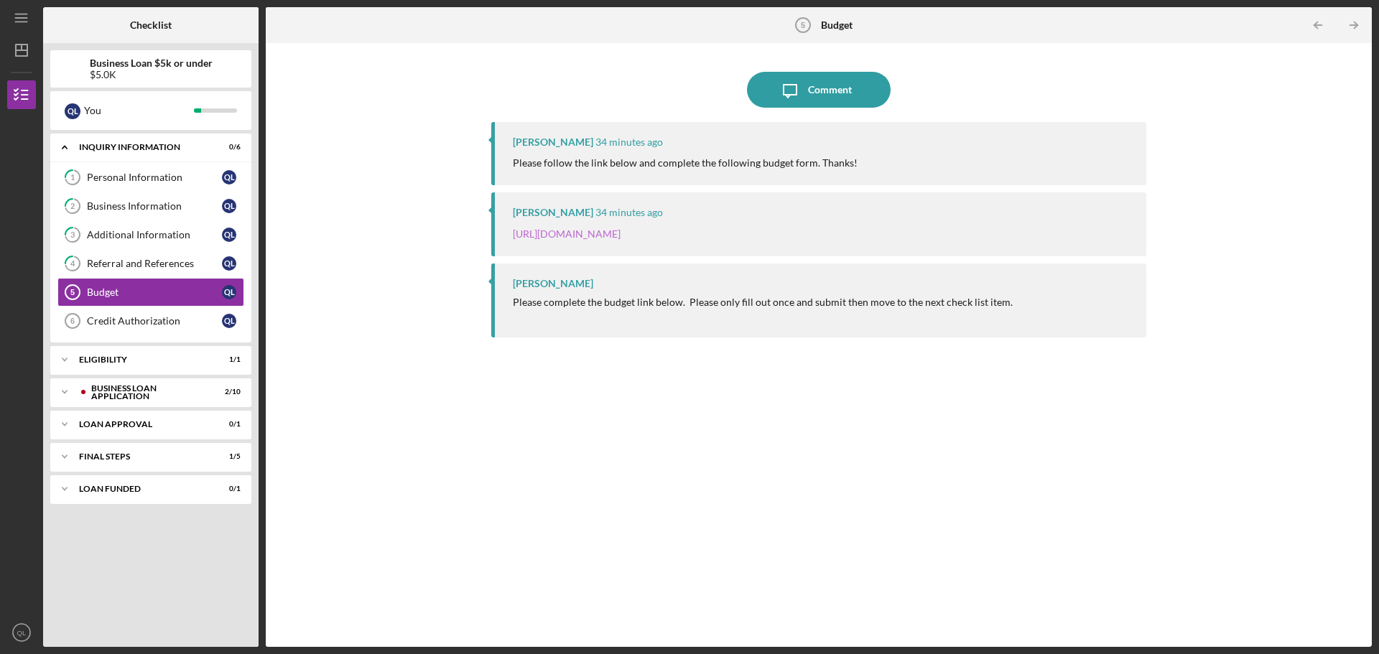
click at [583, 231] on link "https://justinepetersen.tfaforms.net/21?serviceID=a1gPC000009x64E" at bounding box center [567, 234] width 108 height 12
click at [170, 320] on div "Credit Authorization" at bounding box center [154, 320] width 135 height 11
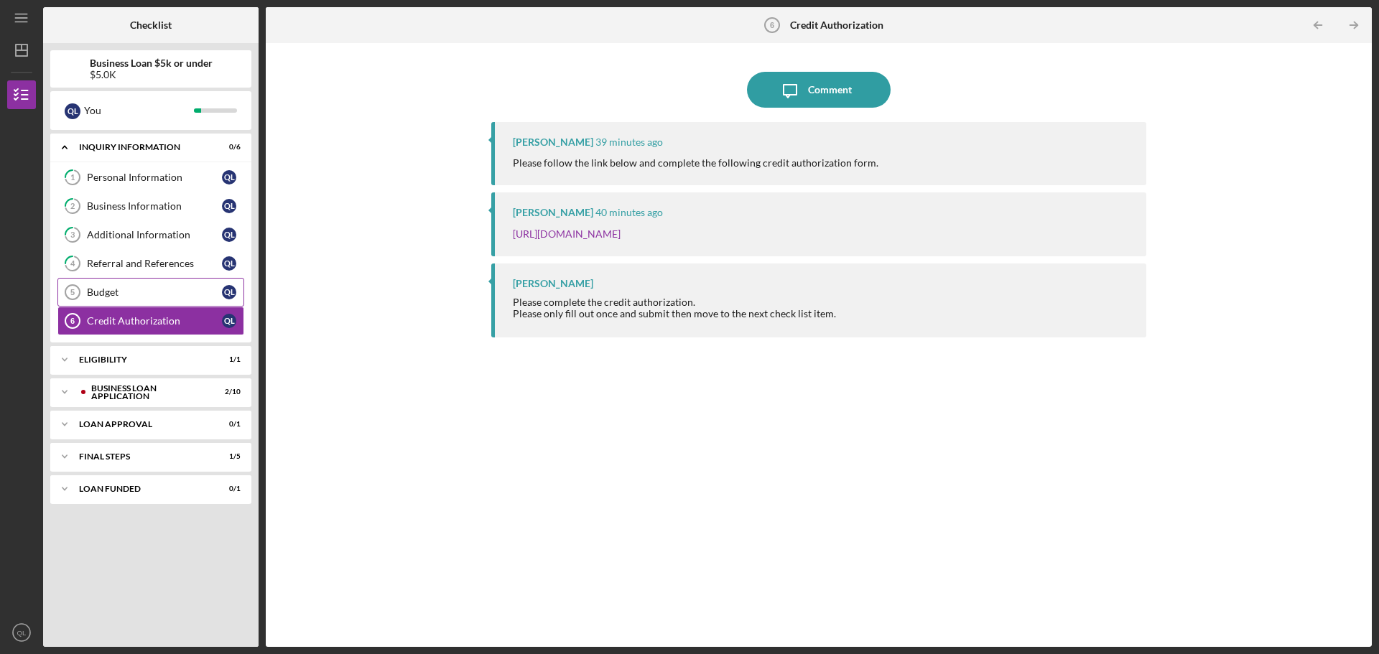
click at [170, 300] on link "Budget 5 Budget Q L" at bounding box center [150, 292] width 187 height 29
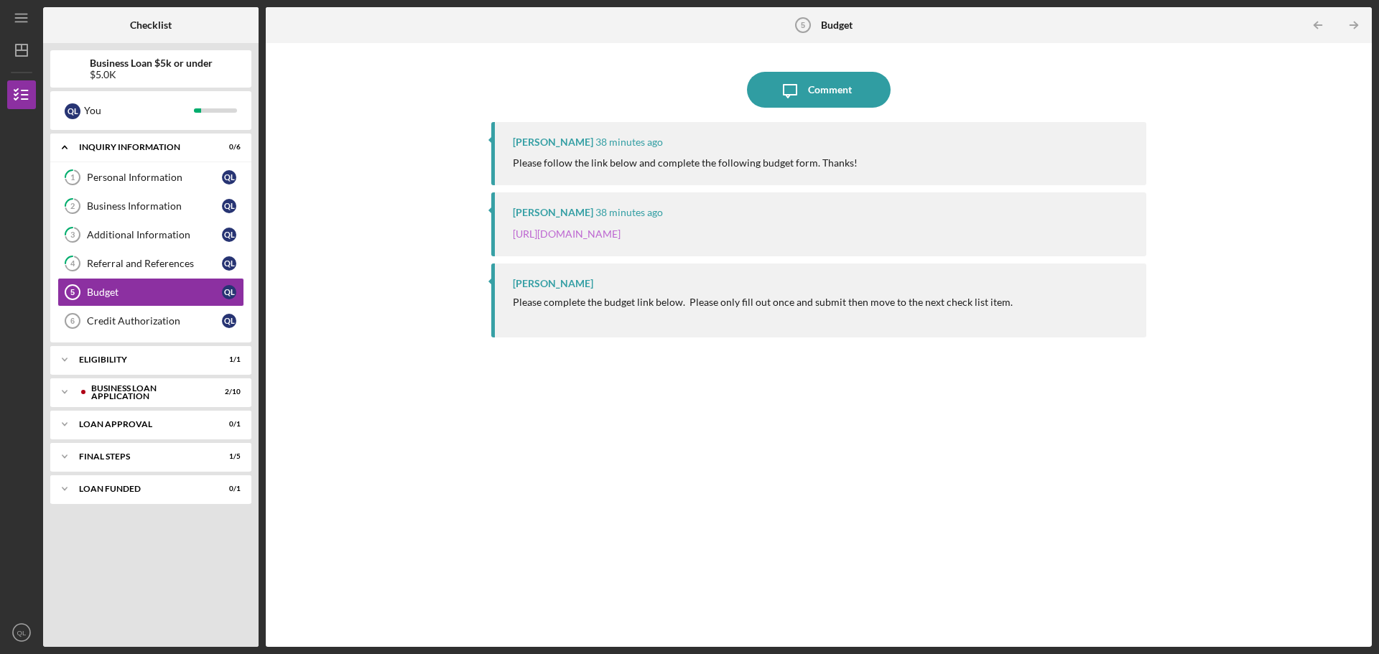
click at [621, 230] on link "[URL][DOMAIN_NAME]" at bounding box center [567, 234] width 108 height 12
click at [129, 330] on link "Credit Authorization 6 Credit Authorization Q L" at bounding box center [150, 321] width 187 height 29
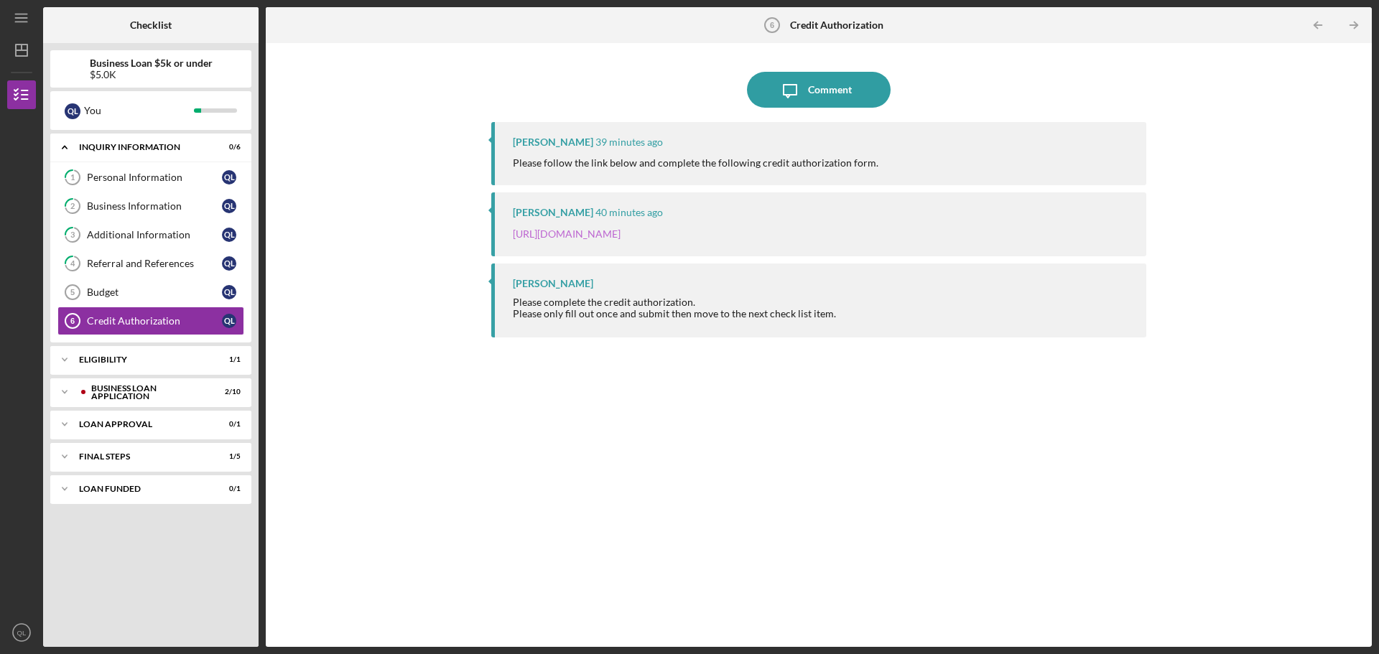
click at [621, 237] on link "https://justinepetersen.tfaforms.net/28?contactid=003PC000009gYBP" at bounding box center [567, 234] width 108 height 12
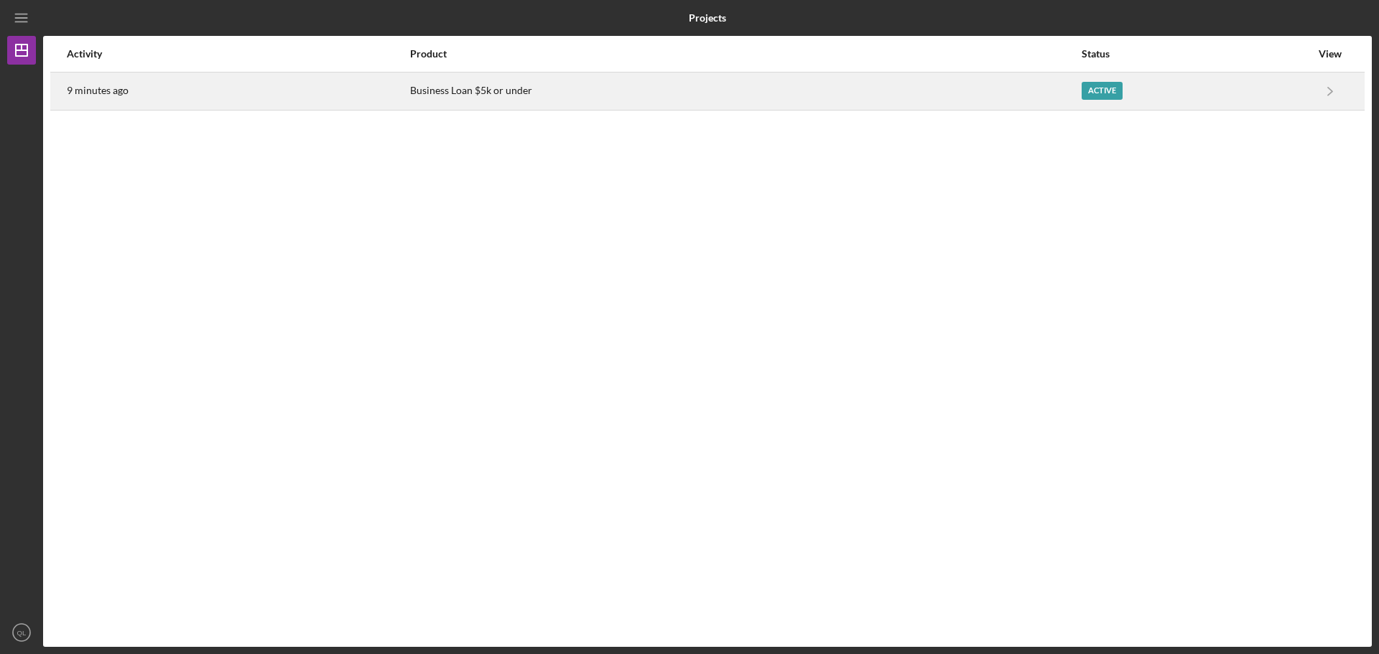
click at [1103, 80] on div "Active" at bounding box center [1196, 91] width 229 height 36
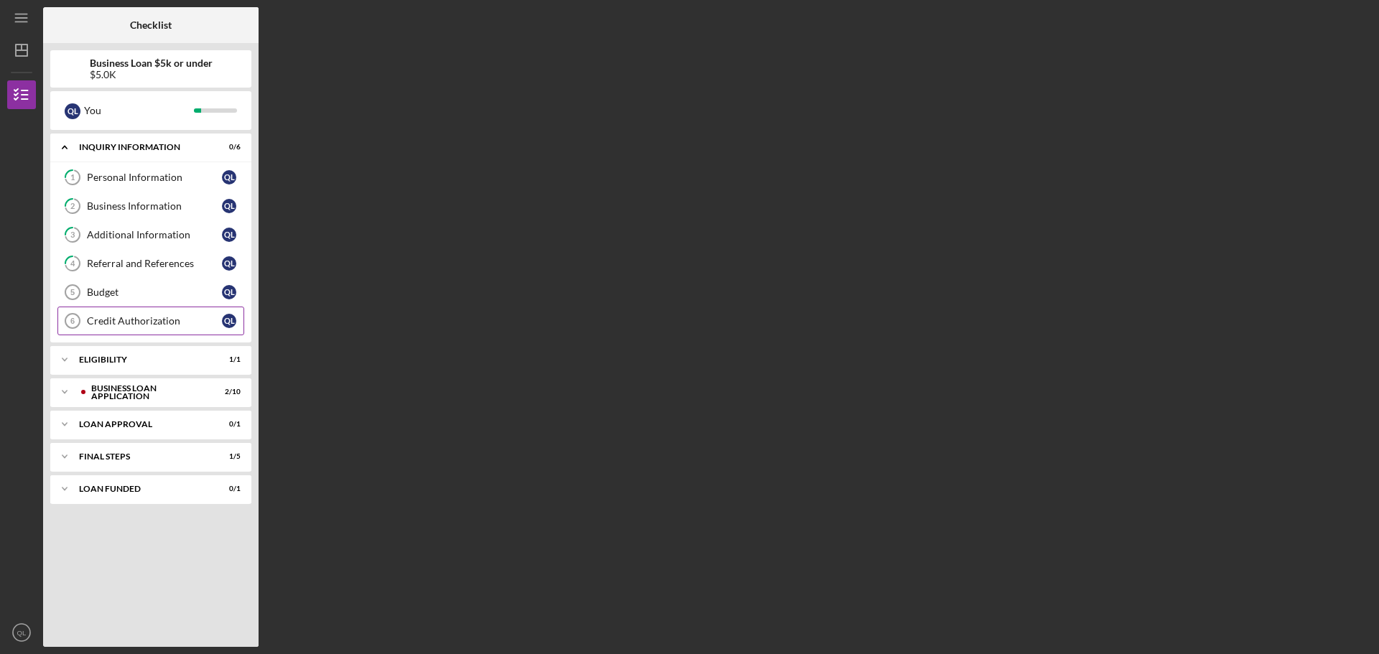
click at [156, 326] on div "Credit Authorization" at bounding box center [154, 320] width 135 height 11
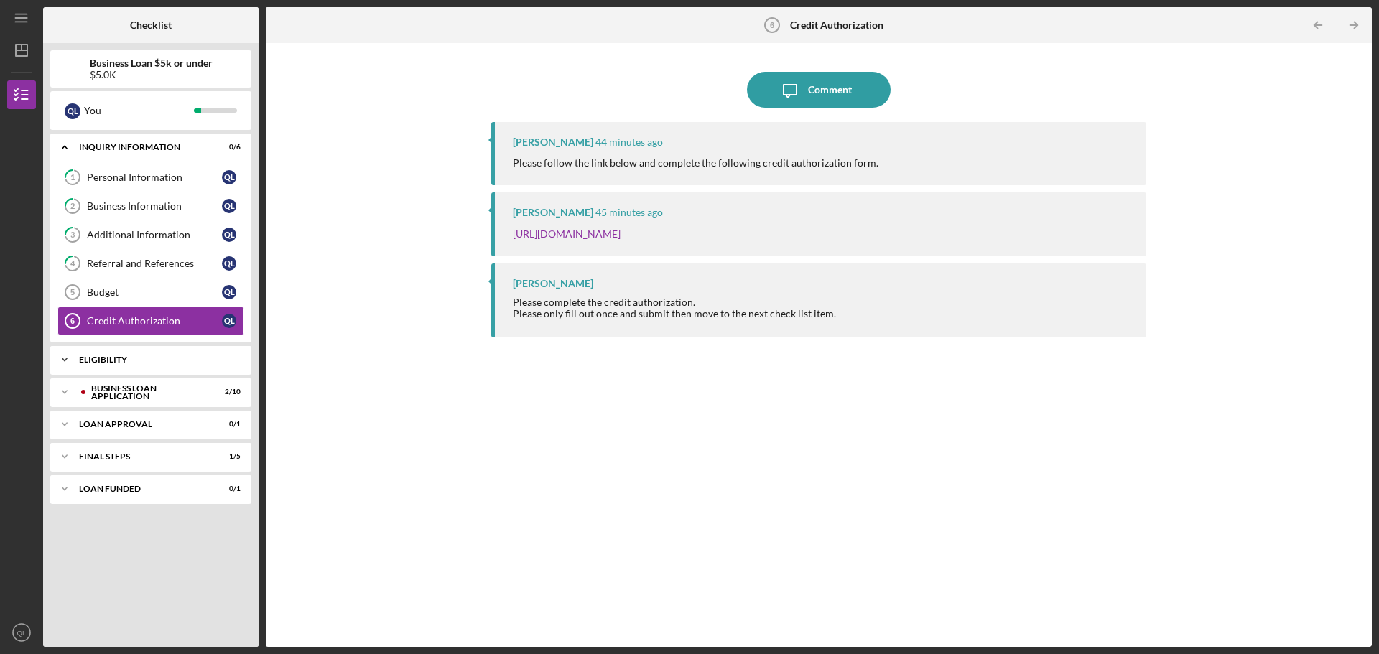
click at [152, 366] on div "Icon/Expander Eligibility 1 / 1" at bounding box center [150, 359] width 201 height 29
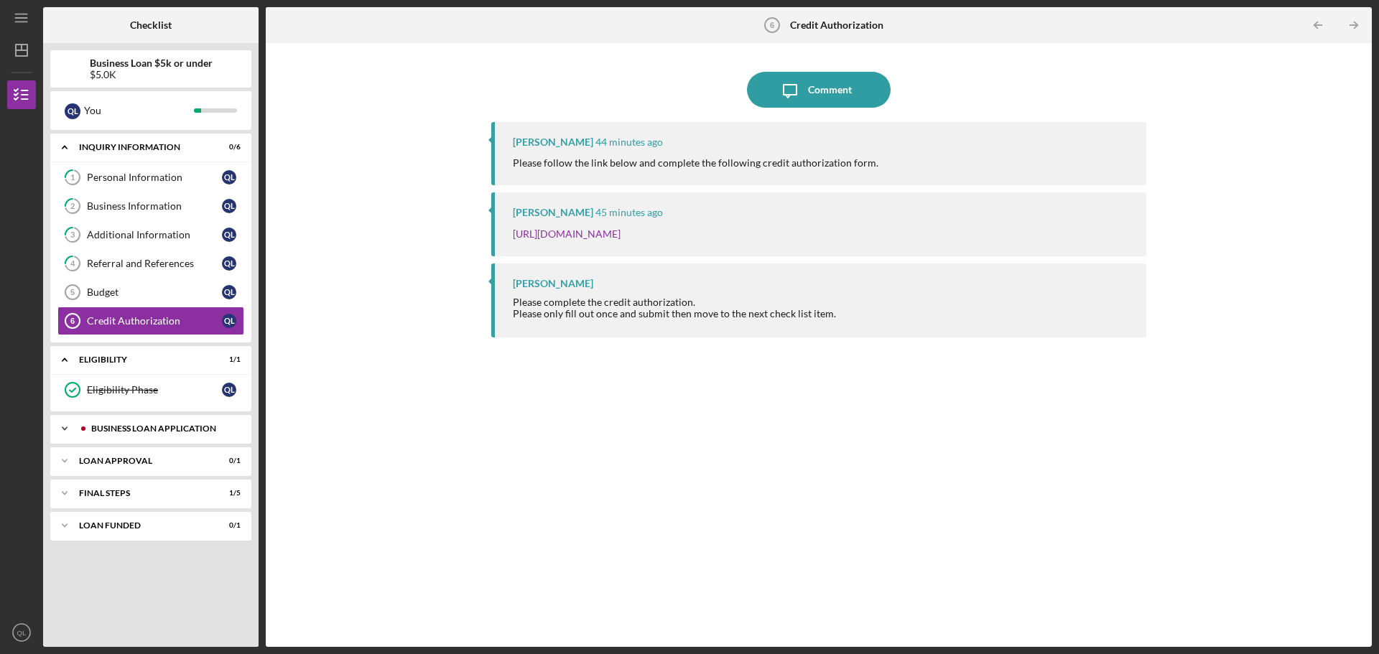
click at [146, 425] on div "BUSINESS LOAN APPLICATION" at bounding box center [162, 428] width 142 height 9
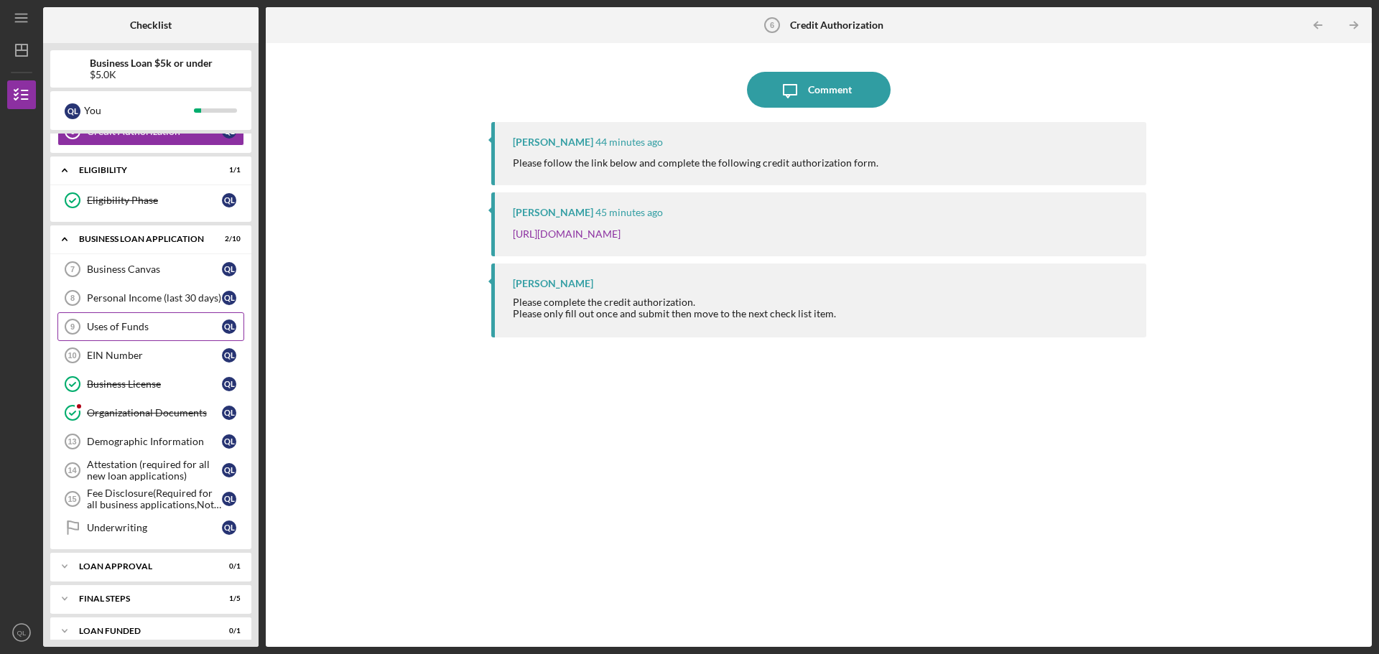
scroll to position [203, 0]
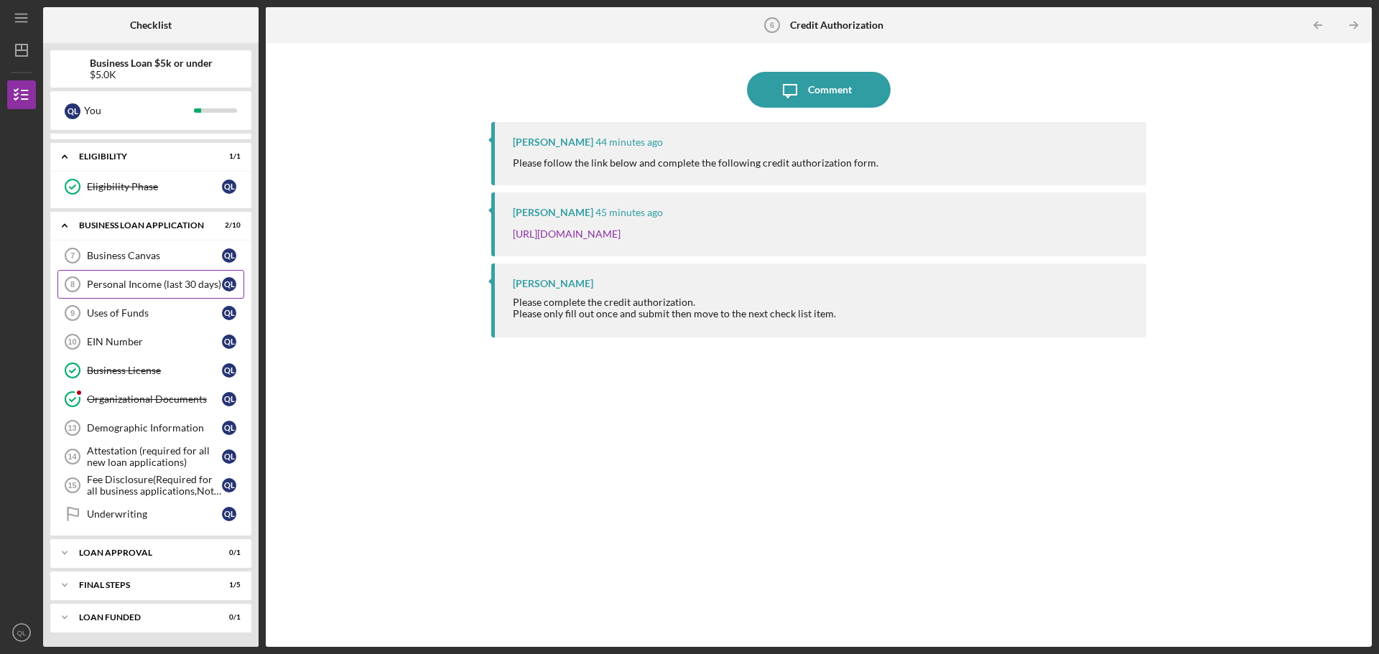
click at [139, 286] on div "Personal Income (last 30 days)" at bounding box center [154, 284] width 135 height 11
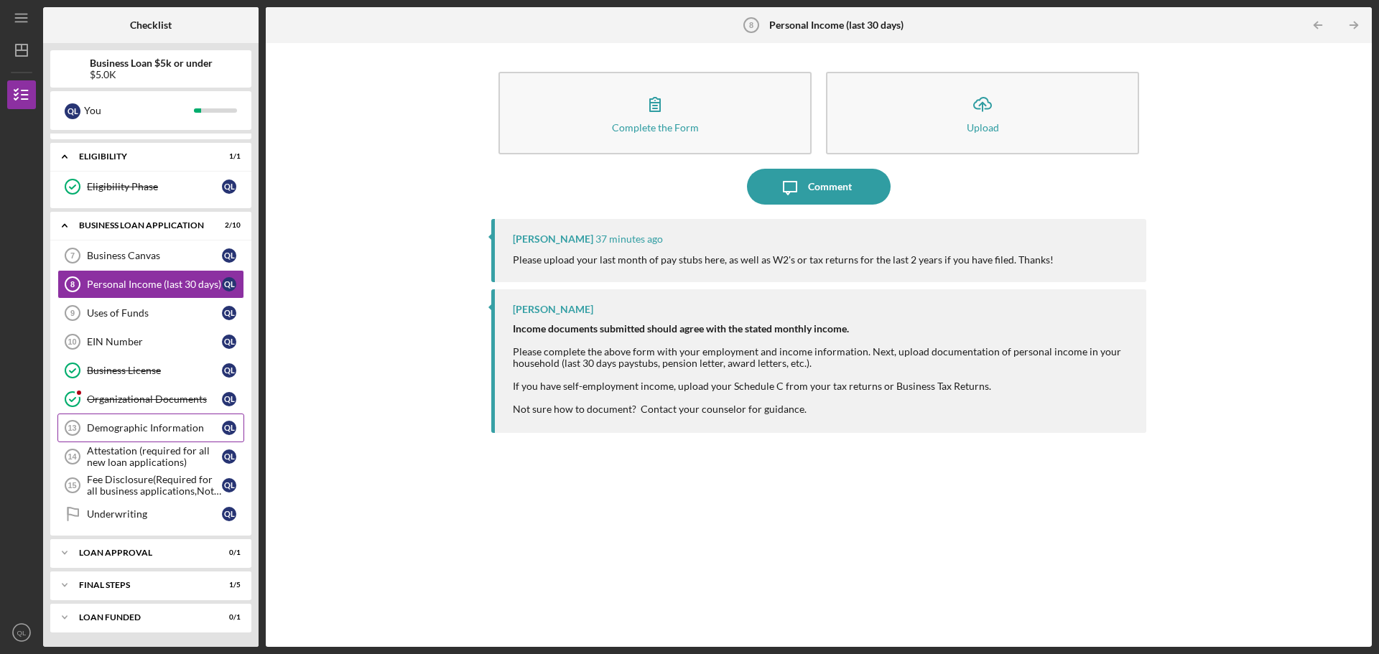
click at [127, 429] on div "Demographic Information" at bounding box center [154, 427] width 135 height 11
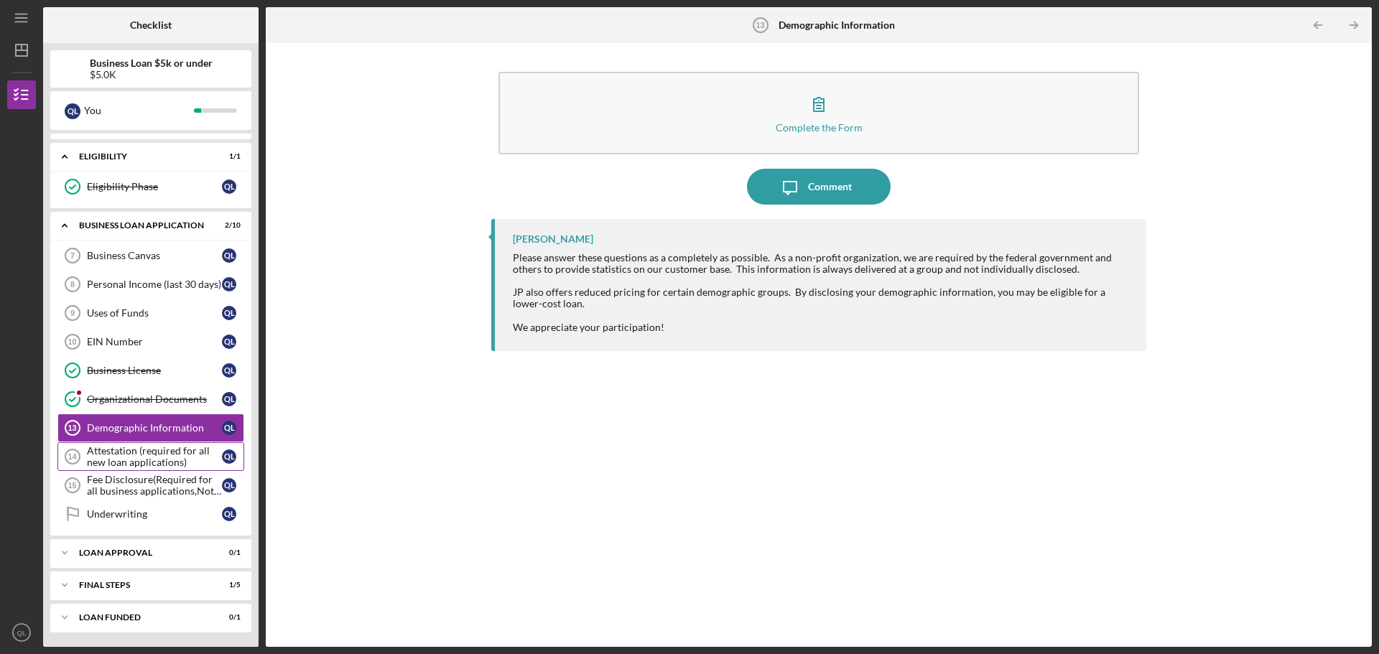
click at [124, 464] on div "Attestation (required for all new loan applications)" at bounding box center [154, 456] width 135 height 23
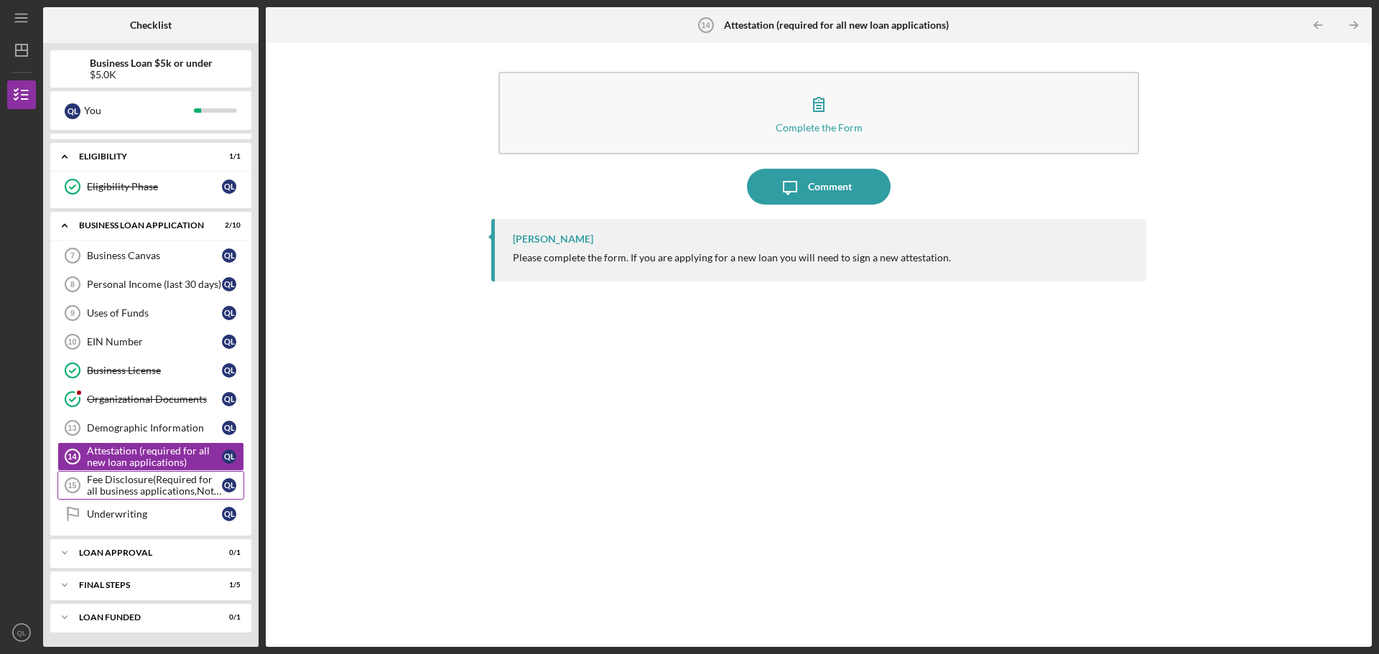
click at [125, 487] on div "Fee Disclosure(Required for all business applications,Not needed for Contractor…" at bounding box center [154, 485] width 135 height 23
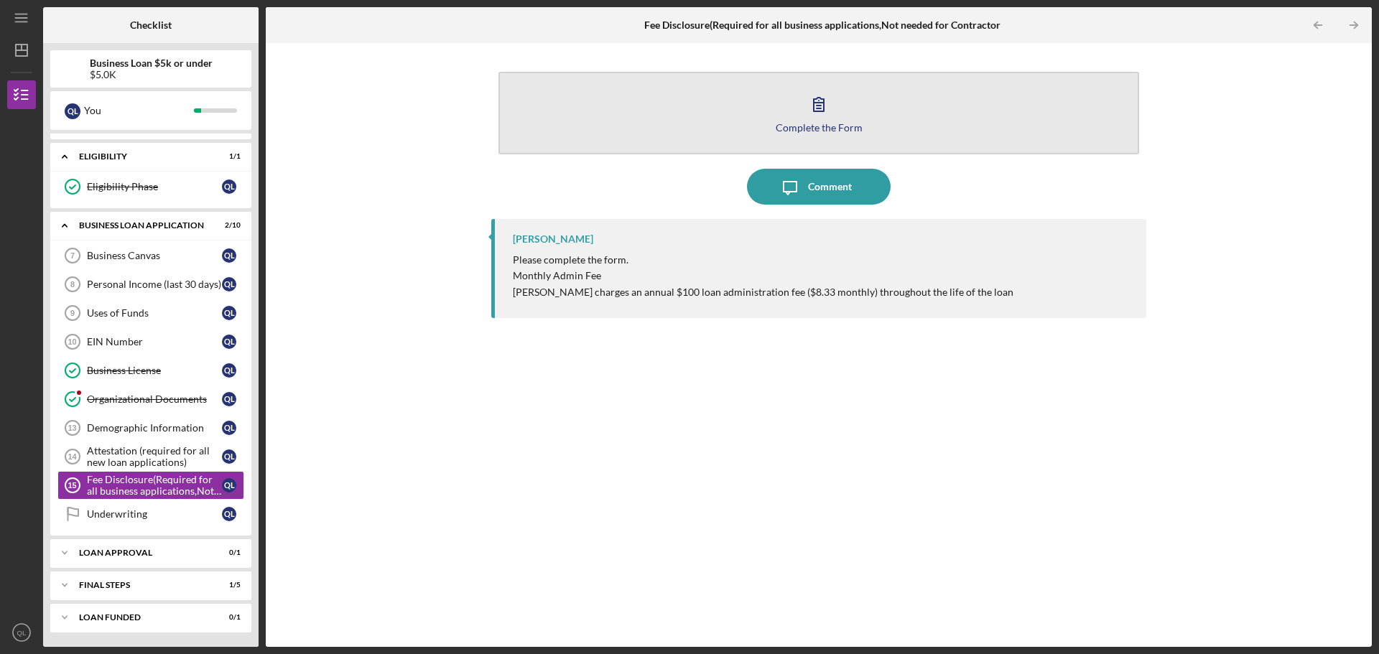
click at [799, 96] on button "Complete the Form Form" at bounding box center [818, 113] width 641 height 83
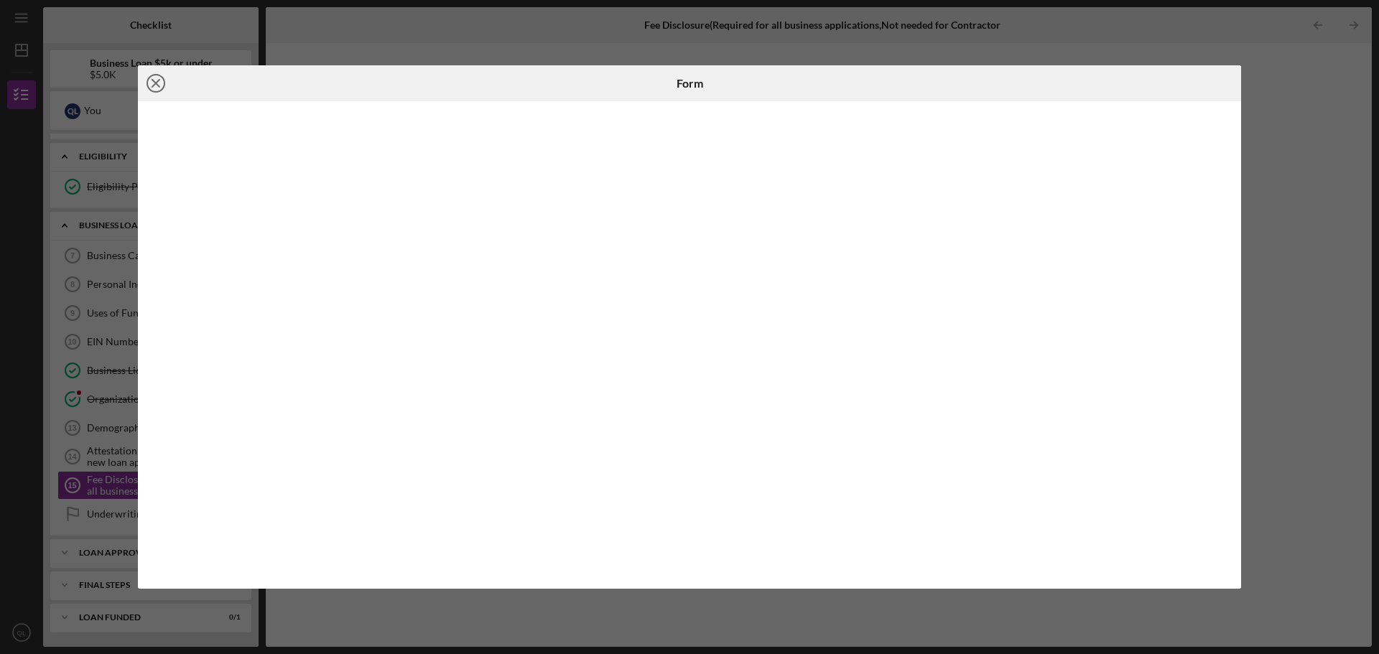
click at [165, 83] on icon "Icon/Close" at bounding box center [156, 83] width 36 height 36
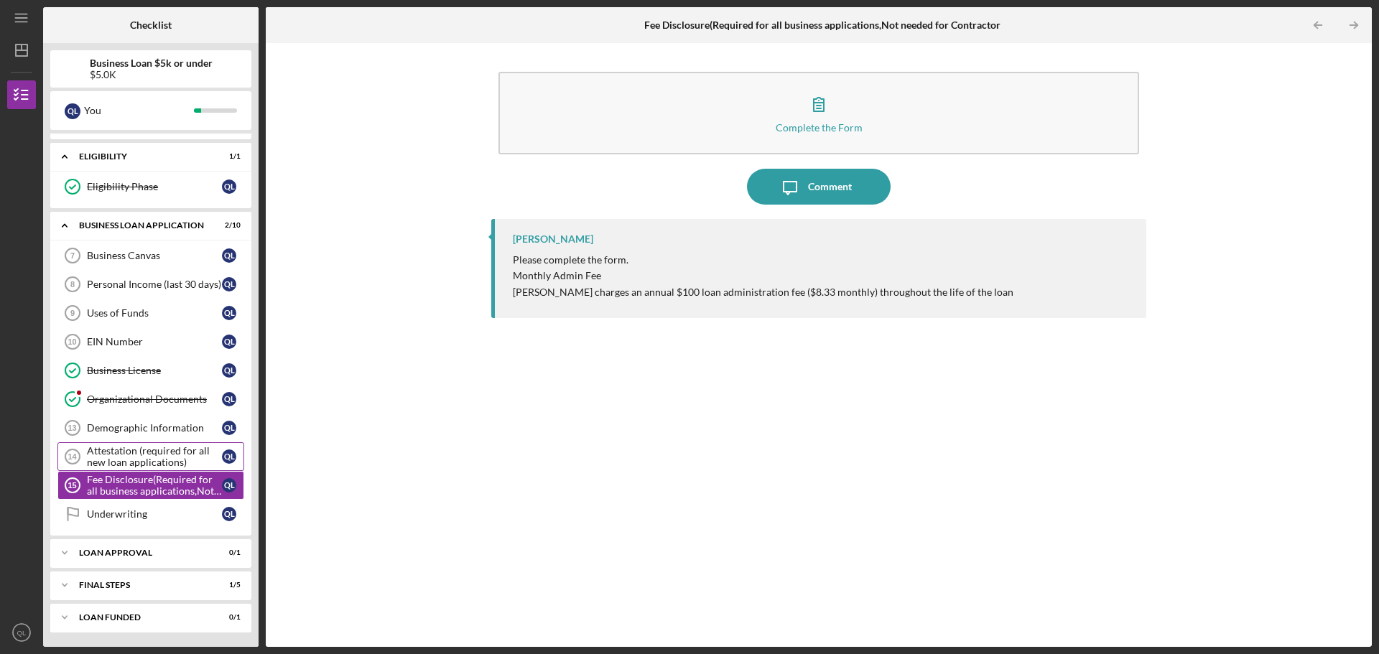
click at [147, 445] on link "Attestation (required for all new loan applications) 14 Attestation (required f…" at bounding box center [150, 456] width 187 height 29
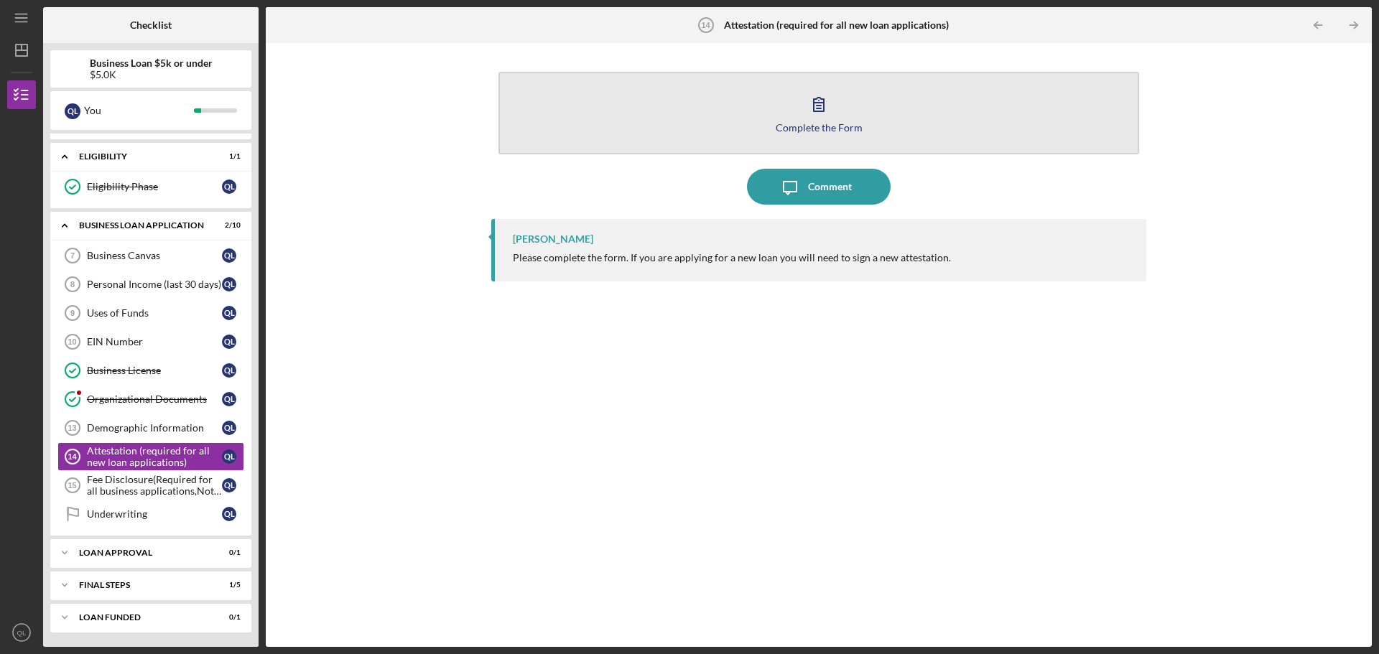
click at [823, 128] on div "Complete the Form" at bounding box center [819, 127] width 87 height 11
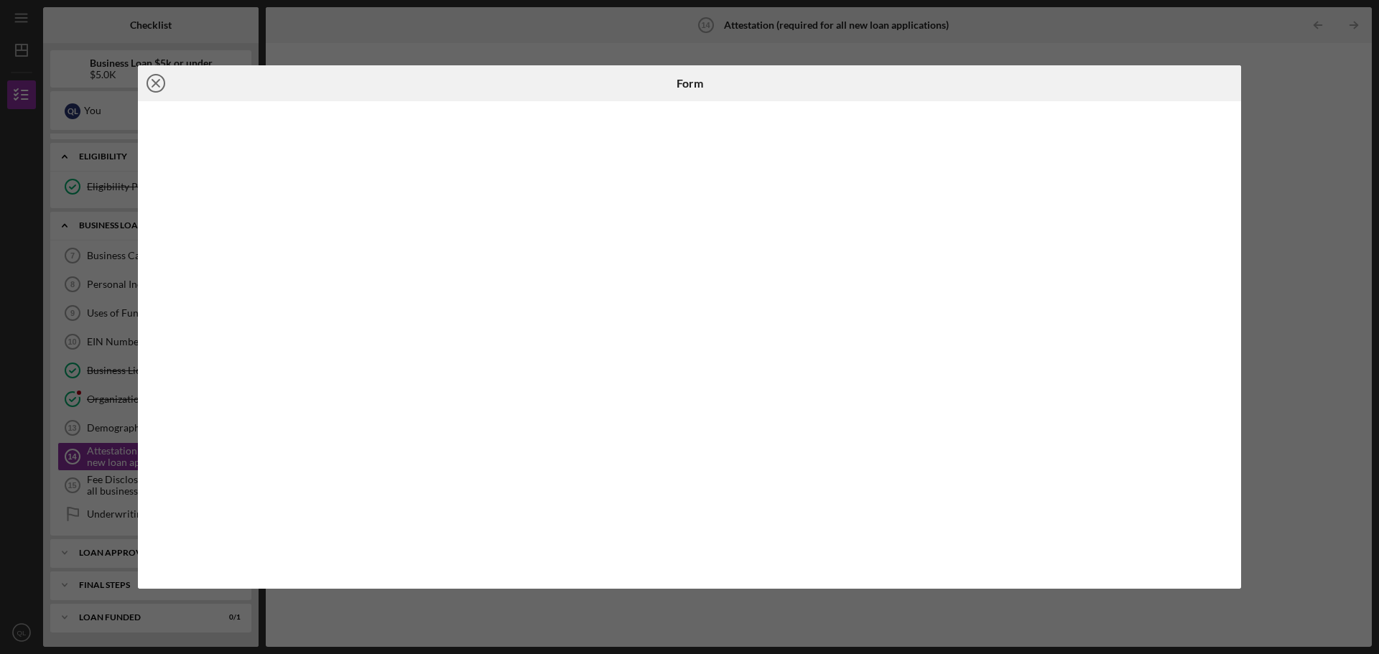
click at [144, 84] on icon "Icon/Close" at bounding box center [156, 83] width 36 height 36
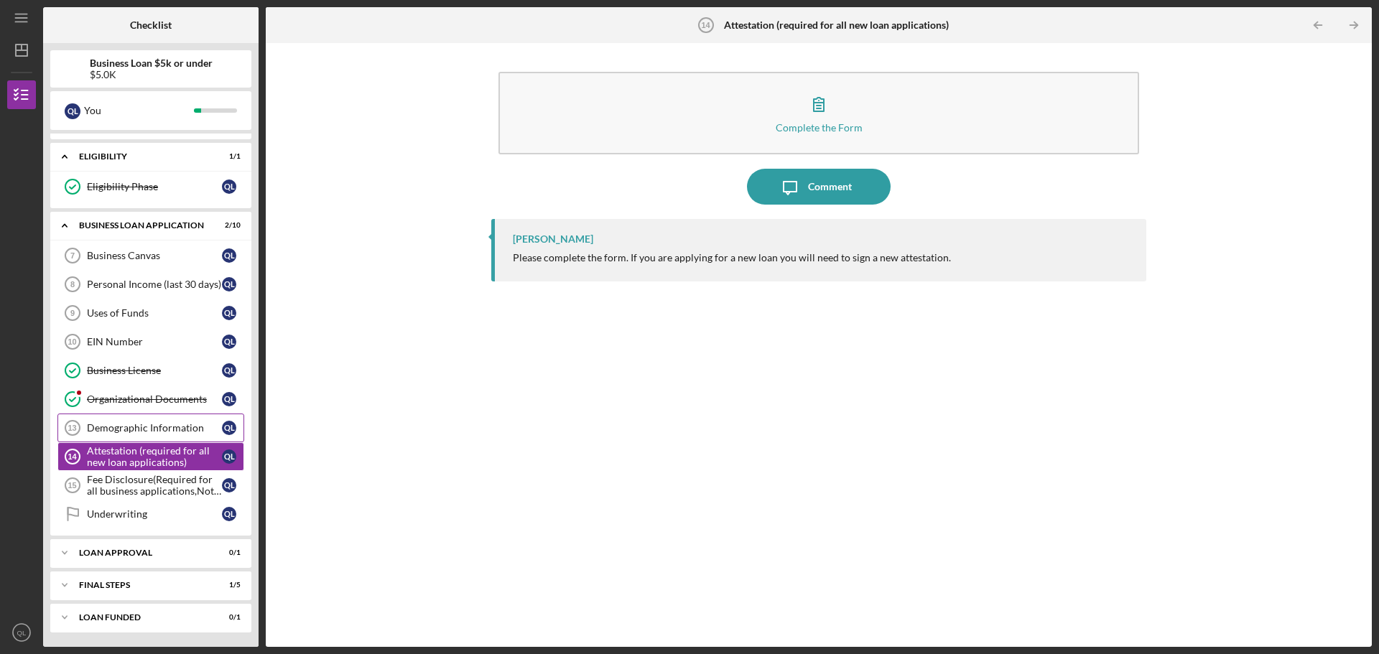
click at [188, 437] on link "Demographic Information 13 Demographic Information Q L" at bounding box center [150, 428] width 187 height 29
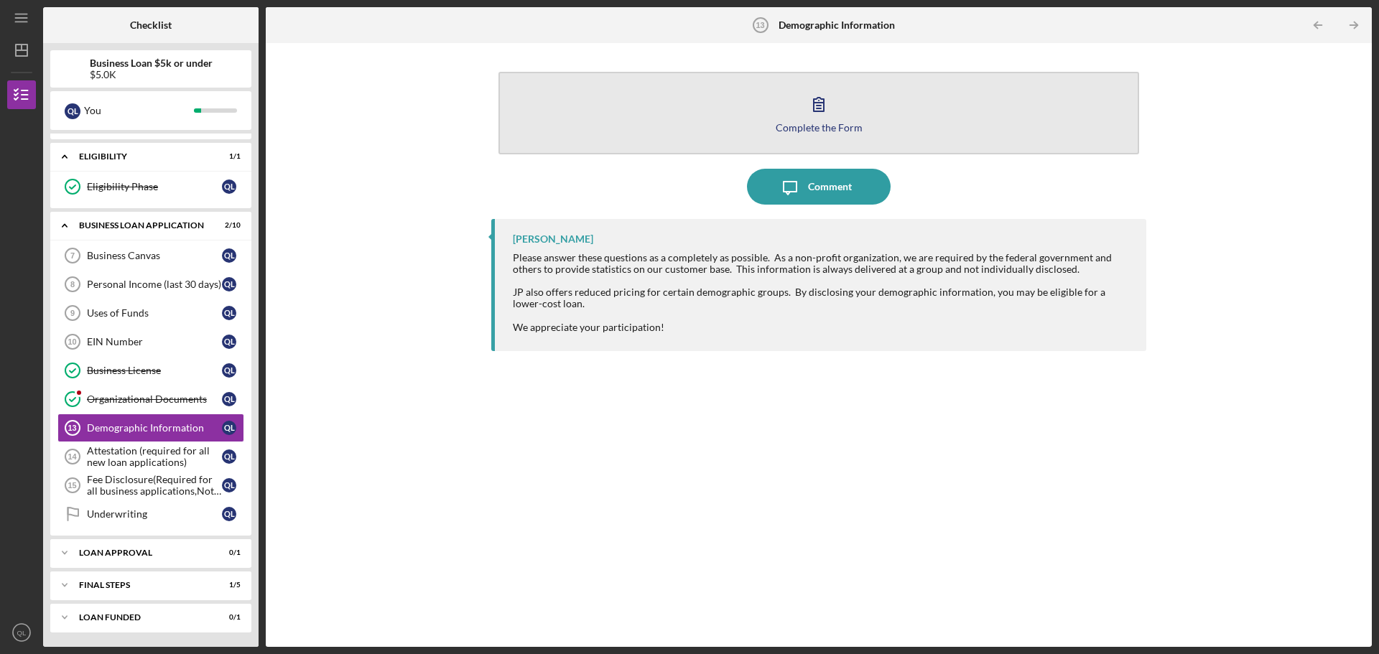
click at [781, 120] on button "Complete the Form Form" at bounding box center [818, 113] width 641 height 83
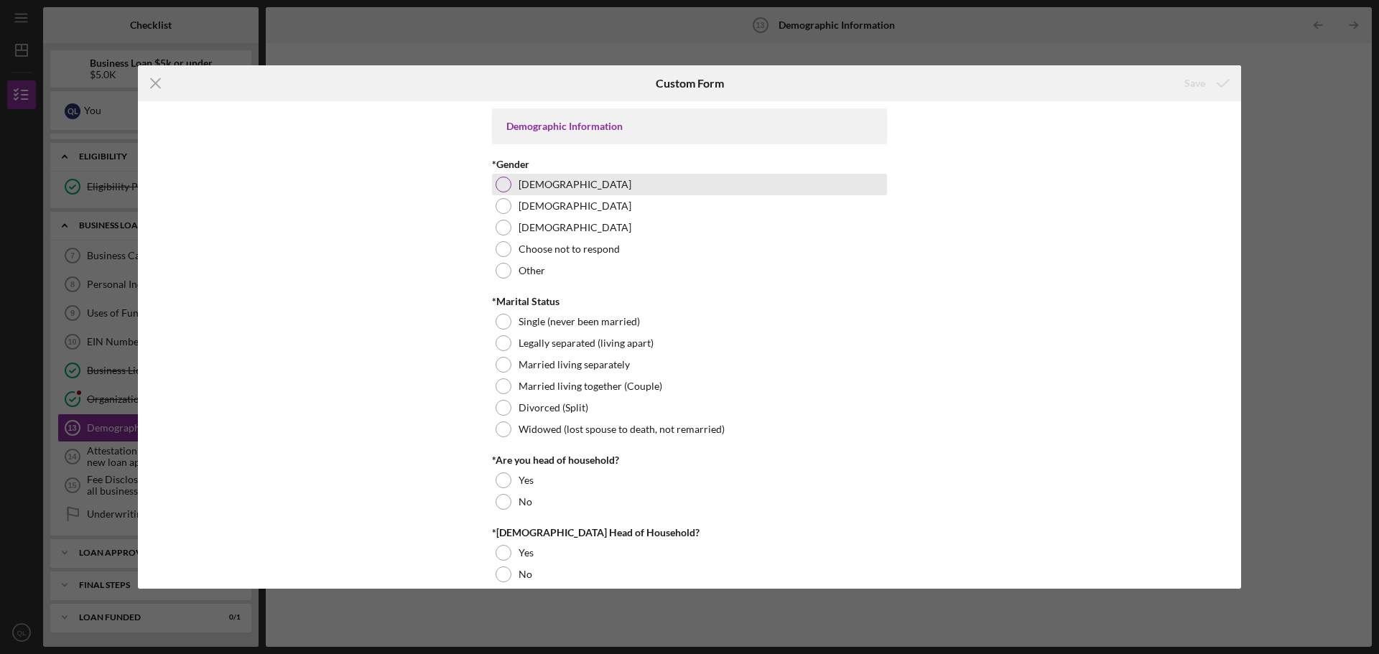
click at [542, 186] on label "[DEMOGRAPHIC_DATA]" at bounding box center [575, 184] width 113 height 11
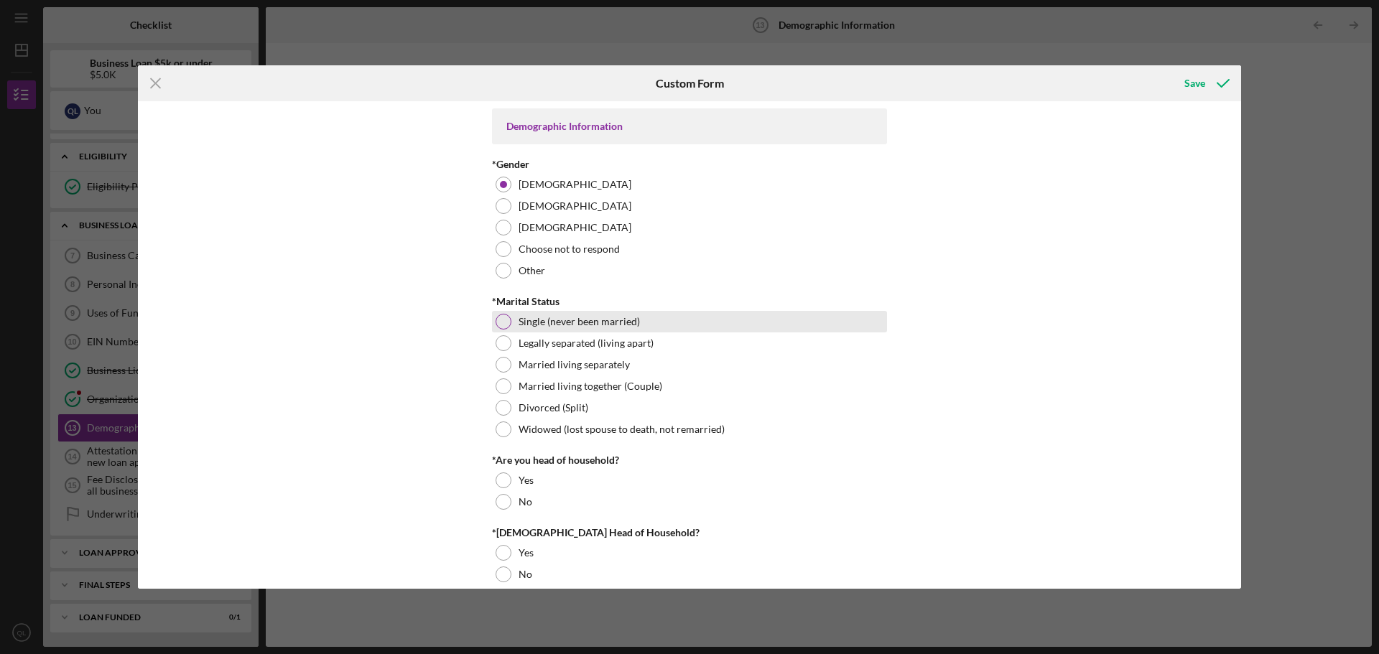
click at [546, 317] on label "Single (never been married)" at bounding box center [579, 321] width 121 height 11
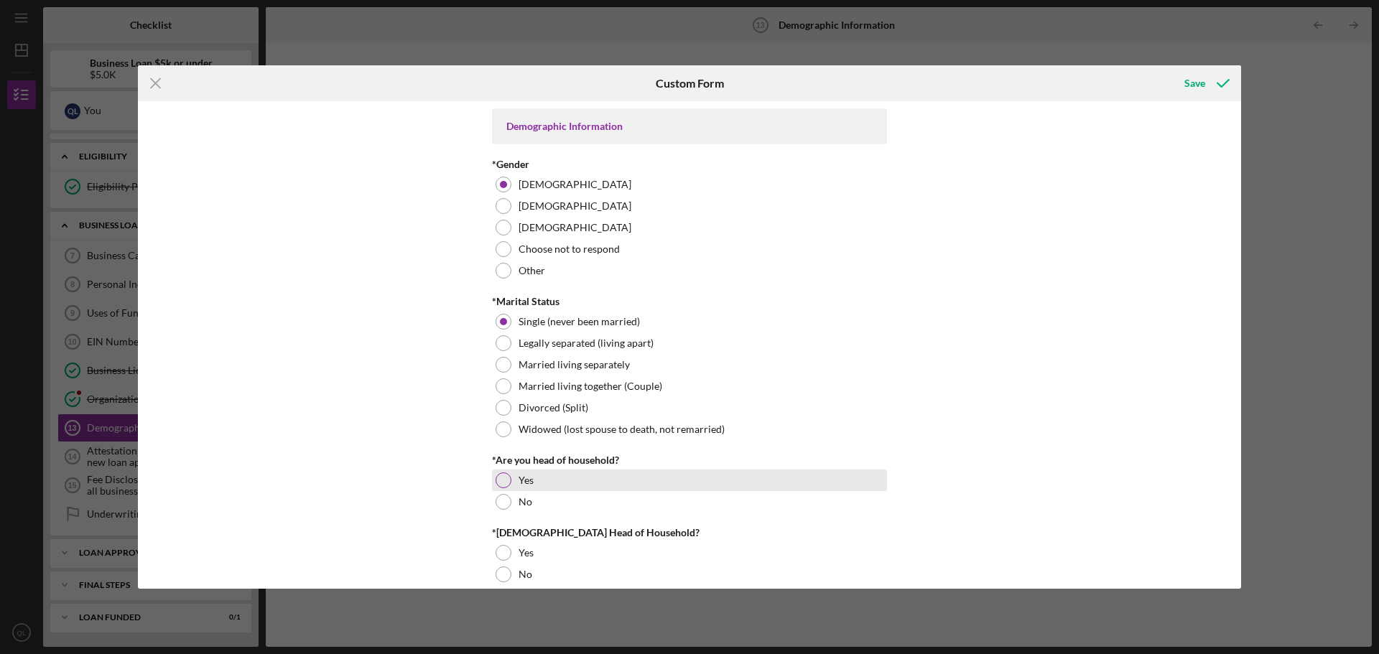
click at [507, 479] on div at bounding box center [504, 481] width 16 height 16
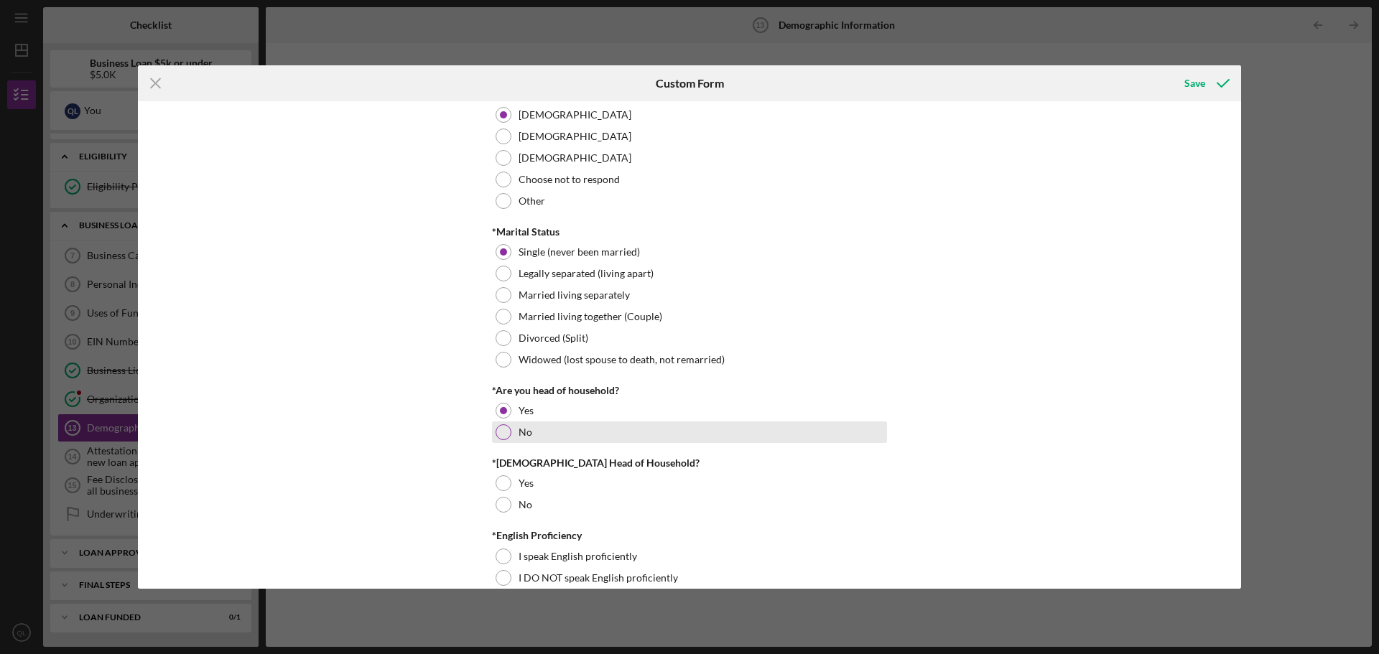
scroll to position [72, 0]
click at [526, 470] on div "*[DEMOGRAPHIC_DATA] Head of Household? Yes No" at bounding box center [689, 484] width 395 height 58
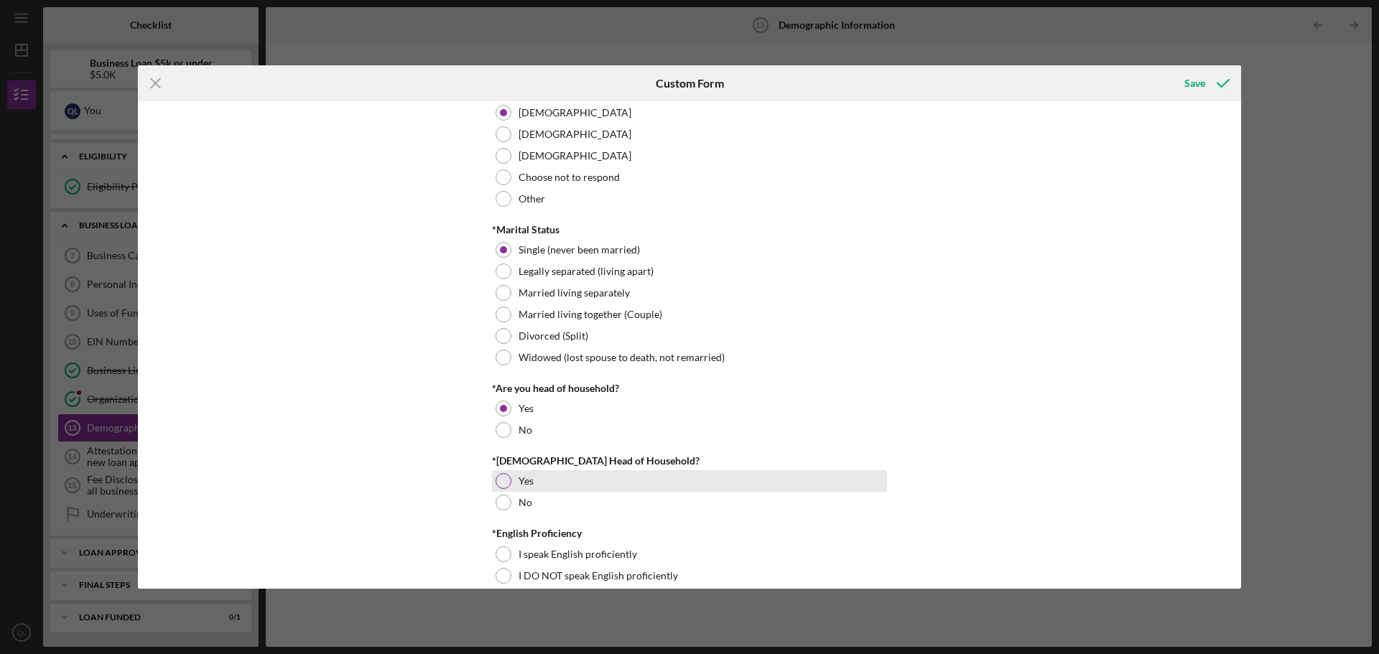
click at [521, 487] on label "Yes" at bounding box center [526, 480] width 15 height 11
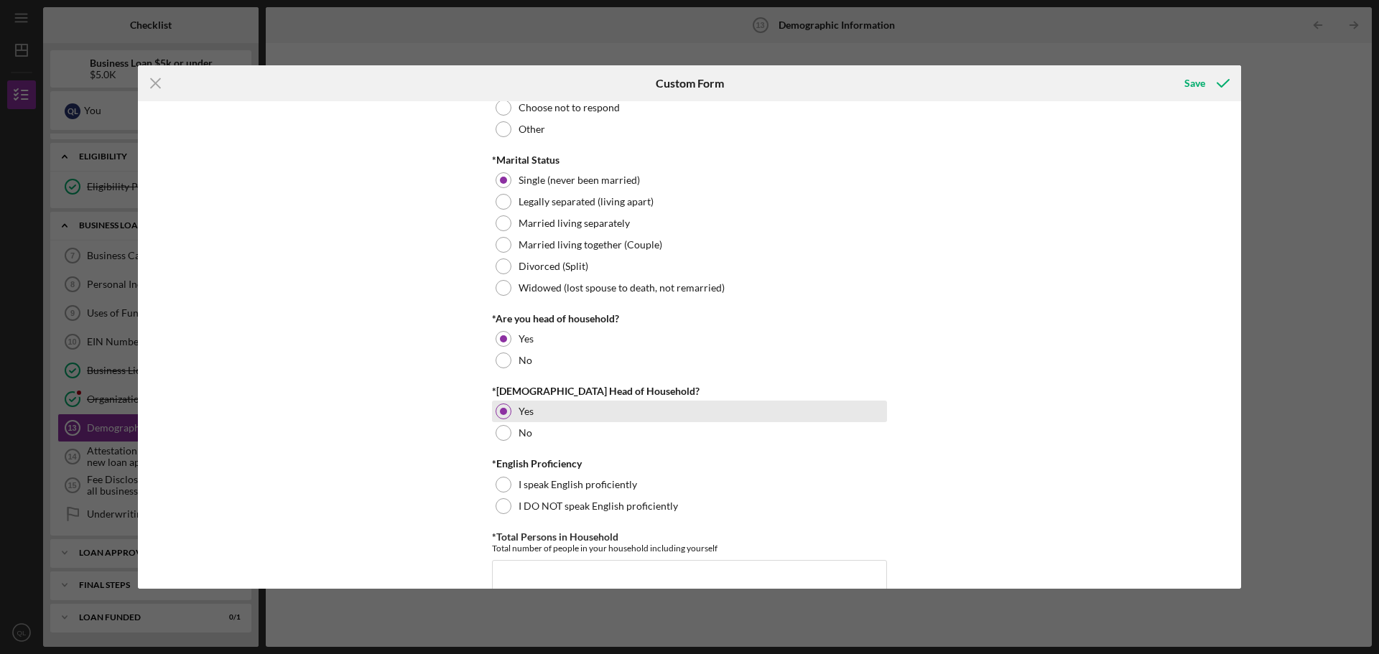
scroll to position [144, 0]
click at [521, 487] on label "I speak English proficiently" at bounding box center [578, 482] width 119 height 11
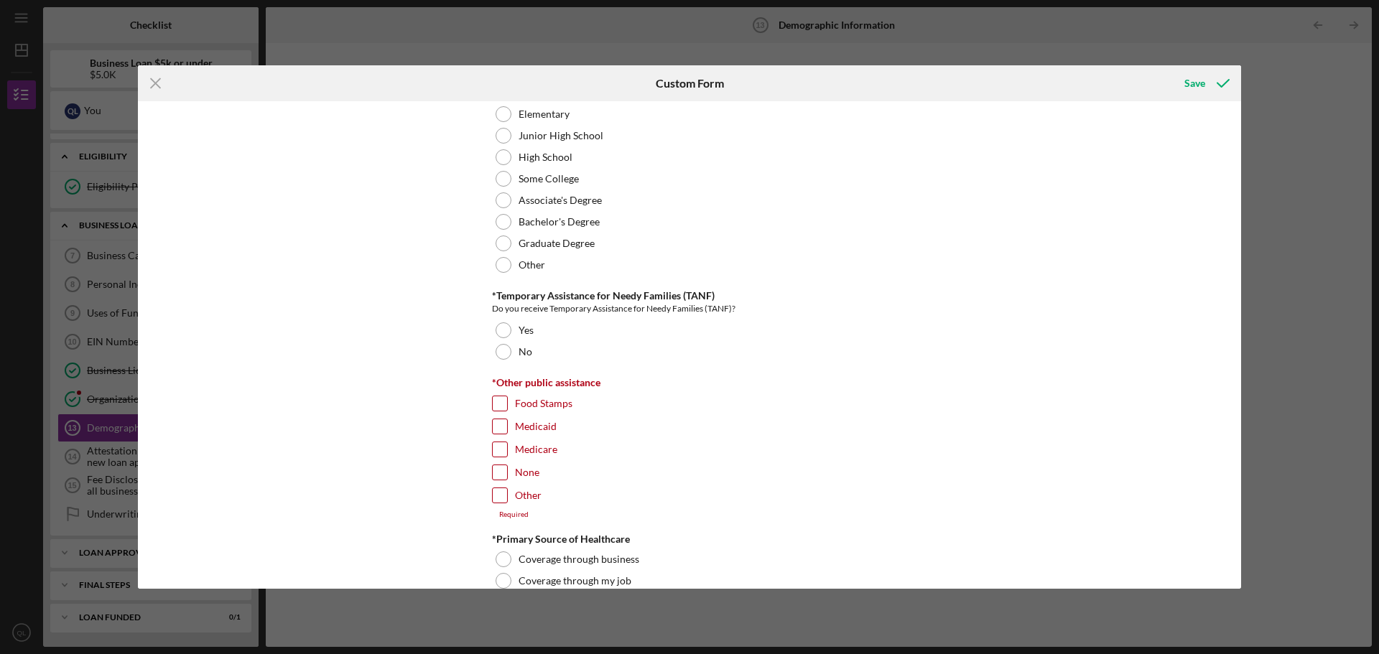
scroll to position [2083, 0]
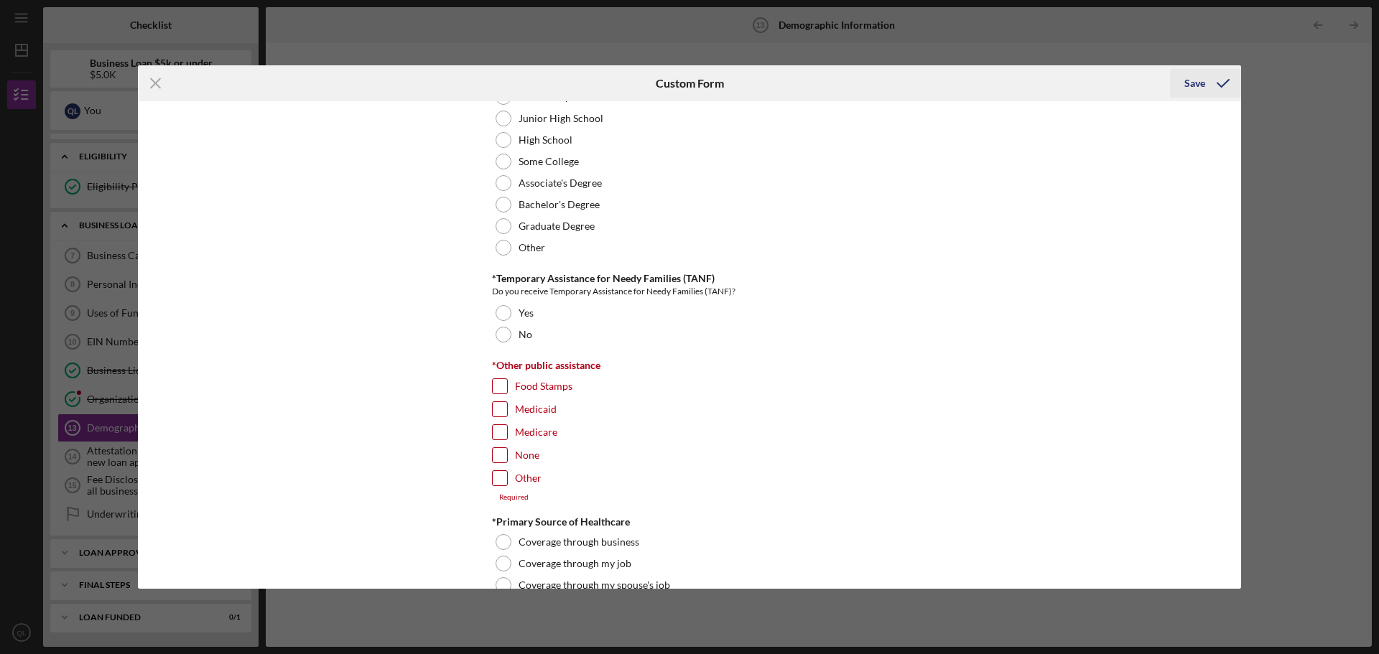
click at [1227, 83] on icon "submit" at bounding box center [1223, 83] width 36 height 36
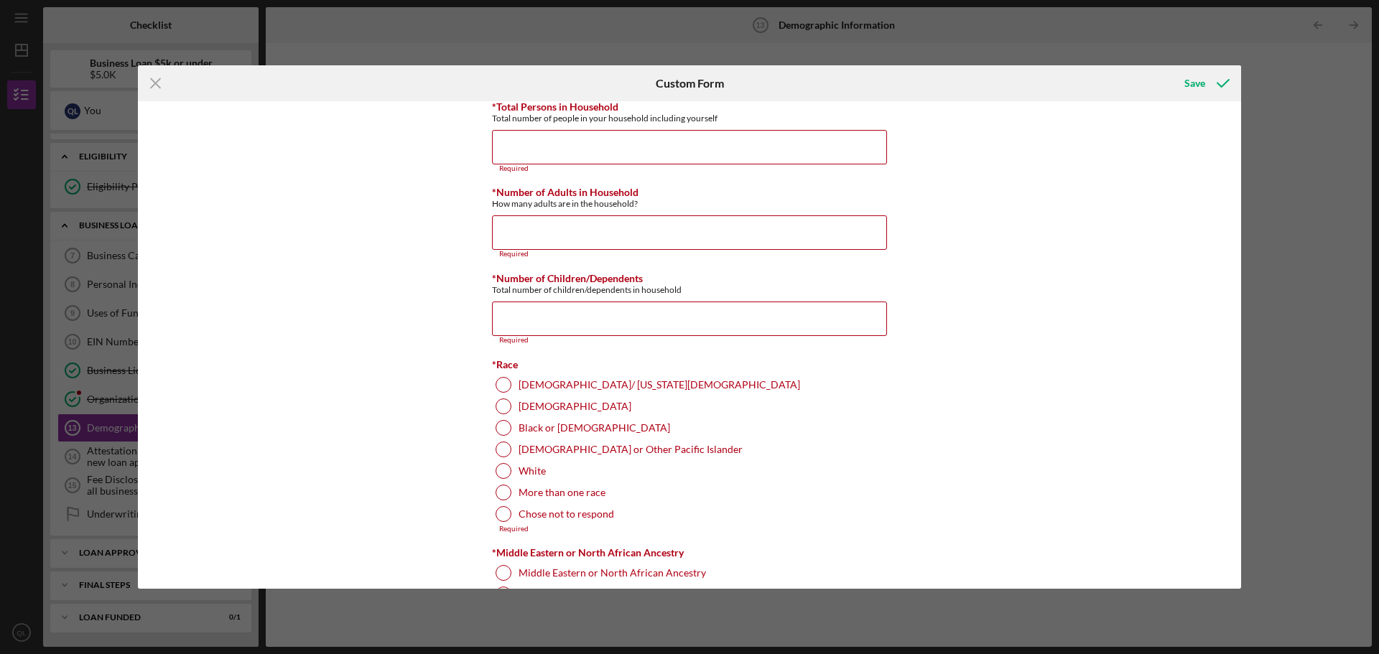
scroll to position [571, 0]
click at [651, 68] on div "Custom Form" at bounding box center [690, 83] width 368 height 36
click at [152, 80] on line at bounding box center [155, 83] width 9 height 9
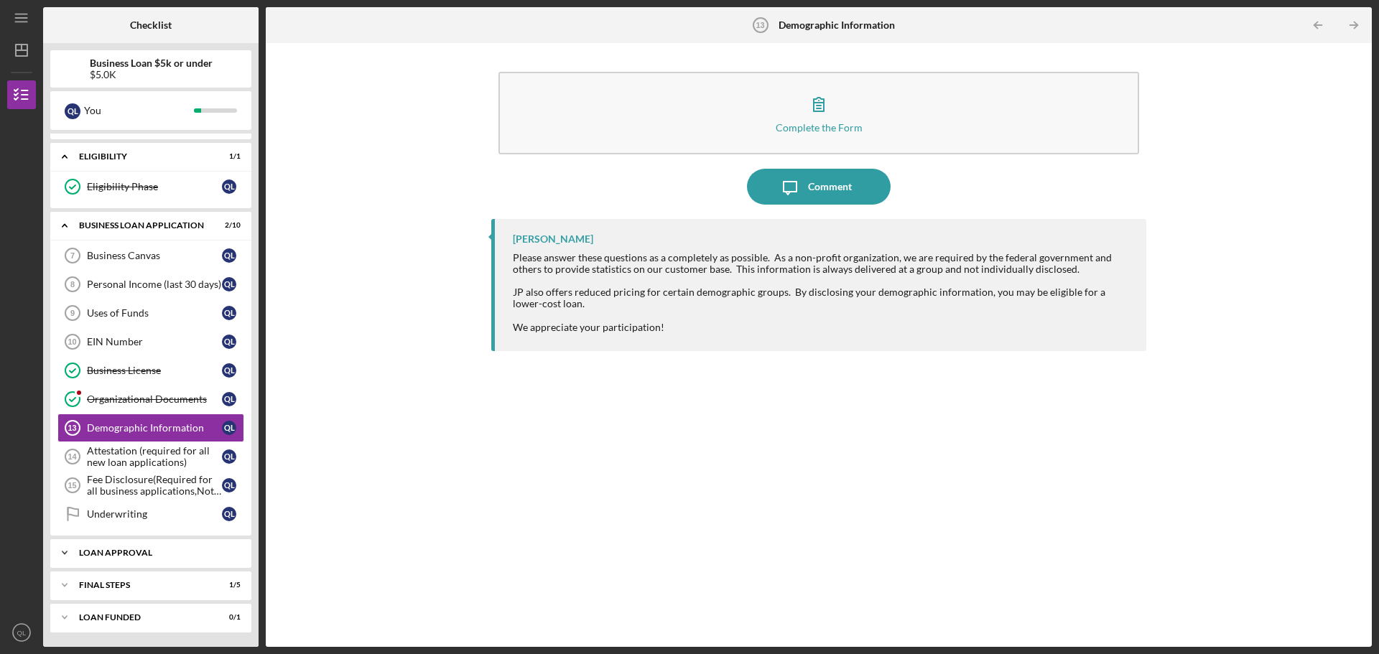
click at [159, 545] on div "Icon/Expander Loan Approval 0 / 1" at bounding box center [150, 553] width 201 height 29
click at [151, 584] on div "Loan Pre-Approval" at bounding box center [154, 582] width 135 height 11
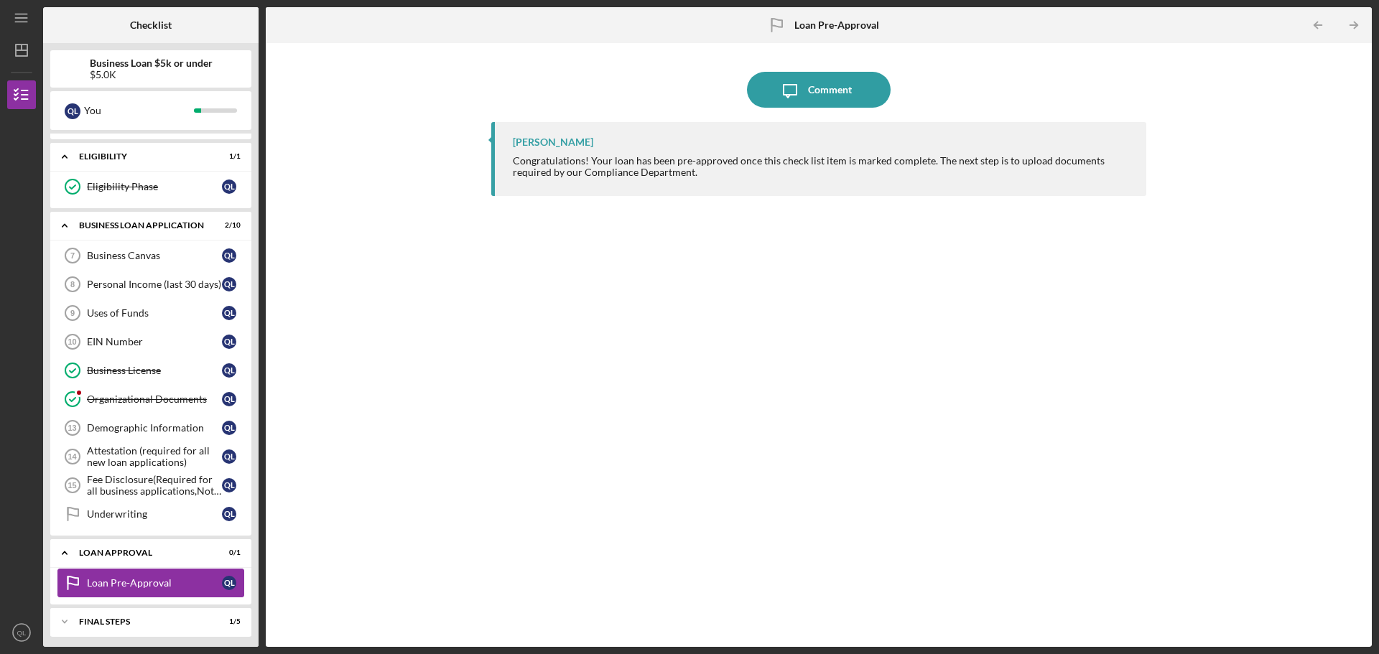
scroll to position [240, 0]
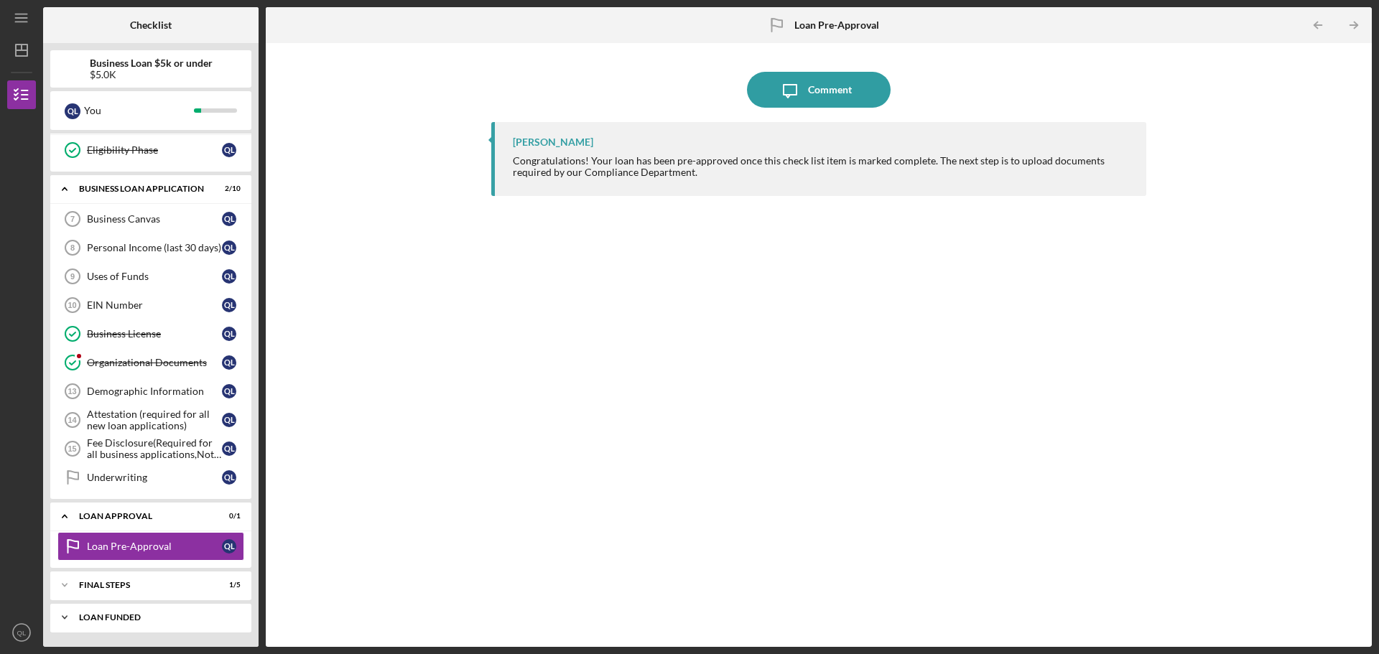
click at [93, 604] on div "Icon/Expander LOAN FUNDED 0 / 1" at bounding box center [150, 617] width 201 height 29
click at [97, 590] on div "Icon/Expander Final Steps 1 / 5" at bounding box center [150, 585] width 201 height 29
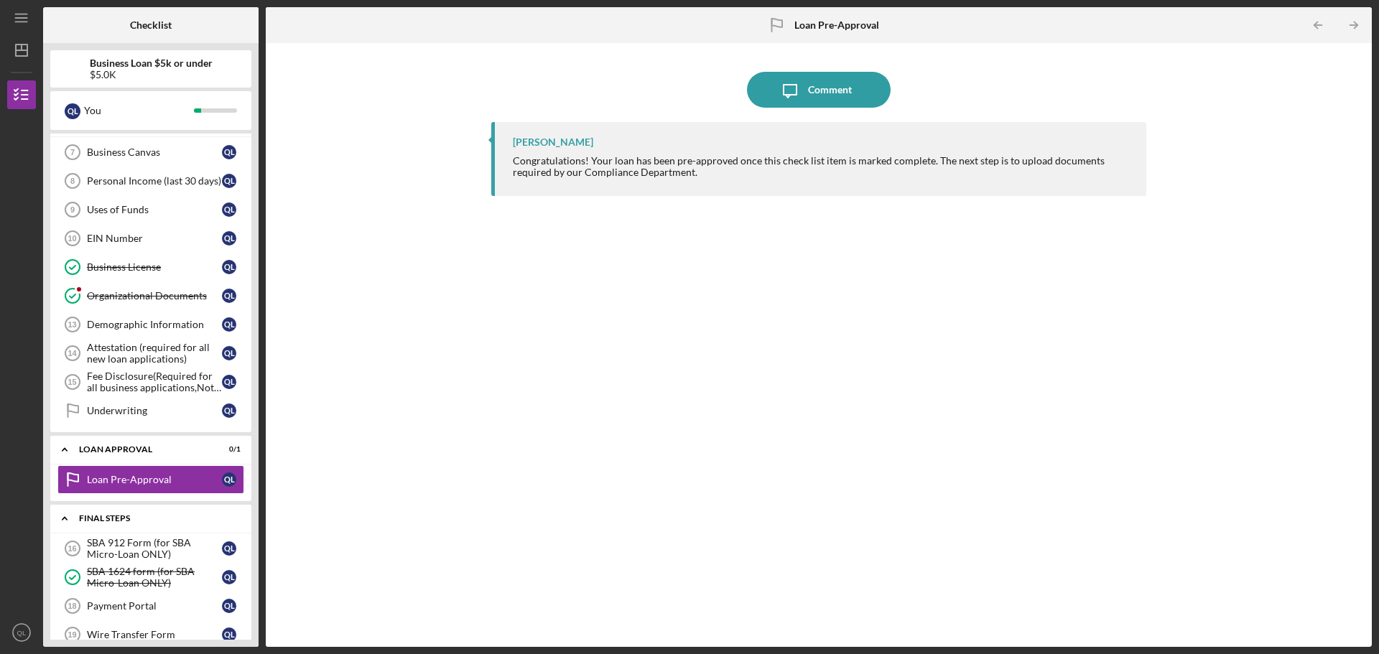
scroll to position [428, 0]
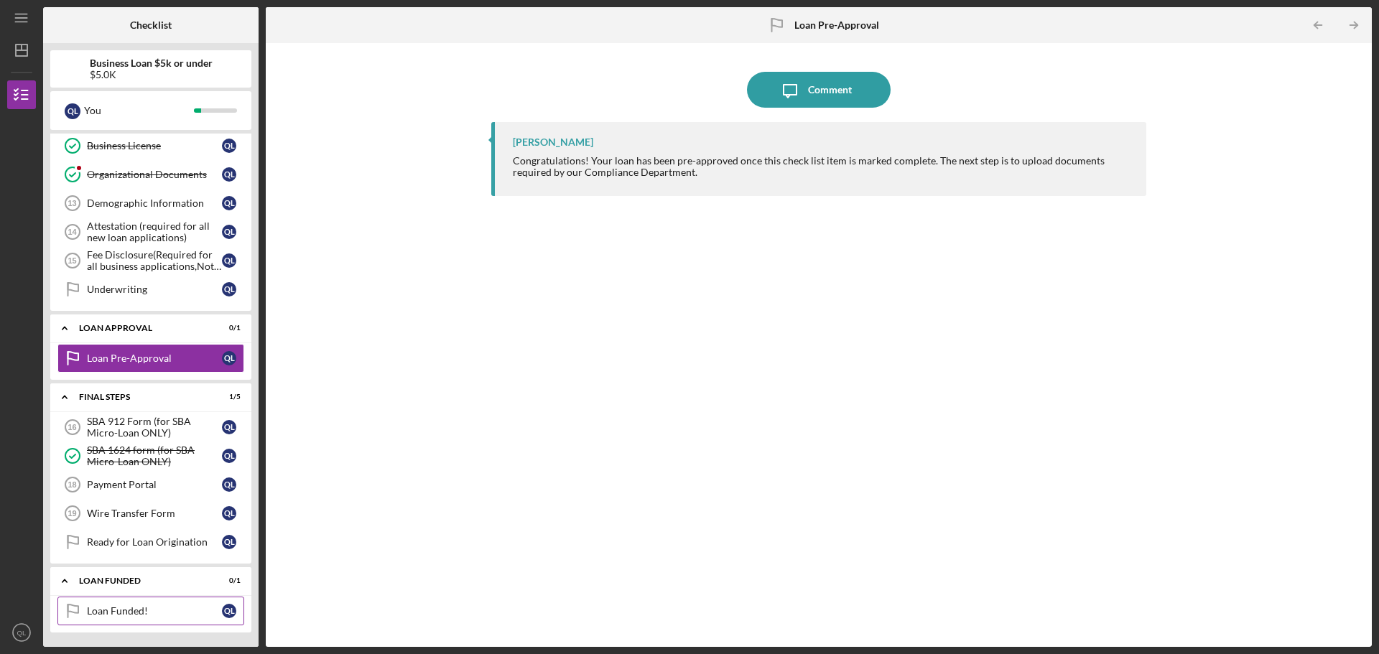
click at [90, 607] on div "Loan Funded!" at bounding box center [154, 610] width 135 height 11
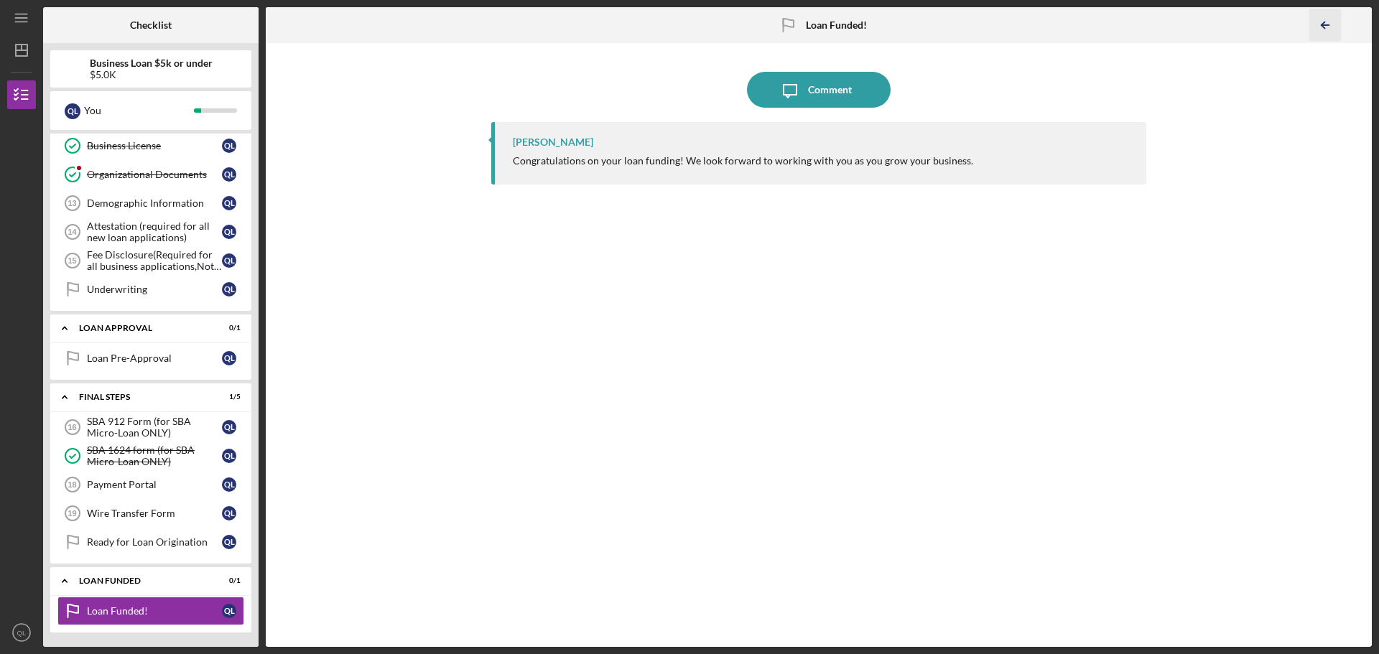
click at [1329, 27] on icon "Icon/Table Pagination Arrow" at bounding box center [1325, 25] width 32 height 32
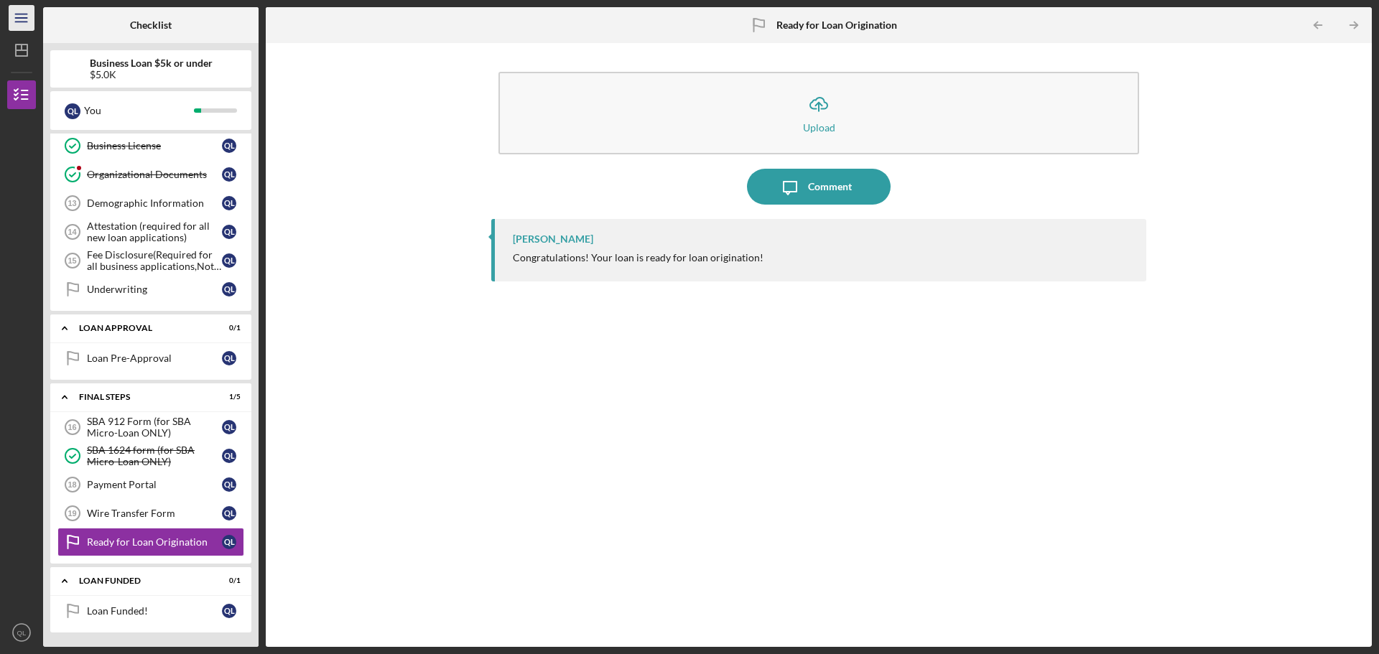
click at [28, 23] on icon "Icon/Menu" at bounding box center [22, 18] width 32 height 32
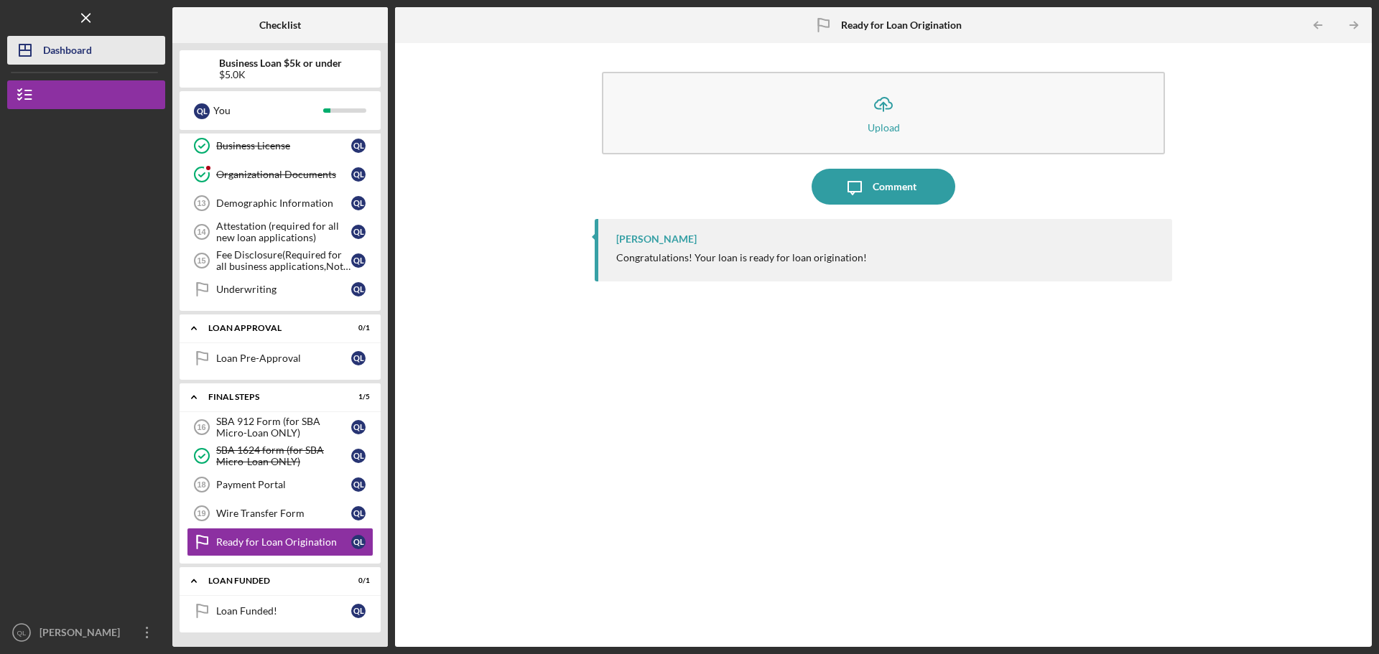
click at [38, 64] on icon "Icon/Dashboard" at bounding box center [25, 50] width 36 height 36
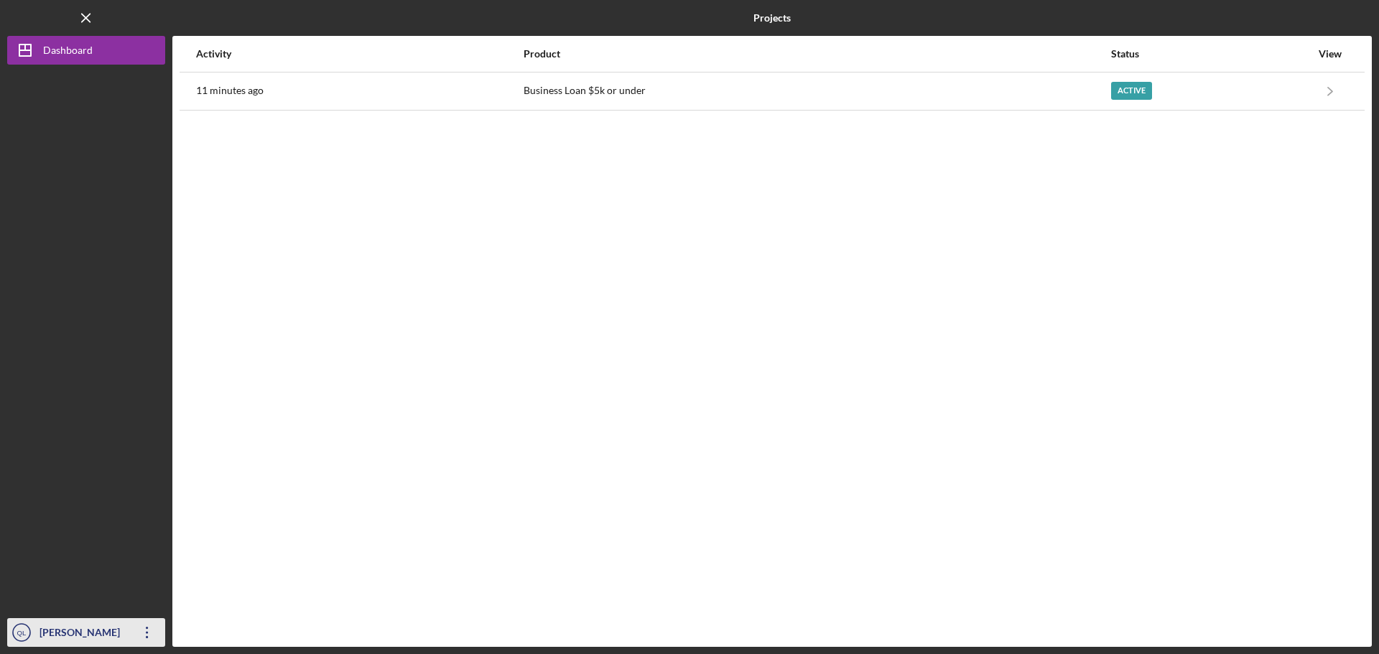
click at [142, 638] on icon "Icon/Overflow" at bounding box center [147, 633] width 36 height 36
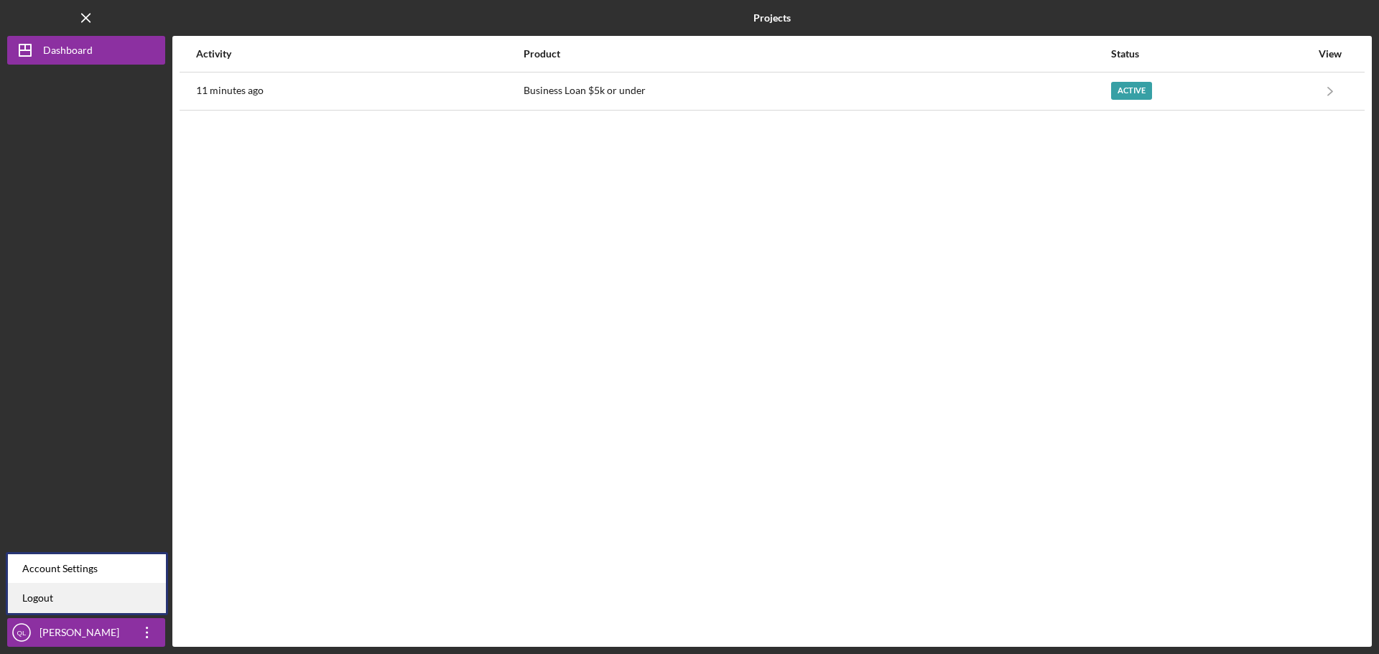
click at [150, 603] on link "Logout" at bounding box center [87, 598] width 158 height 29
